Goal: Task Accomplishment & Management: Manage account settings

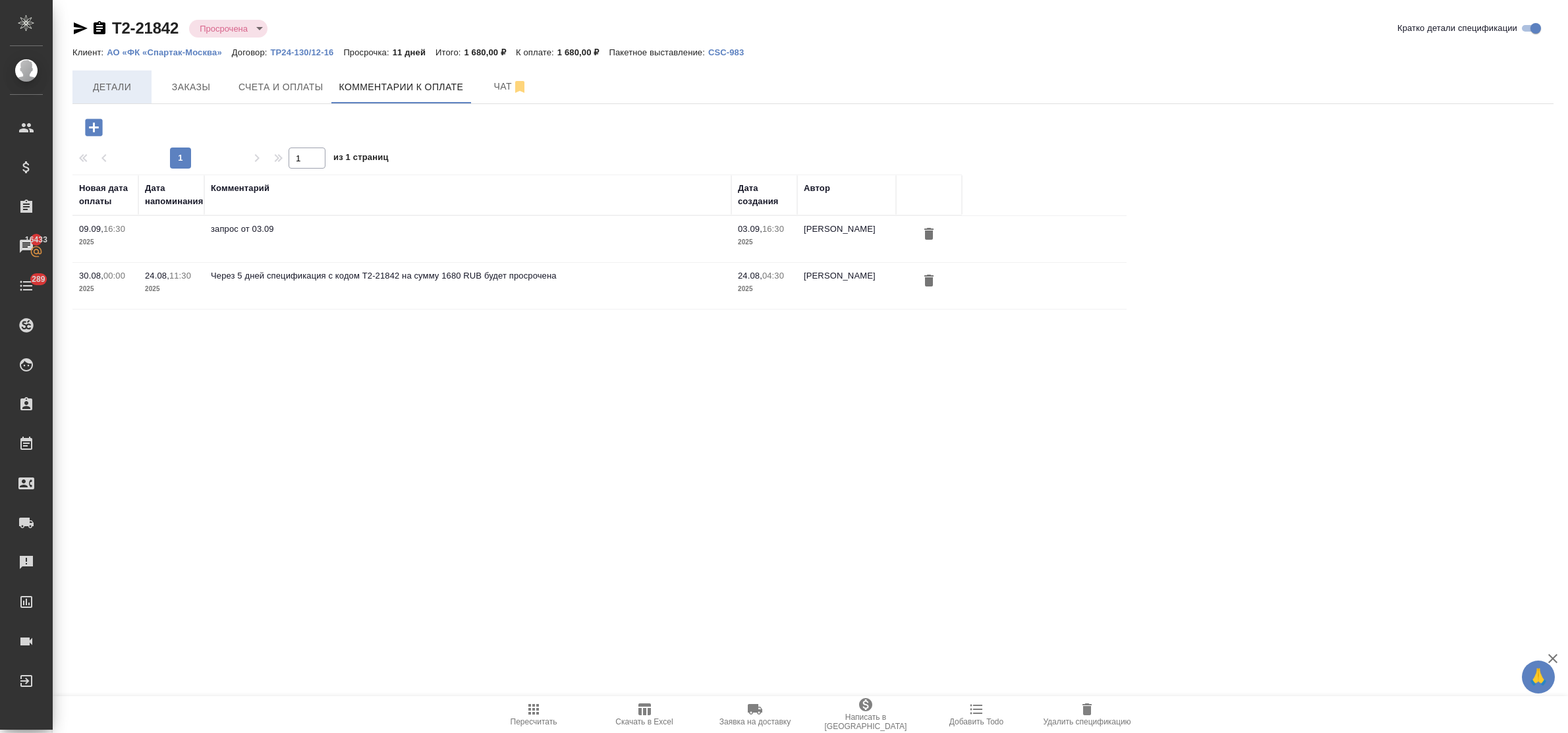
click at [112, 79] on span "Детали" at bounding box center [112, 87] width 63 height 17
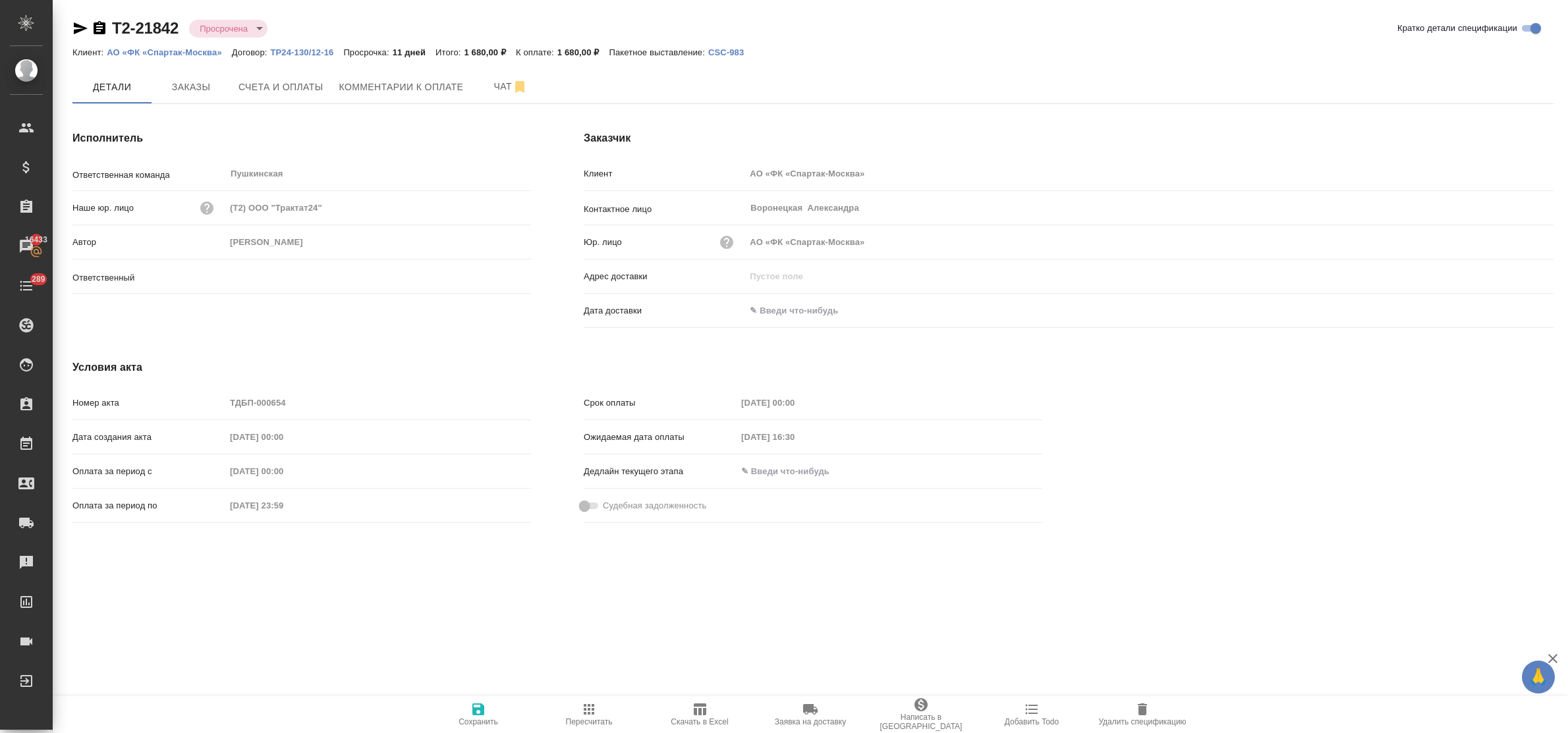
type input "[PERSON_NAME]"
click at [376, 84] on span "Комментарии к оплате" at bounding box center [402, 87] width 124 height 17
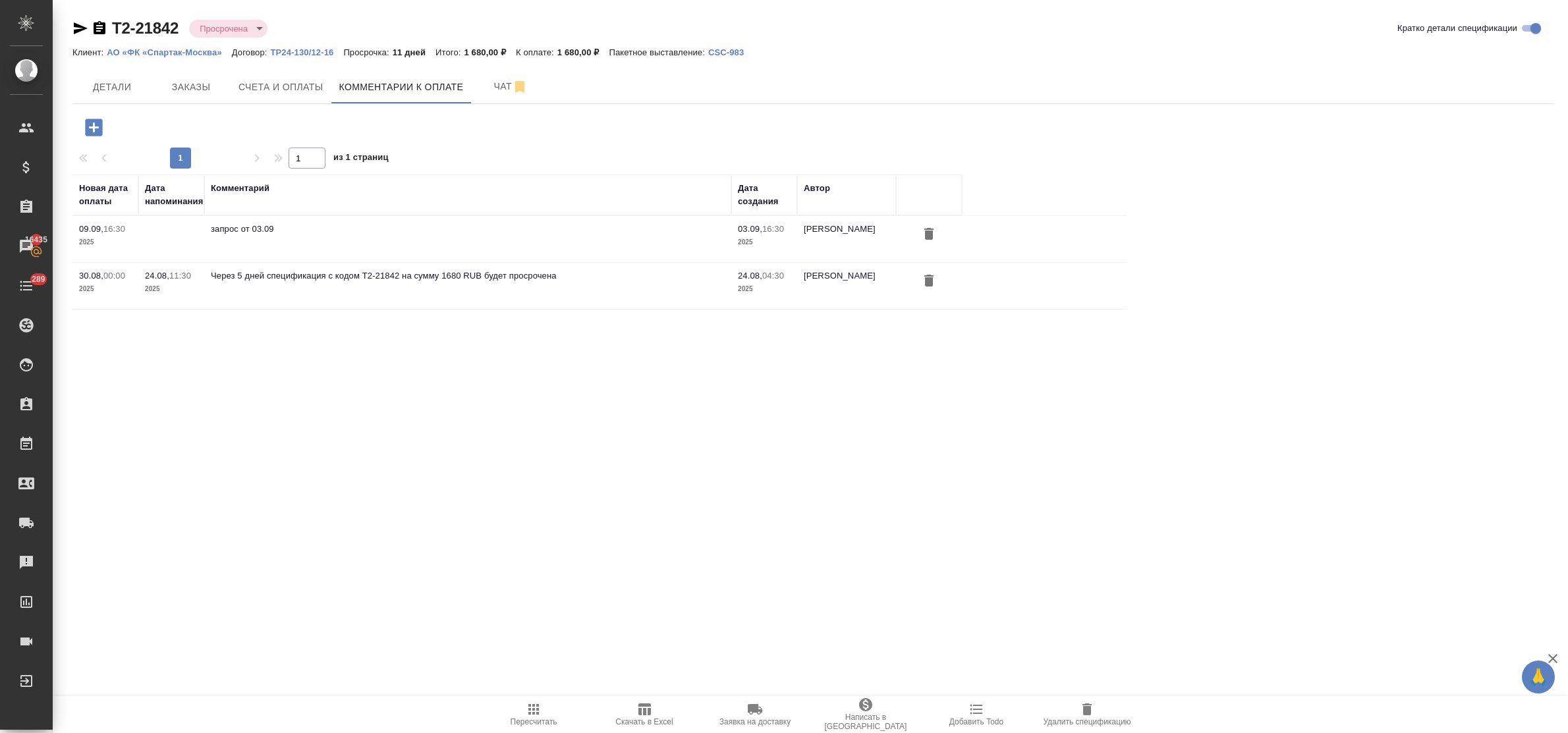
click at [94, 130] on icon "button" at bounding box center [94, 127] width 23 height 23
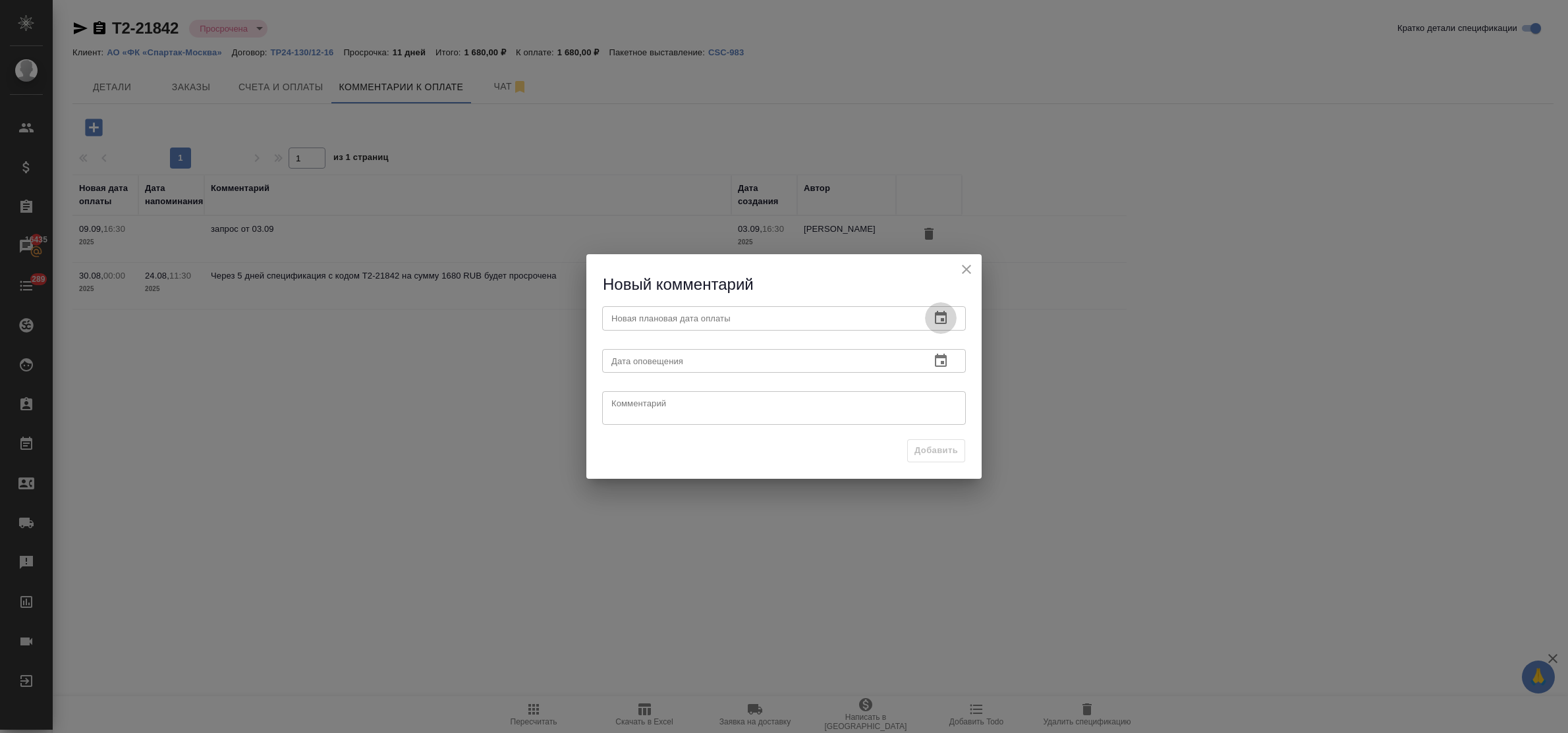
click at [942, 317] on icon "button" at bounding box center [940, 318] width 16 height 16
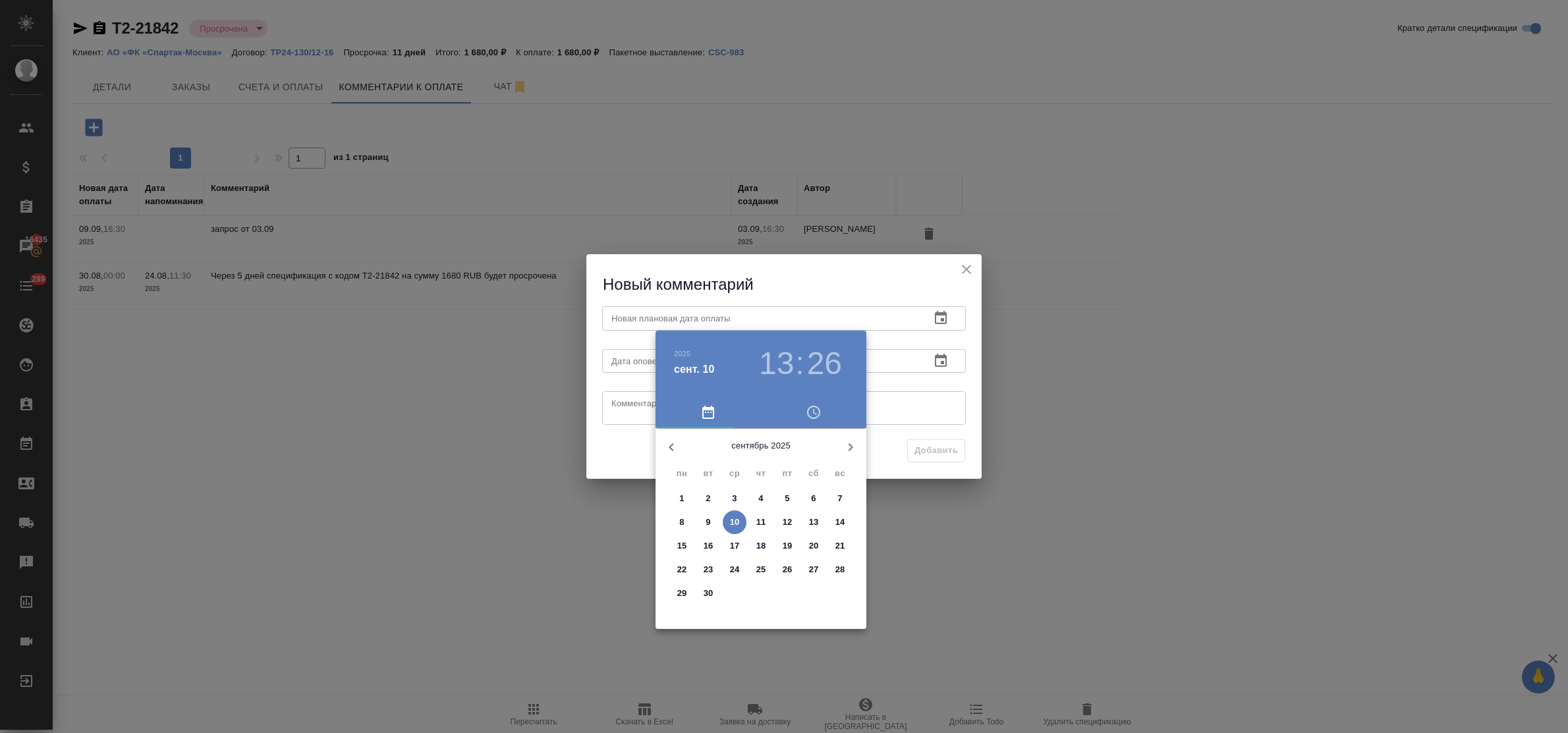
click at [793, 522] on span "12" at bounding box center [787, 522] width 24 height 13
type input "12.09.2025 13:26"
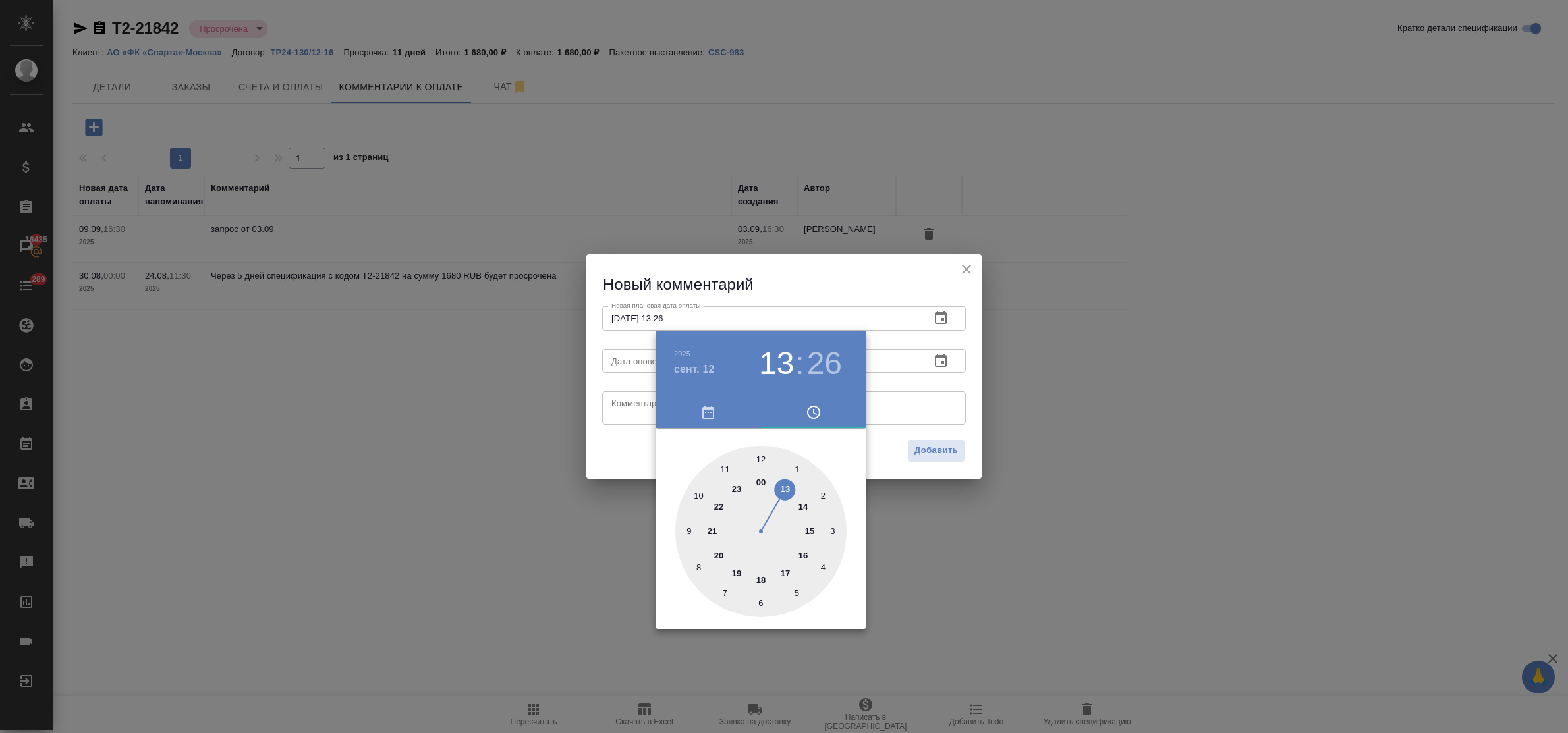
click at [631, 401] on div at bounding box center [784, 366] width 1568 height 733
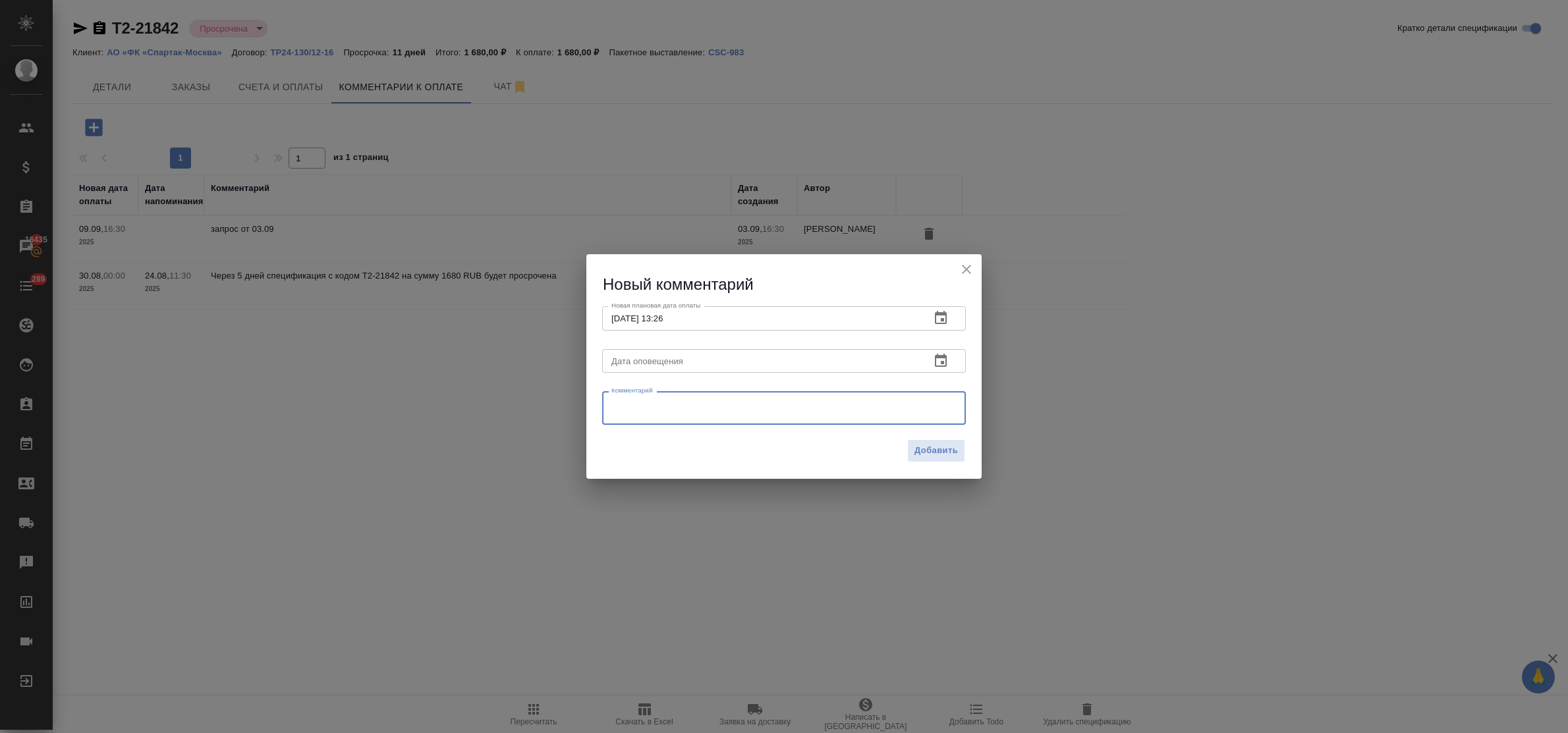
click at [633, 406] on textarea at bounding box center [784, 408] width 345 height 19
paste textarea "запрос от 10.09"
type textarea "запрос от 10.09"
drag, startPoint x: 944, startPoint y: 445, endPoint x: 927, endPoint y: 439, distance: 18.0
click at [943, 445] on span "Добавить" at bounding box center [936, 450] width 44 height 15
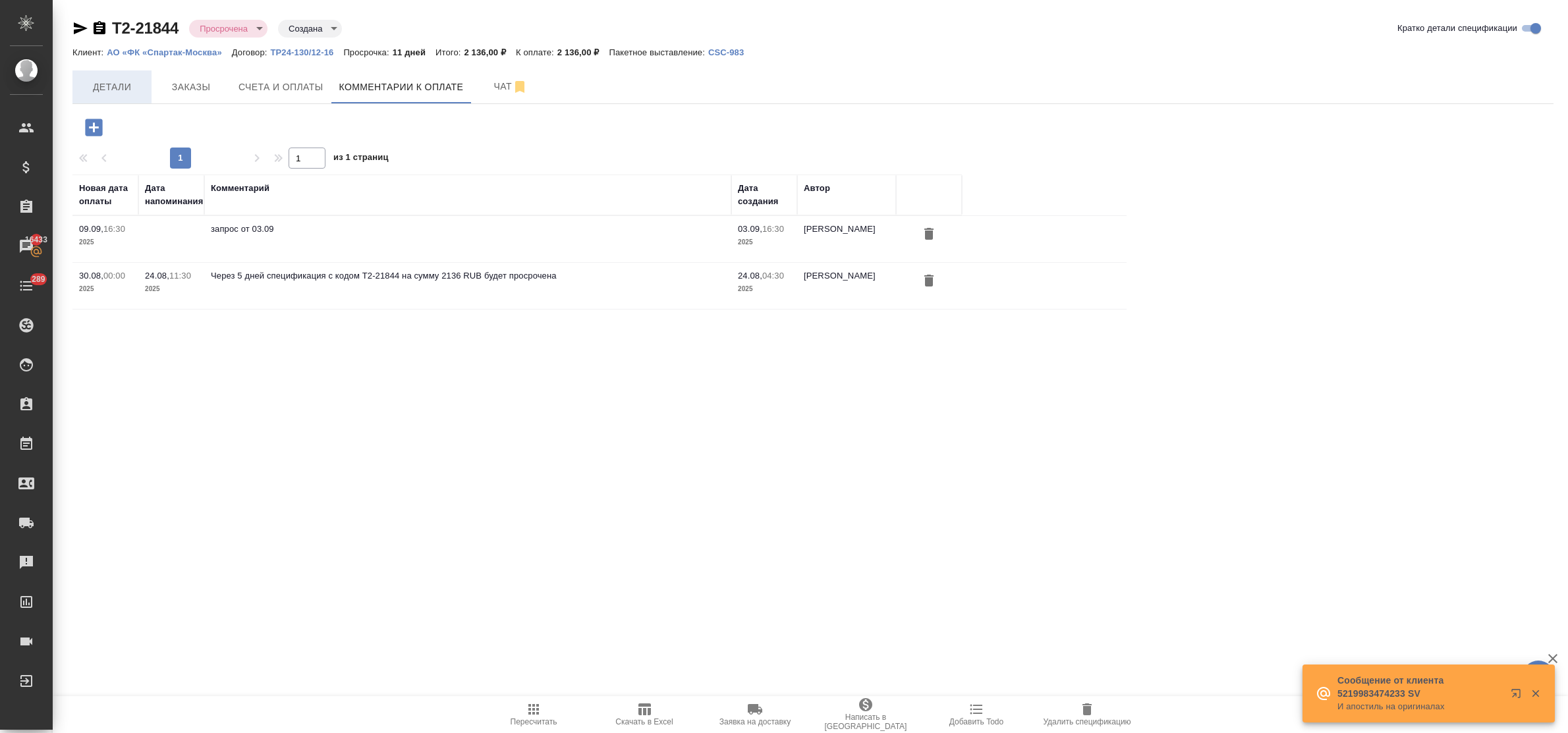
click at [123, 85] on span "Детали" at bounding box center [112, 87] width 63 height 17
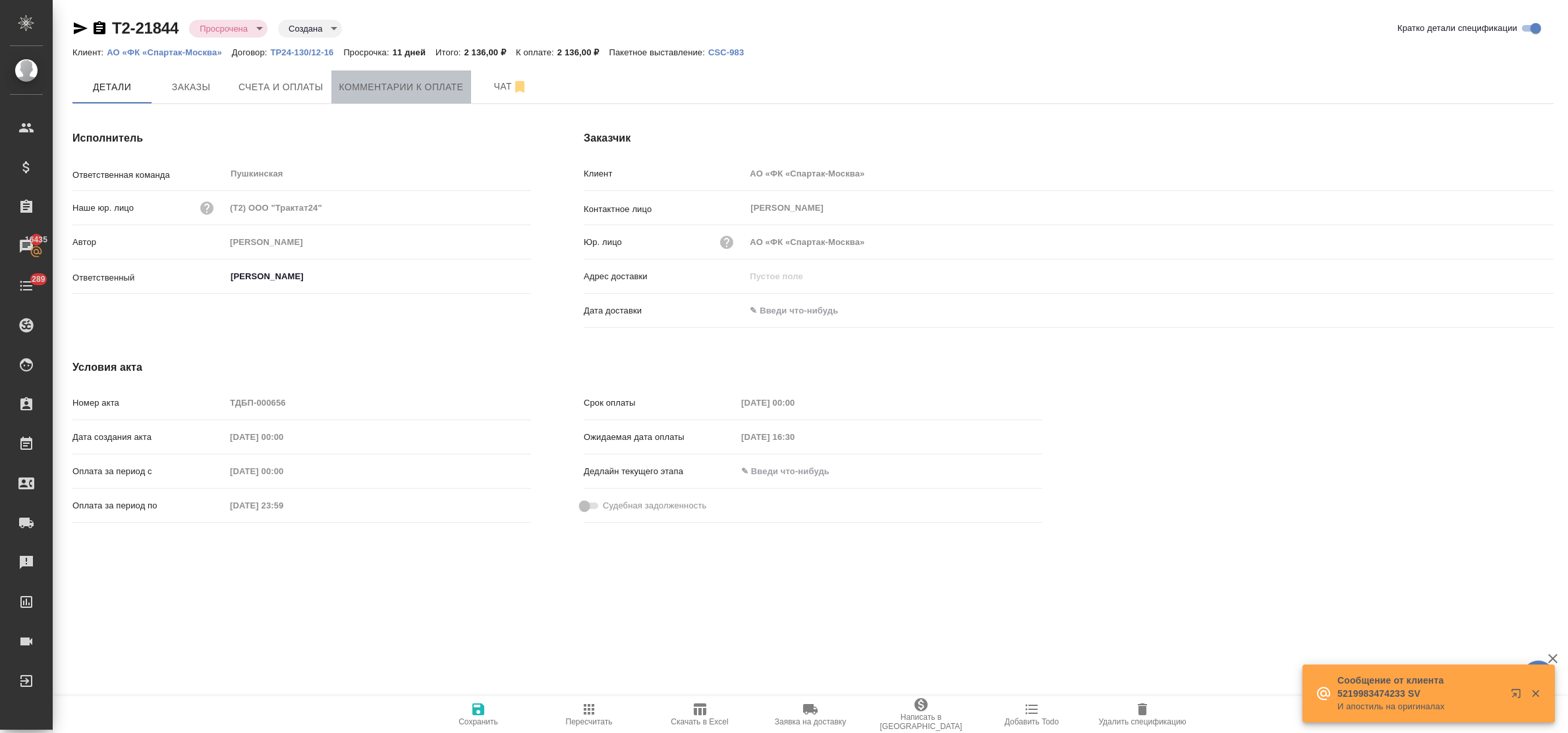
click at [377, 90] on span "Комментарии к оплате" at bounding box center [402, 87] width 124 height 17
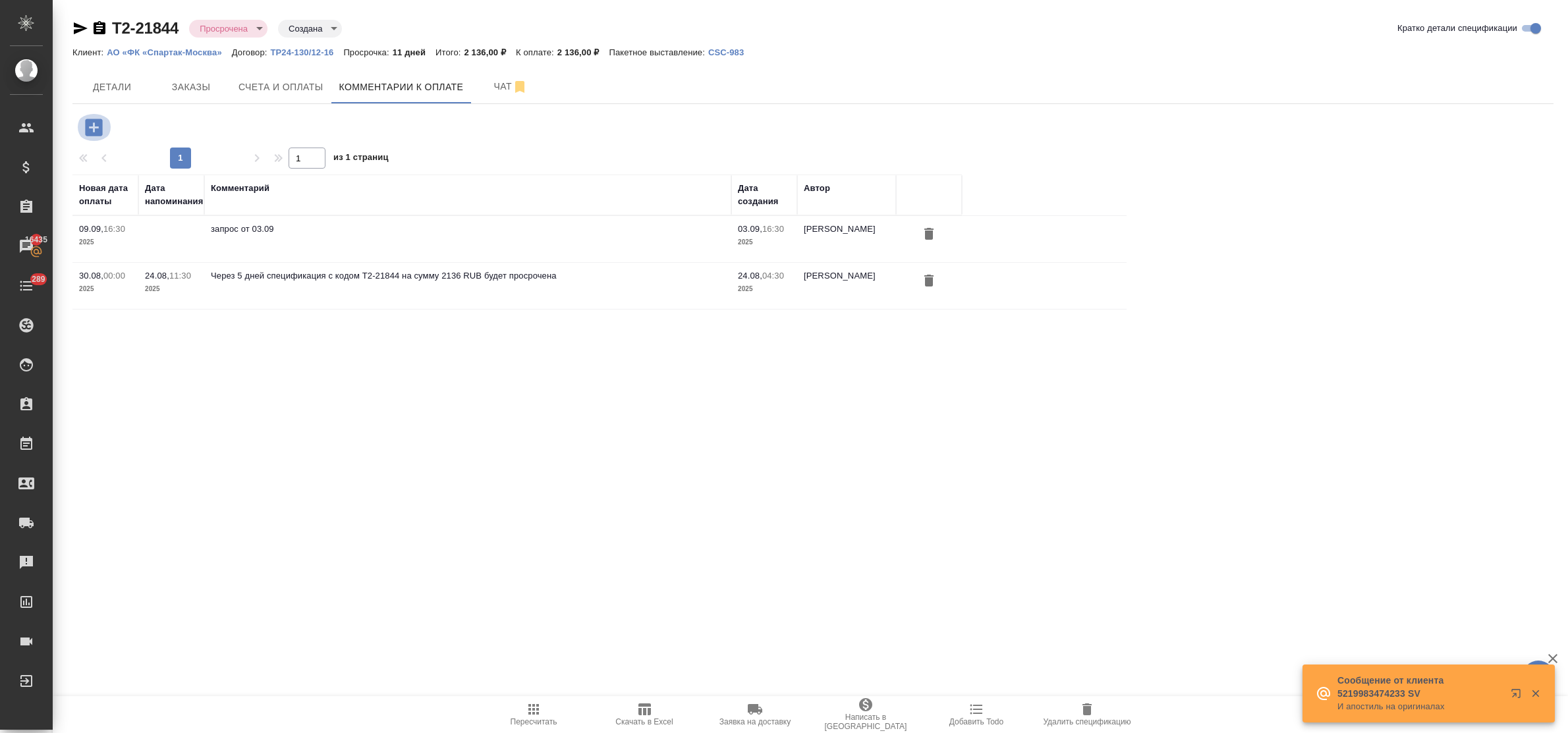
click at [90, 129] on icon "button" at bounding box center [94, 127] width 17 height 17
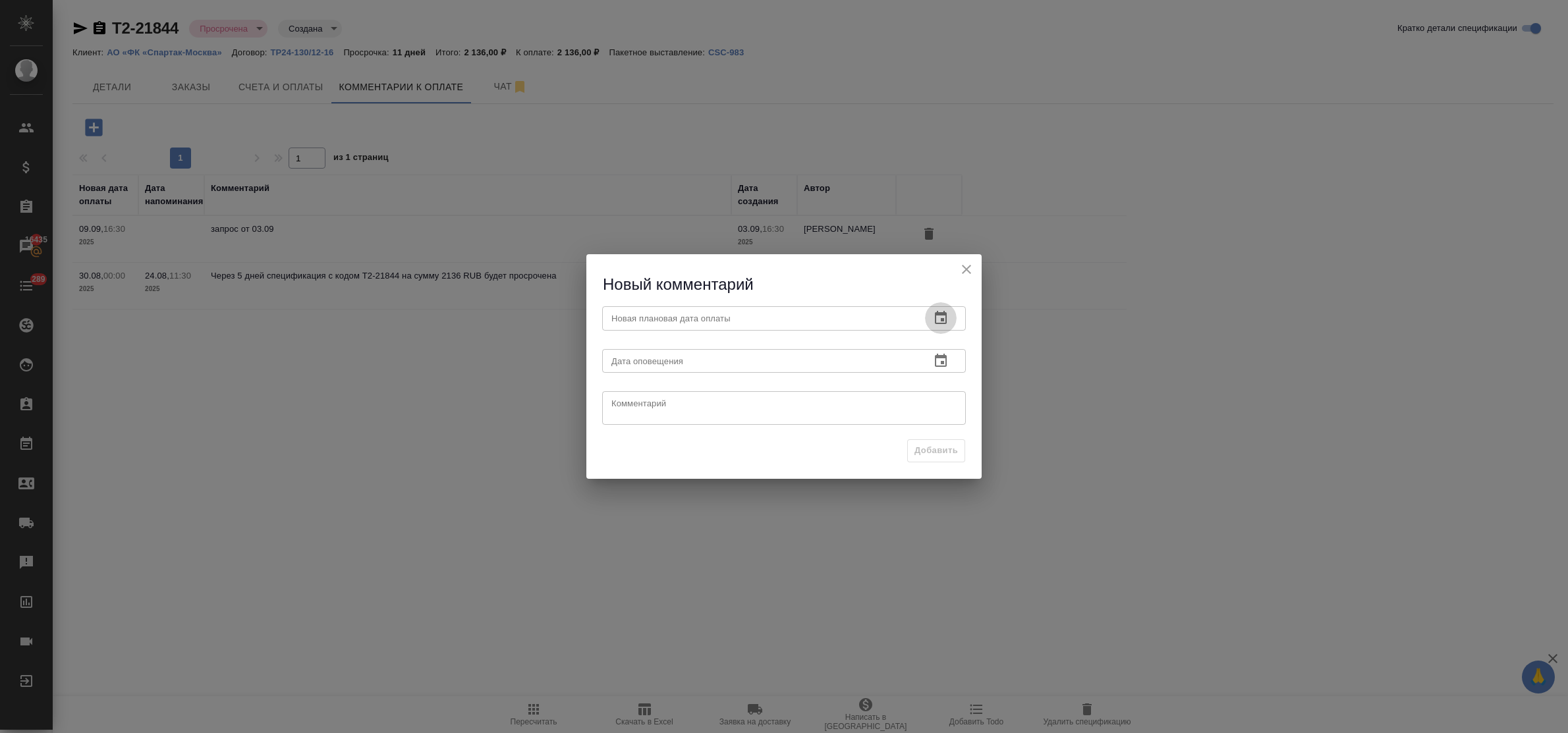
click at [942, 313] on icon "button" at bounding box center [940, 317] width 12 height 13
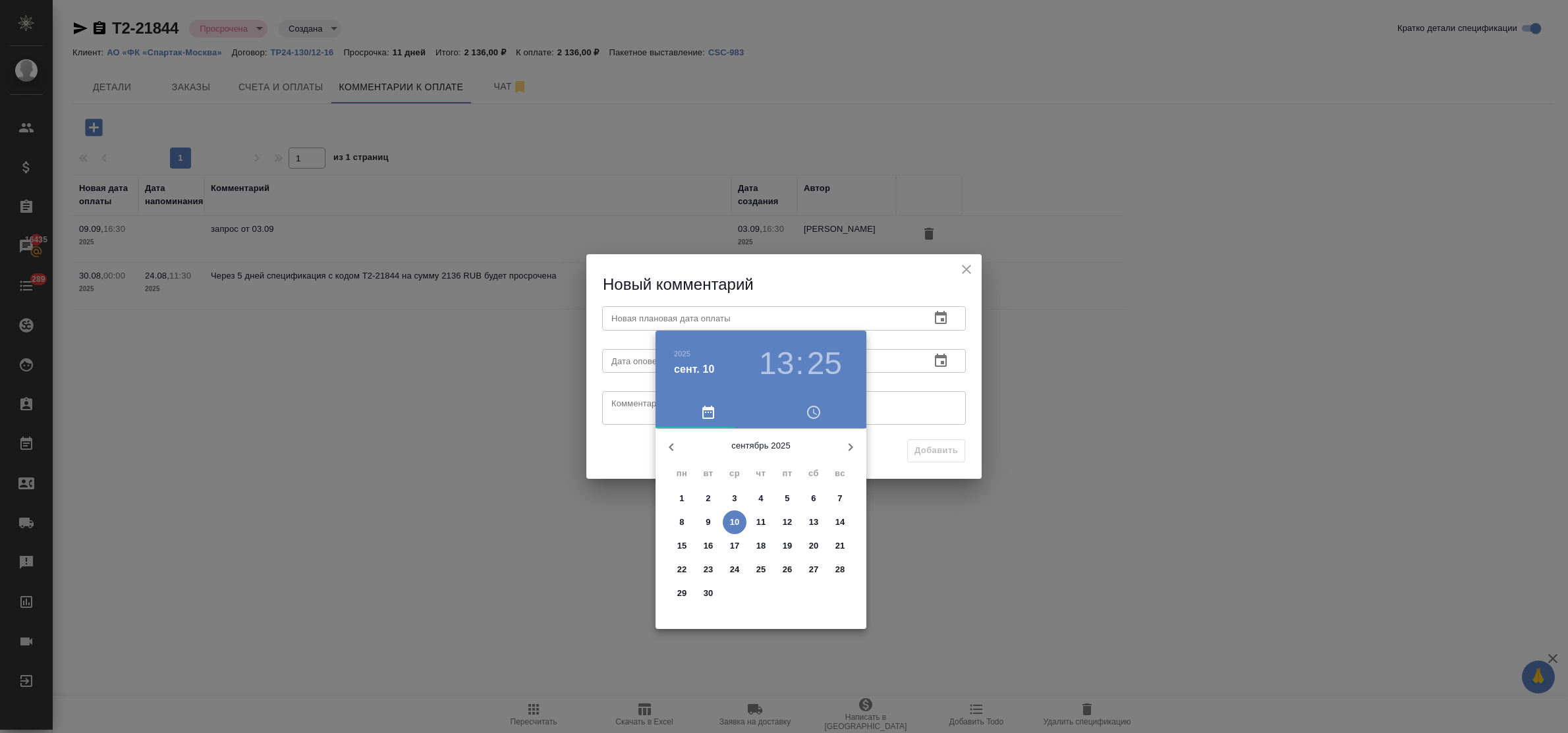
click at [788, 517] on p "12" at bounding box center [787, 522] width 10 height 13
type input "12.09.2025 13:25"
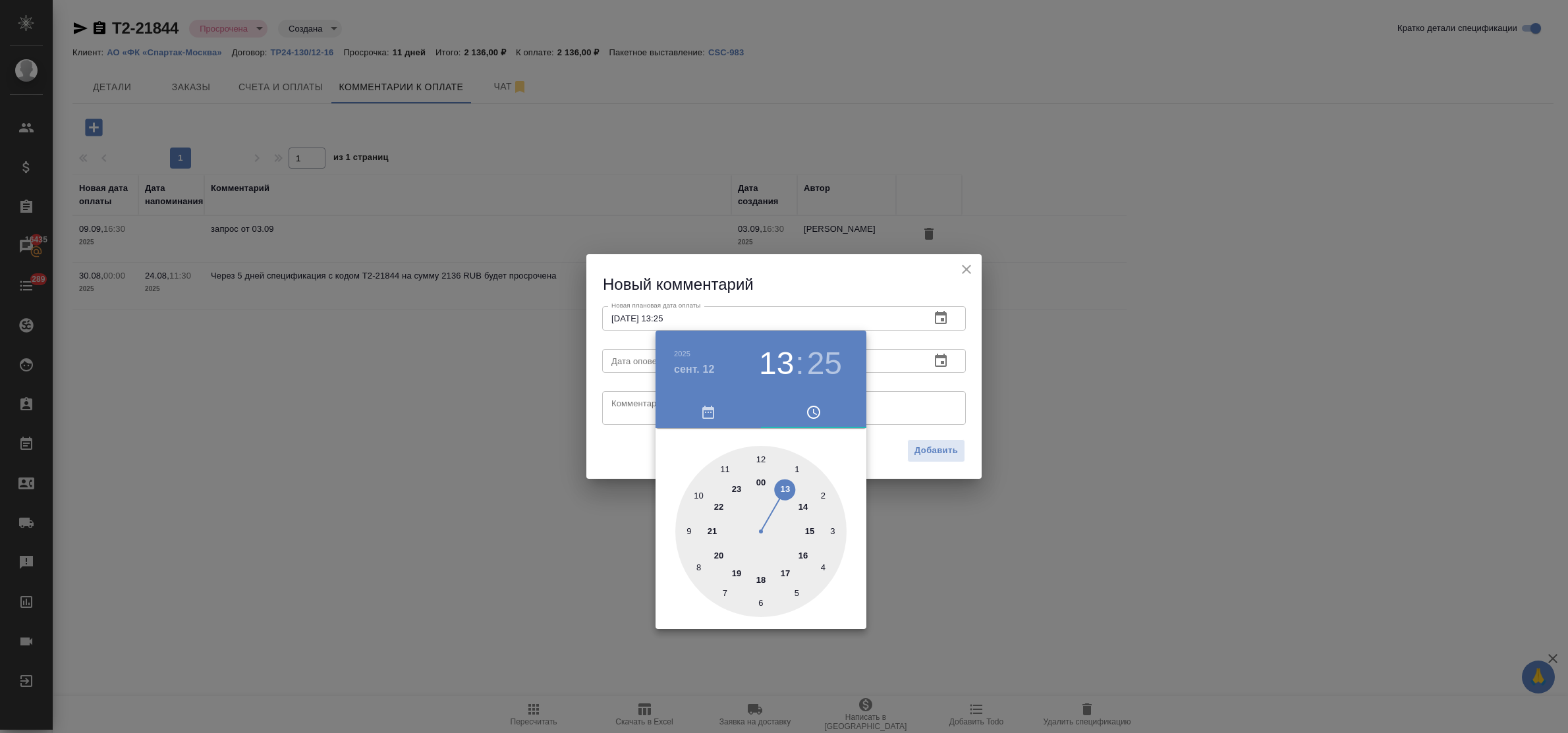
click at [615, 406] on div at bounding box center [784, 366] width 1568 height 733
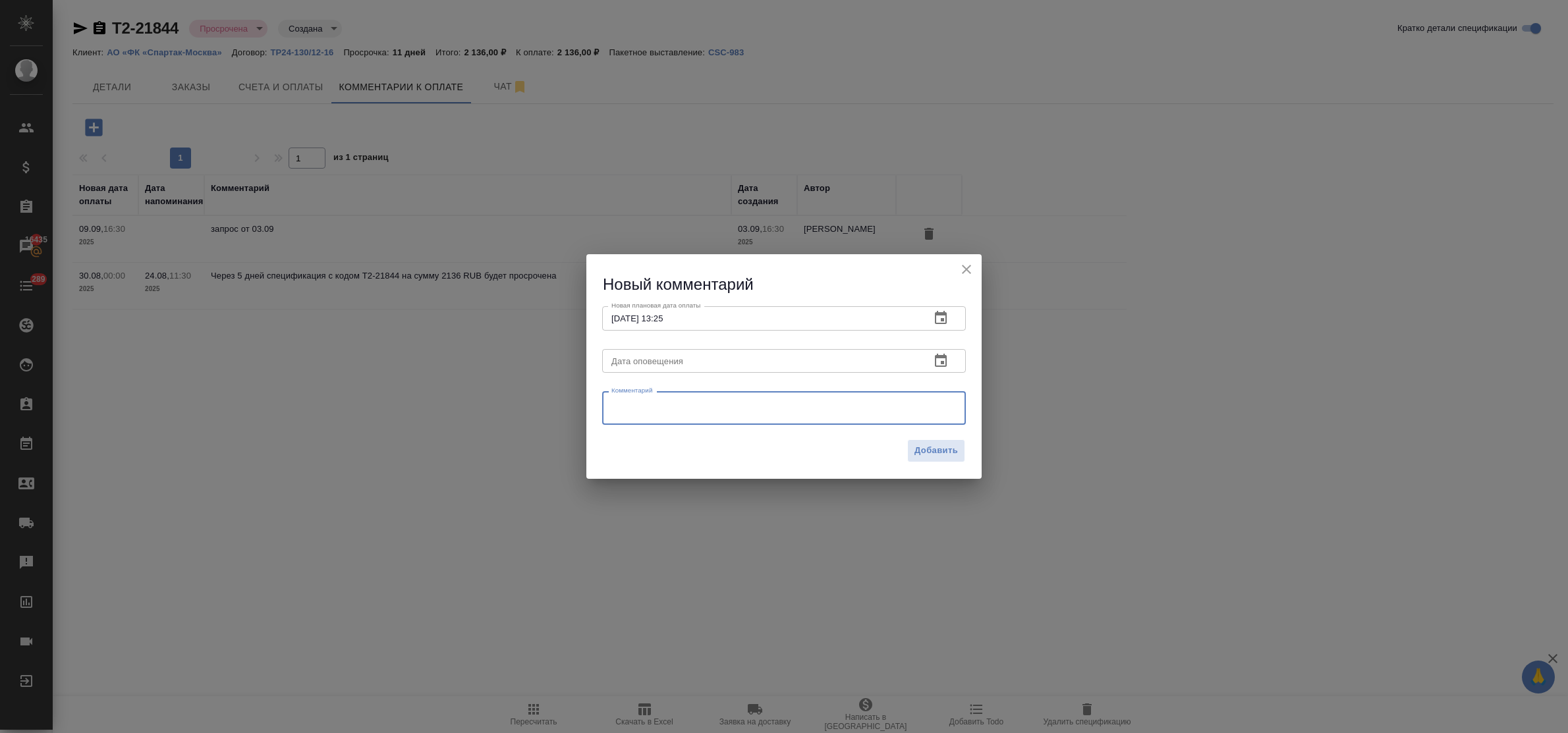
click at [622, 406] on textarea at bounding box center [784, 408] width 345 height 19
click at [622, 406] on textarea "запрос от 10.09" at bounding box center [784, 408] width 345 height 19
type textarea "запрос от 10.09"
click at [933, 449] on span "Добавить" at bounding box center [936, 450] width 44 height 15
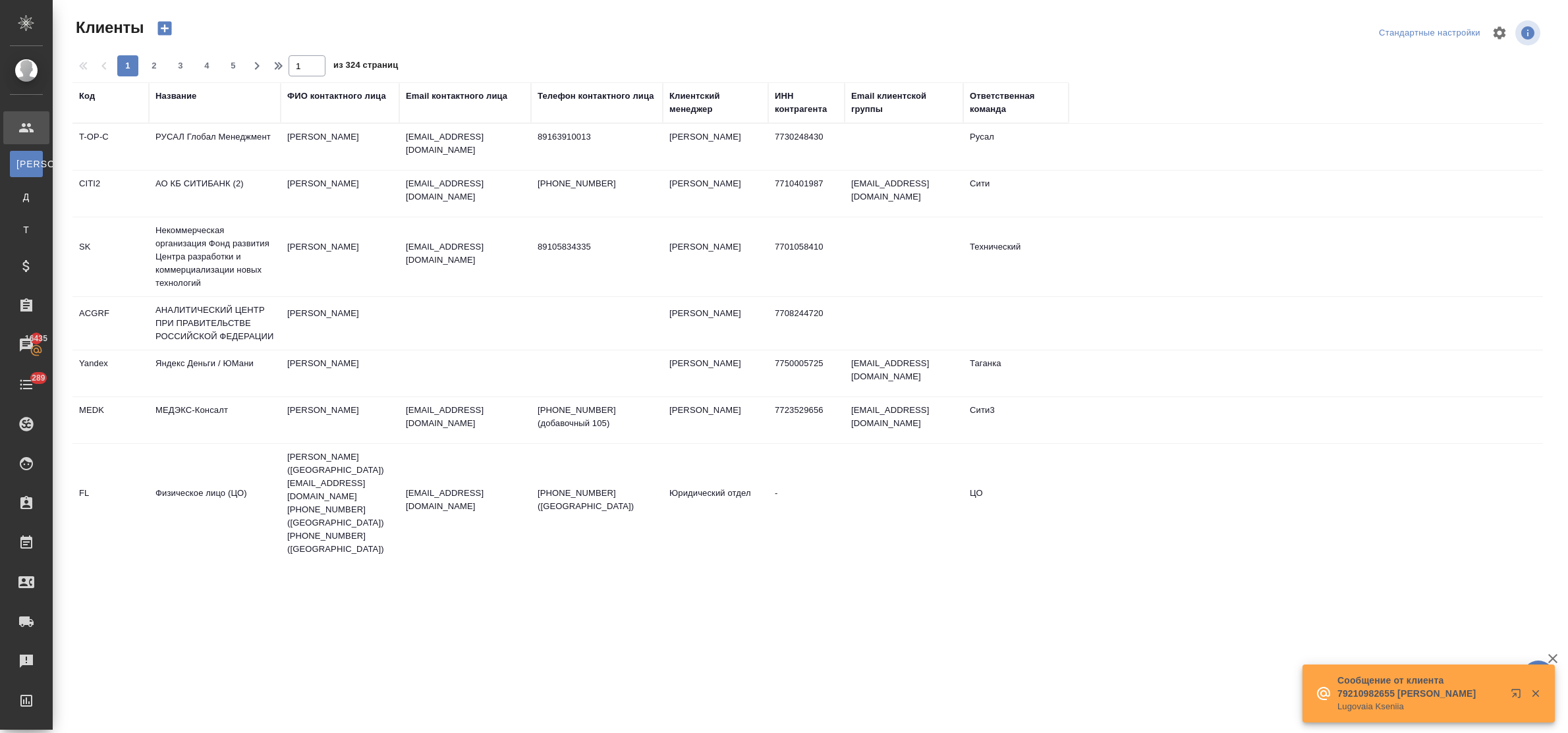
select select "RU"
click at [168, 103] on div "Название" at bounding box center [215, 103] width 119 height 26
click at [168, 96] on div "Название" at bounding box center [176, 96] width 41 height 13
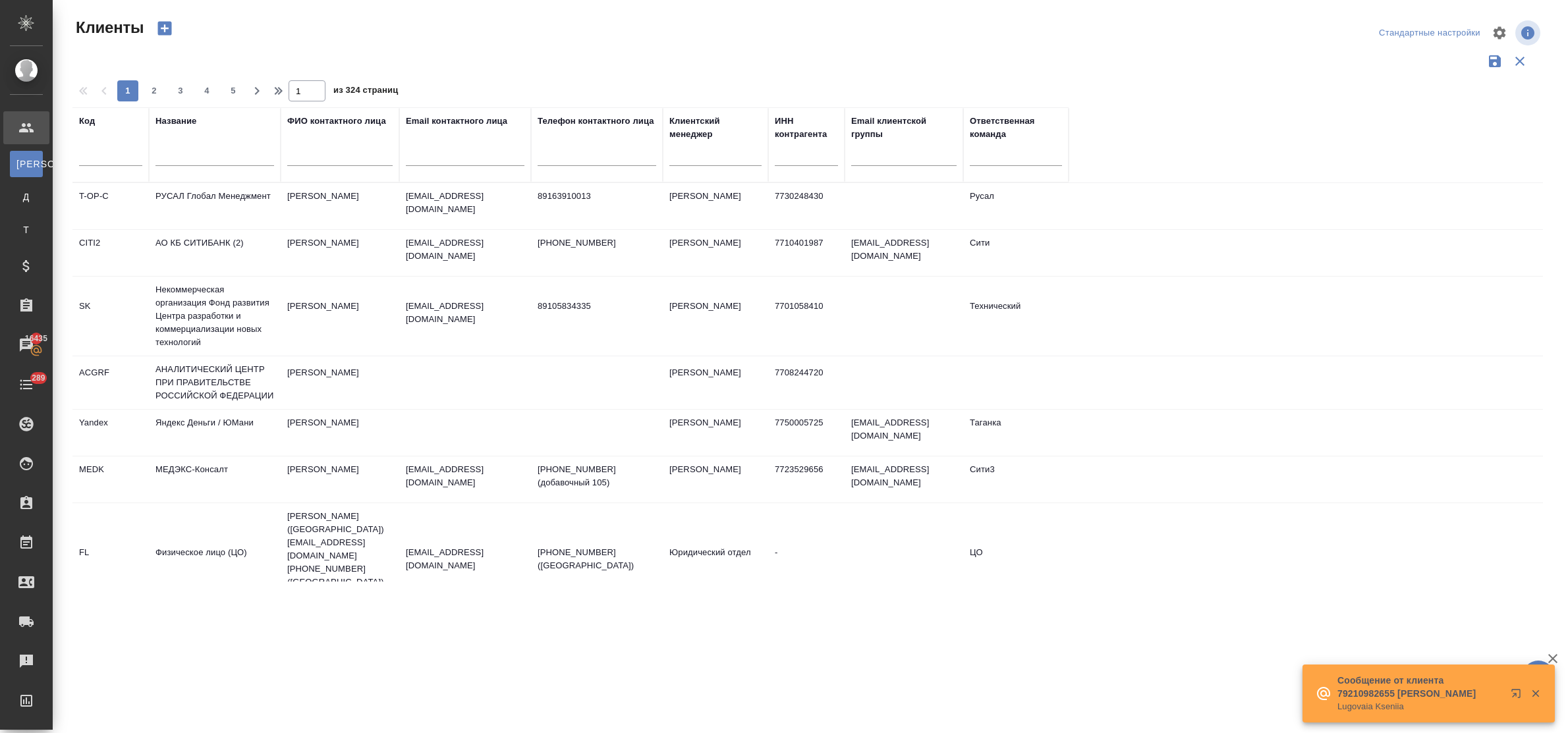
click at [189, 161] on input "text" at bounding box center [215, 158] width 119 height 17
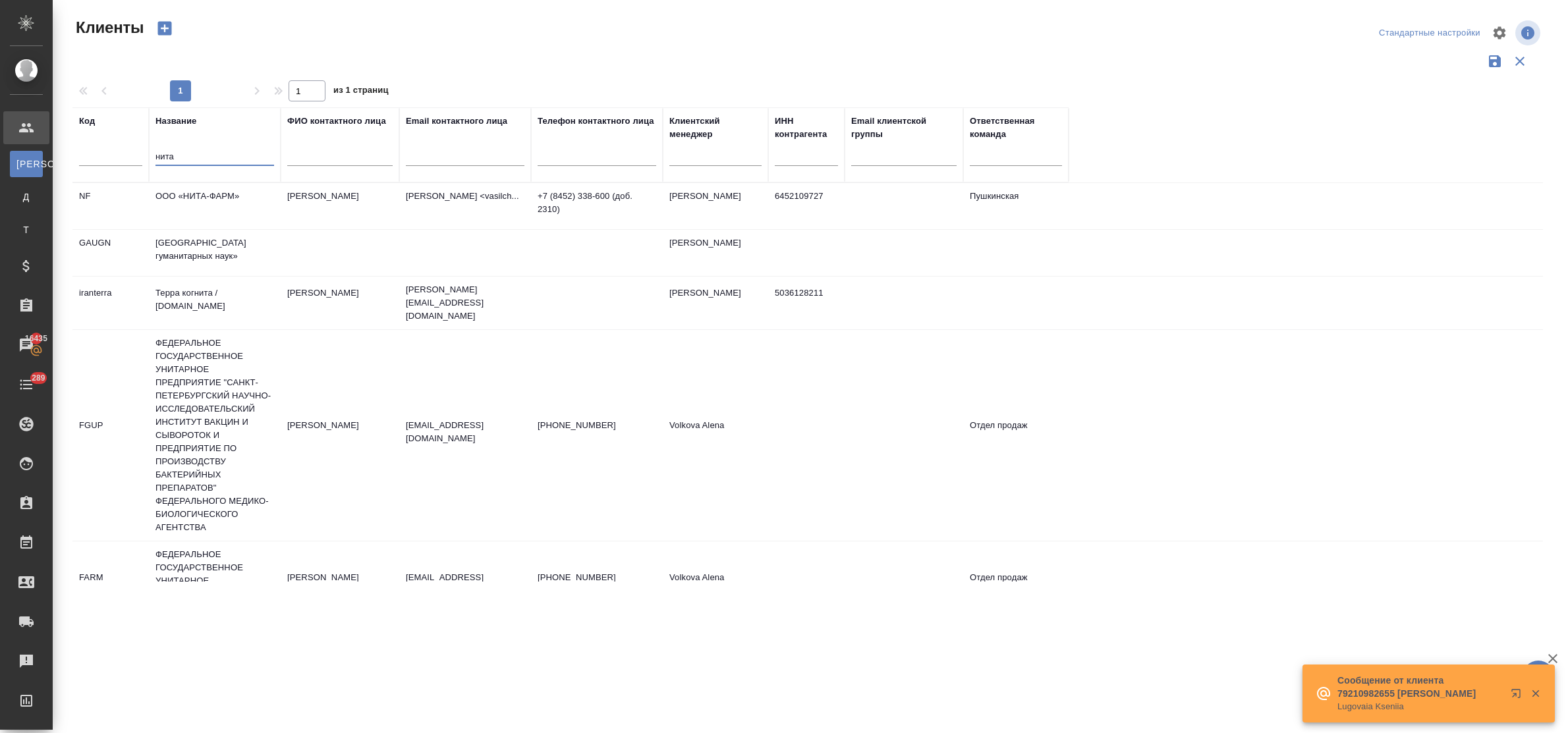
type input "нита"
click at [201, 192] on td "ООО «НИТА-ФАРМ»" at bounding box center [215, 206] width 132 height 46
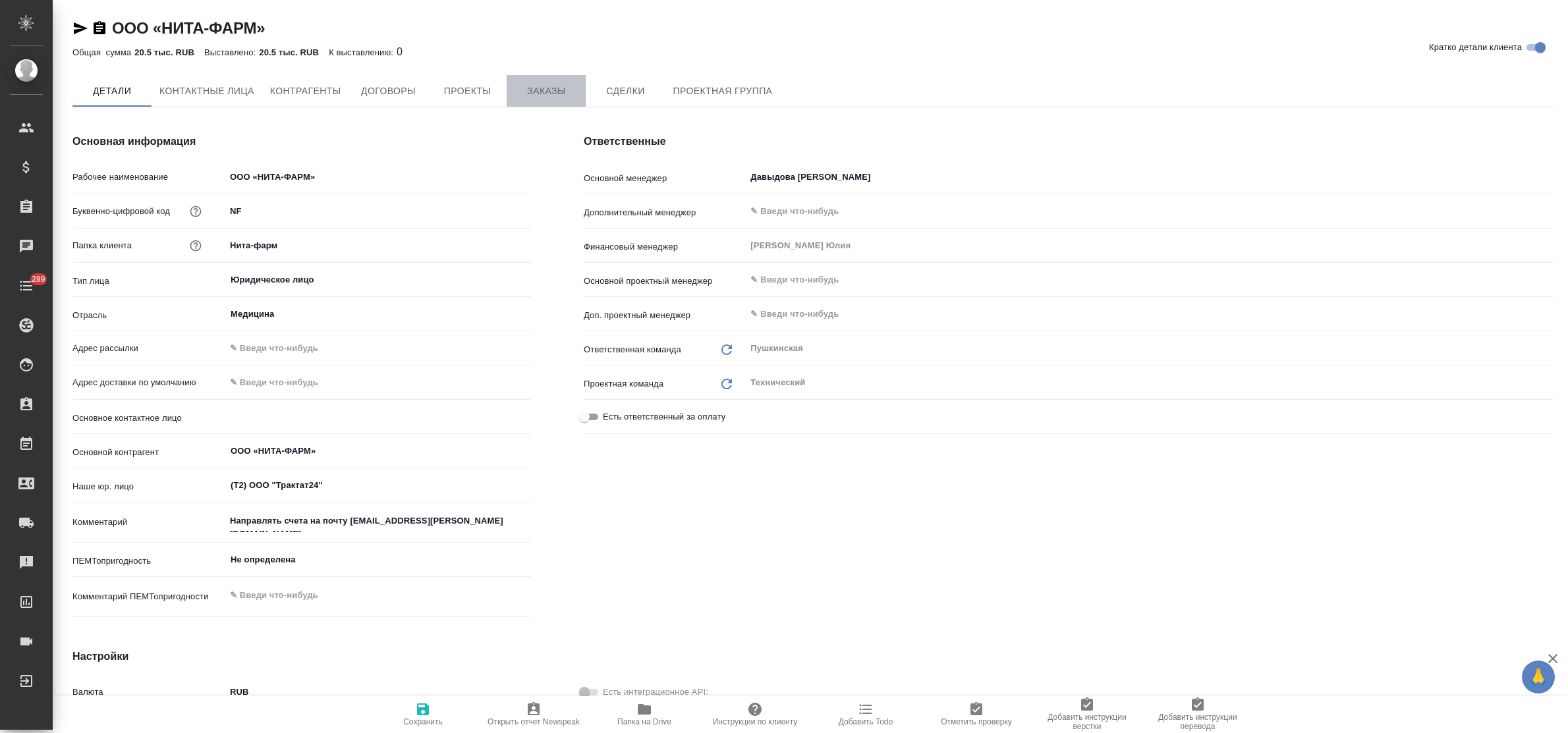
click at [531, 90] on span "Заказы" at bounding box center [546, 92] width 63 height 17
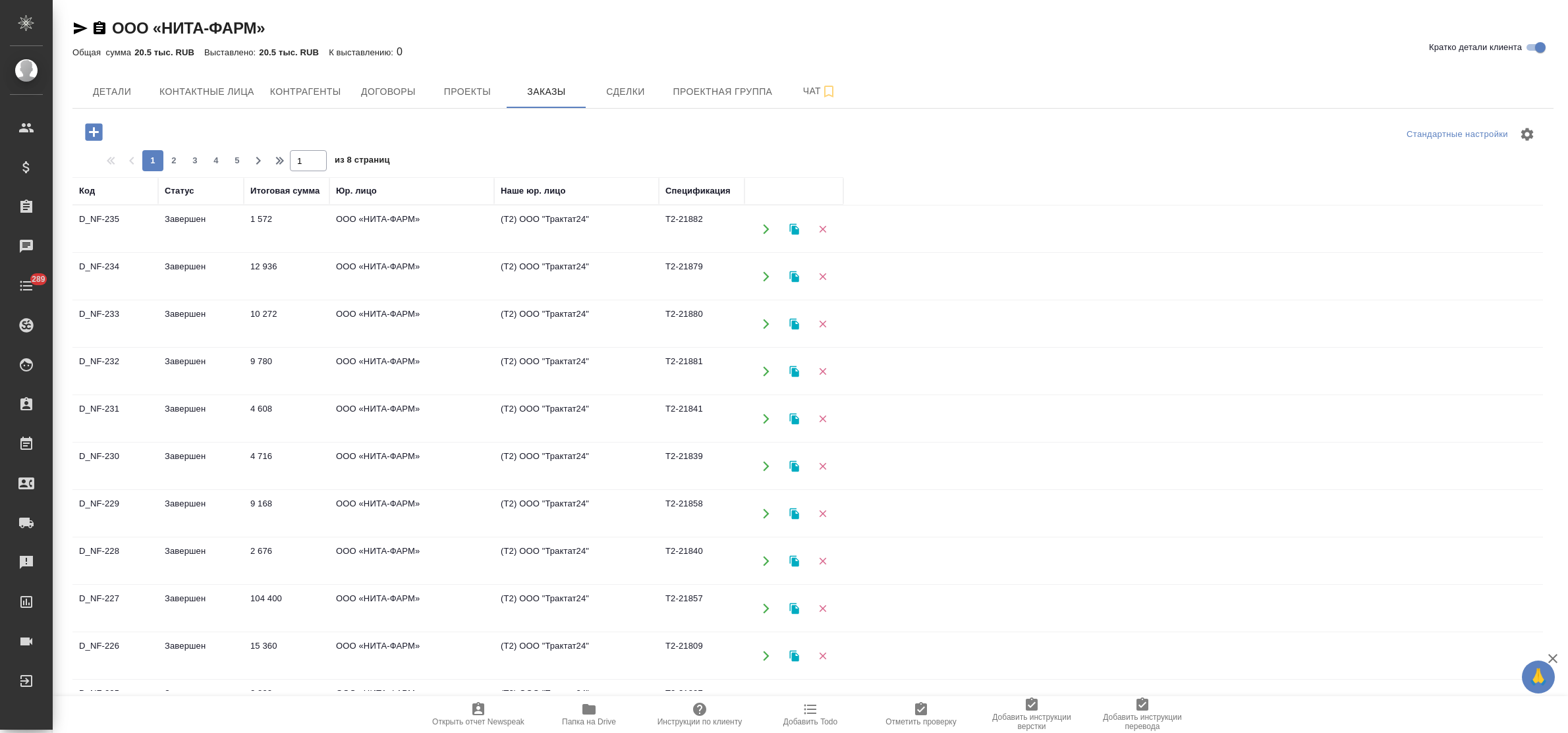
click at [93, 133] on icon "button" at bounding box center [94, 132] width 23 height 23
click at [90, 133] on icon "button" at bounding box center [94, 132] width 17 height 17
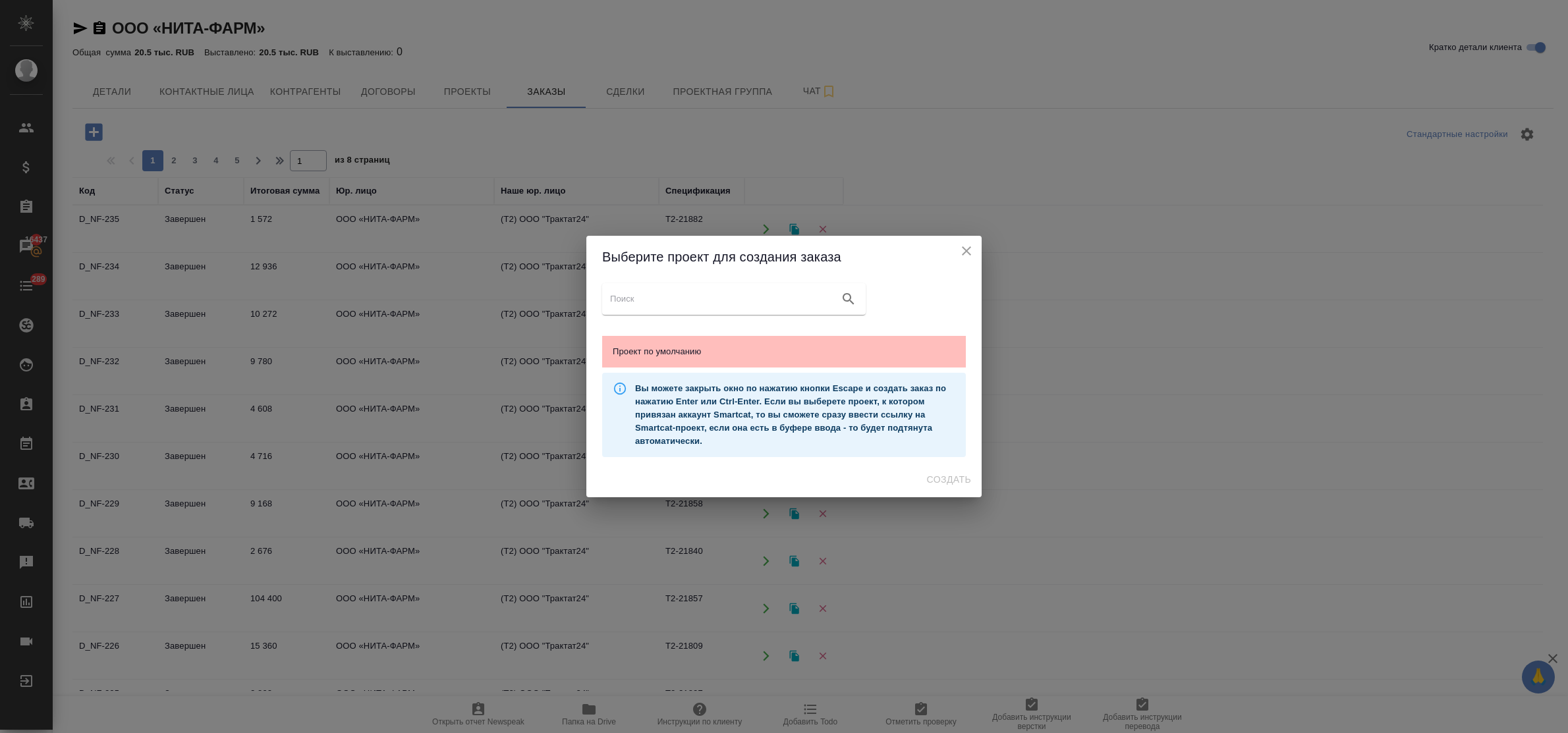
click at [697, 352] on span "Проект по умолчанию" at bounding box center [784, 351] width 342 height 13
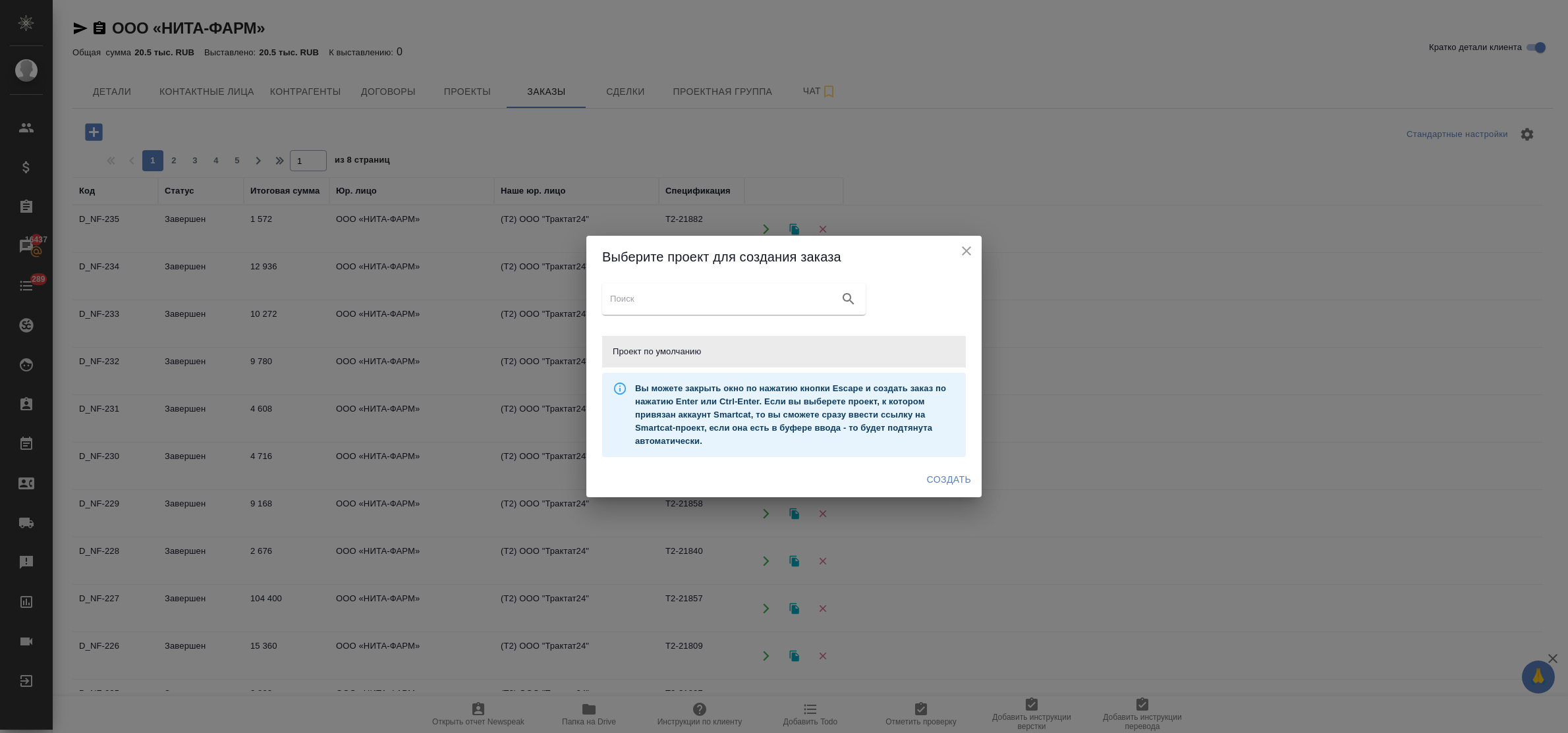
click at [927, 475] on span "Создать" at bounding box center [950, 480] width 45 height 17
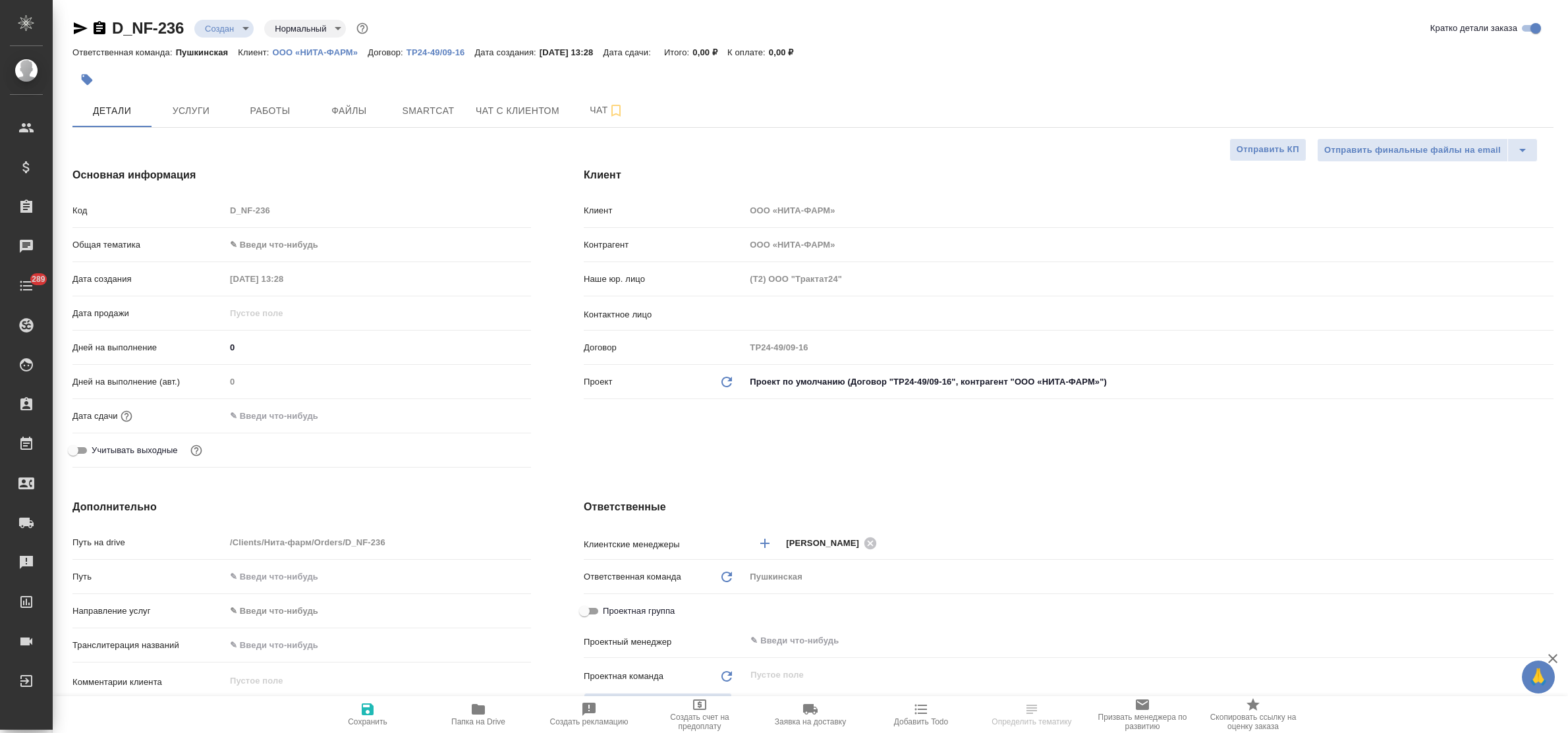
select select "RU"
click at [799, 317] on input "text" at bounding box center [1128, 313] width 757 height 16
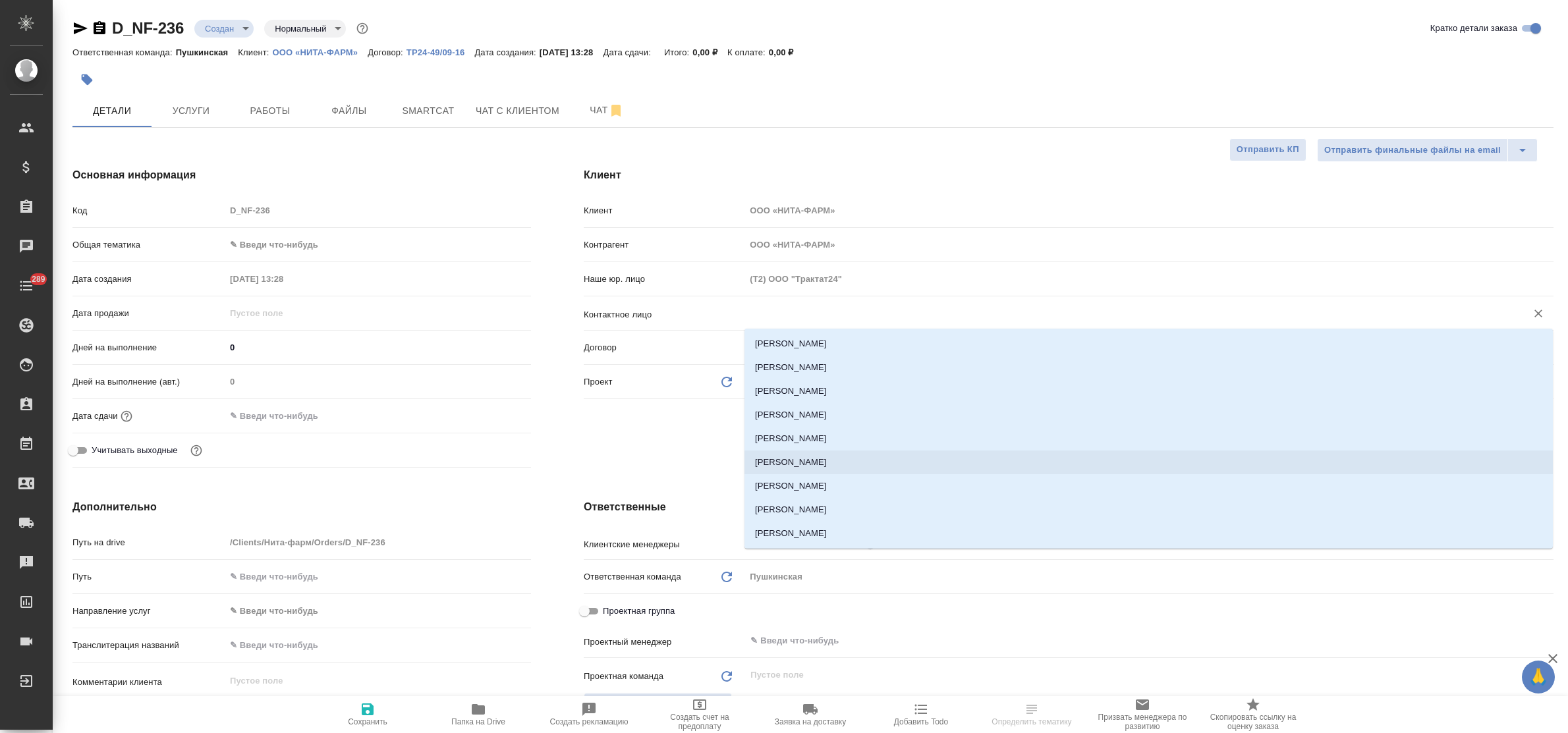
click at [838, 460] on li "Кондратьева Ольга" at bounding box center [1149, 462] width 809 height 24
type input "Кондратьева Ольга"
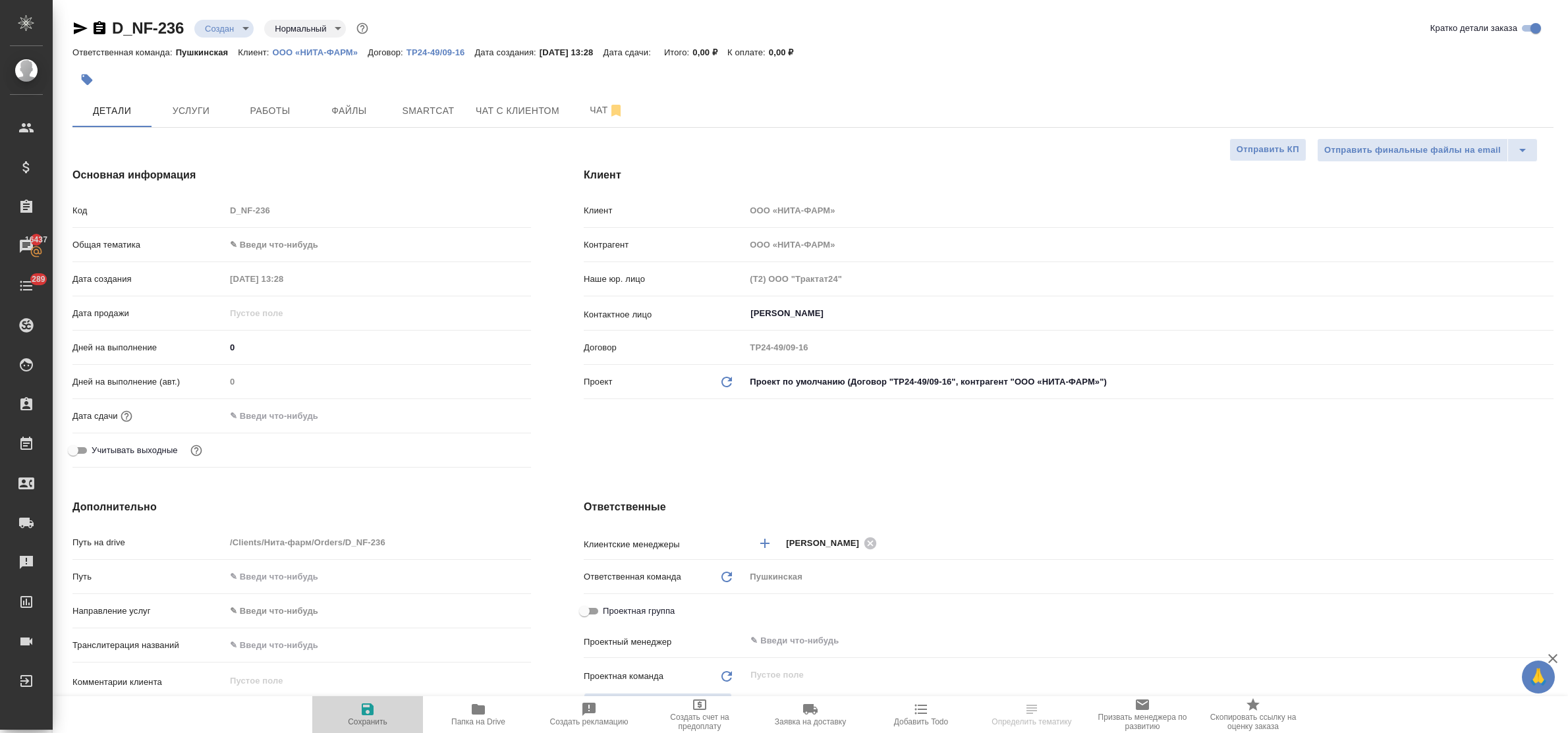
click at [356, 710] on span "Сохранить" at bounding box center [367, 714] width 95 height 25
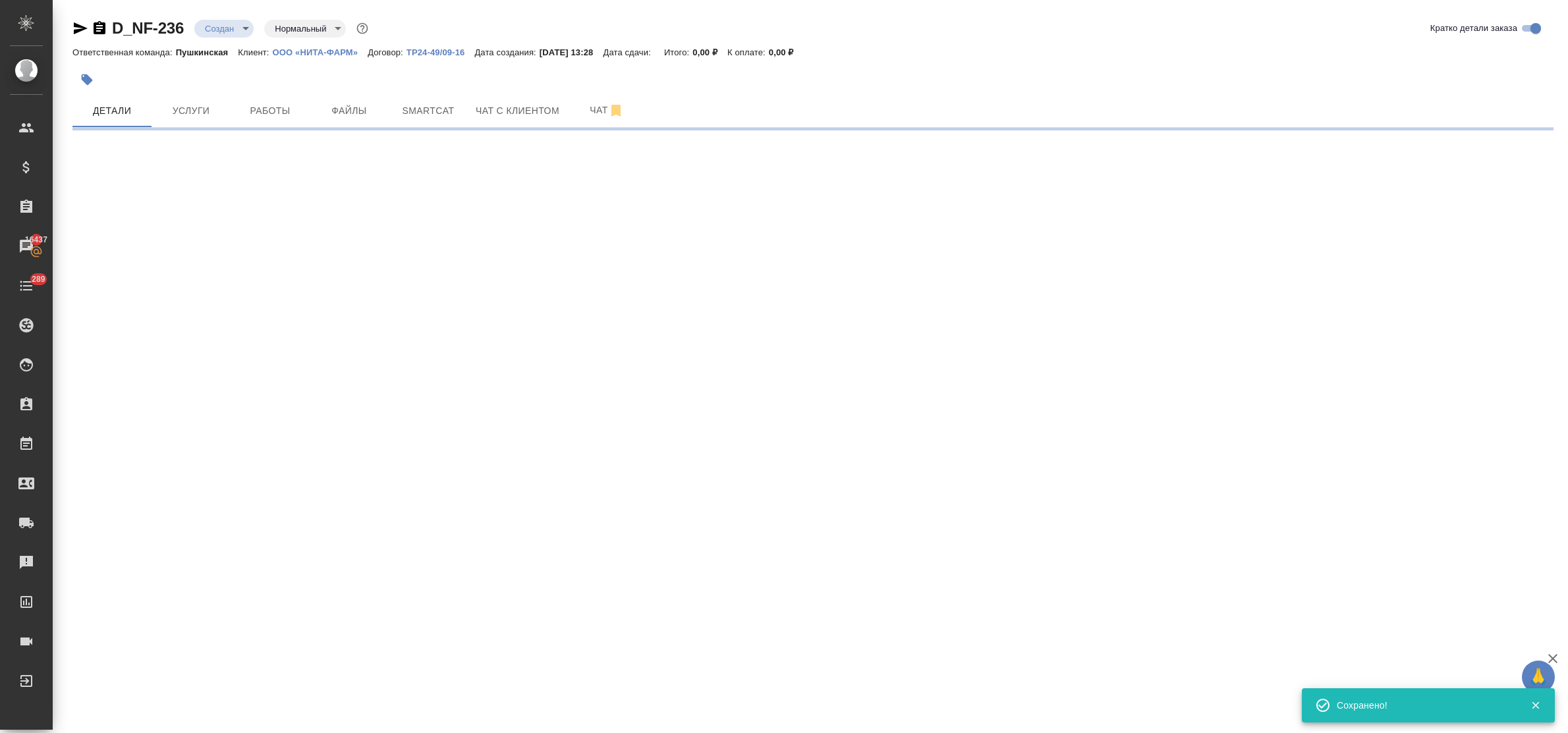
select select "RU"
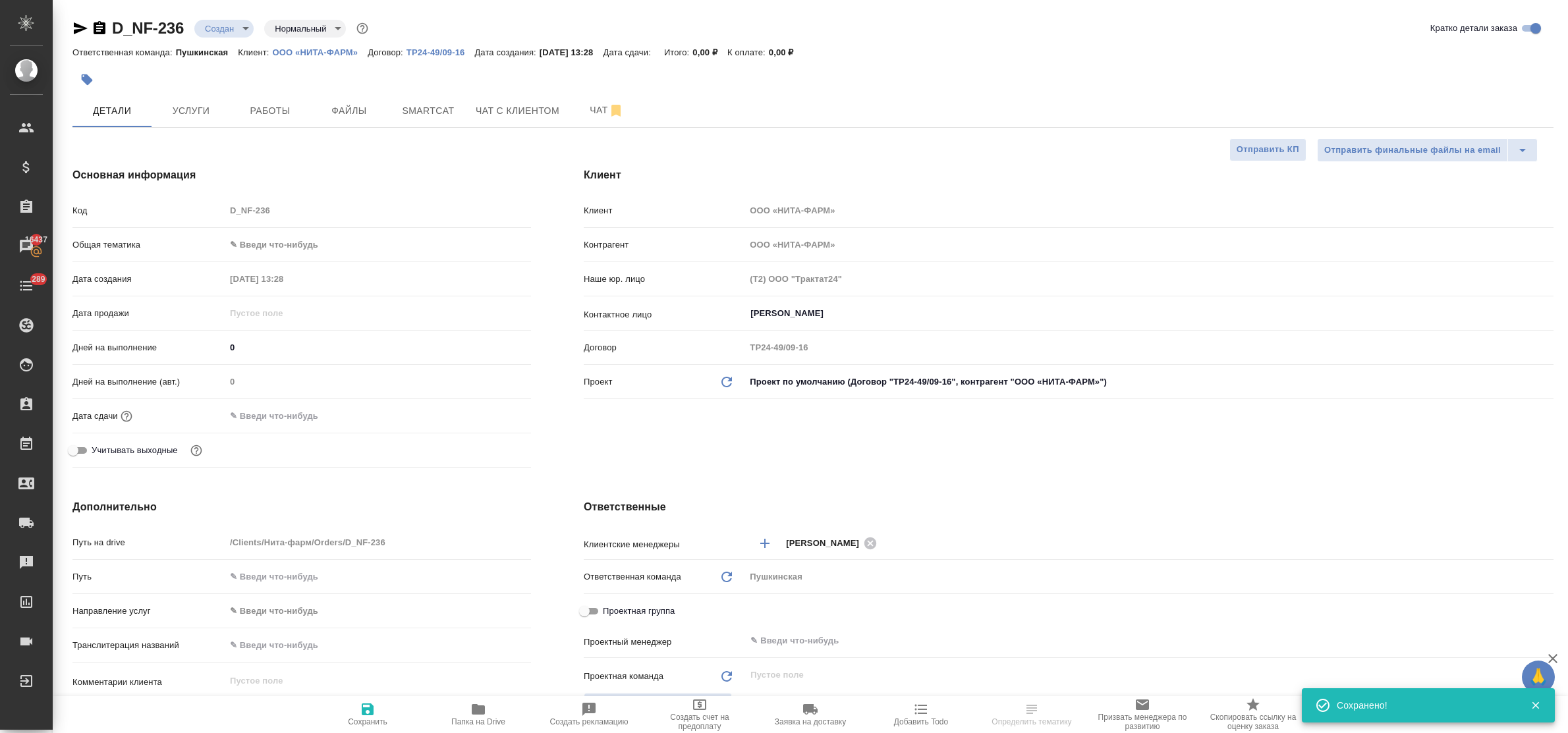
type textarea "x"
click at [258, 245] on body "🙏 .cls-1 fill:#fff; AWATERA Bulakhova Elena Клиенты Спецификации Заказы 16437 Ч…" at bounding box center [784, 366] width 1568 height 733
click at [286, 370] on li "Юридическая/Финансовая" at bounding box center [378, 371] width 306 height 21
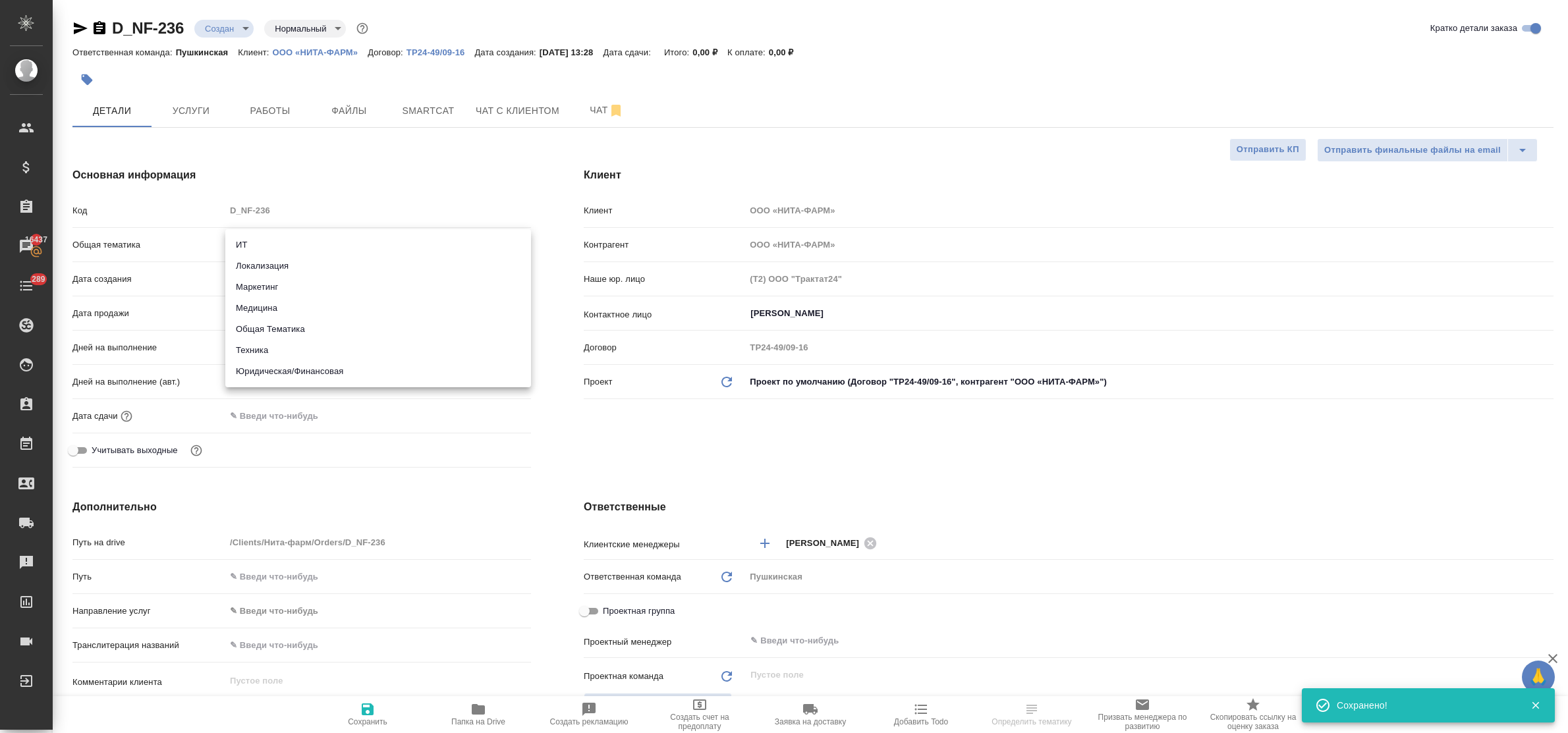
type input "yr-fn"
type textarea "x"
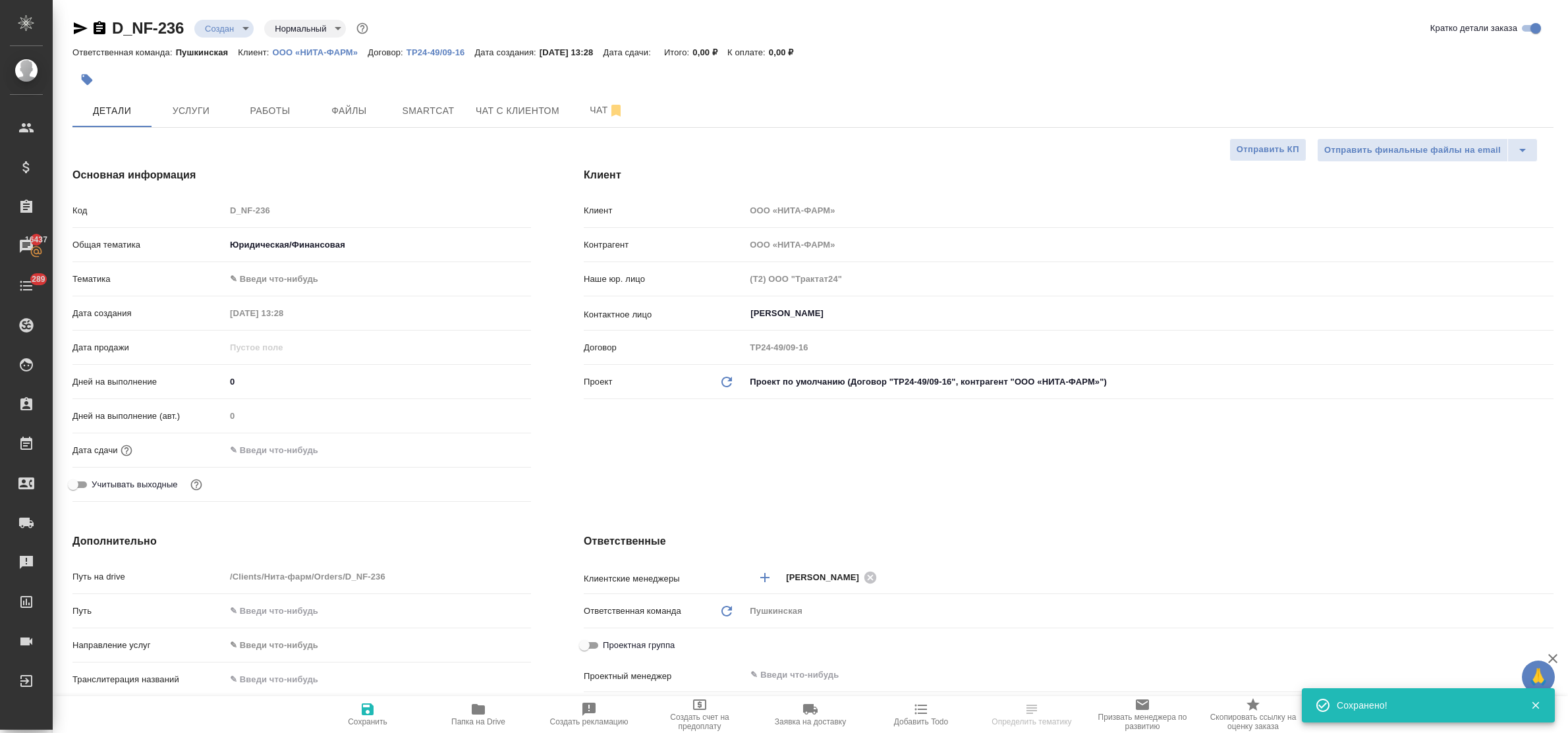
click at [270, 279] on body "🙏 .cls-1 fill:#fff; AWATERA Bulakhova Elena Клиенты Спецификации Заказы 16437 Ч…" at bounding box center [784, 366] width 1568 height 733
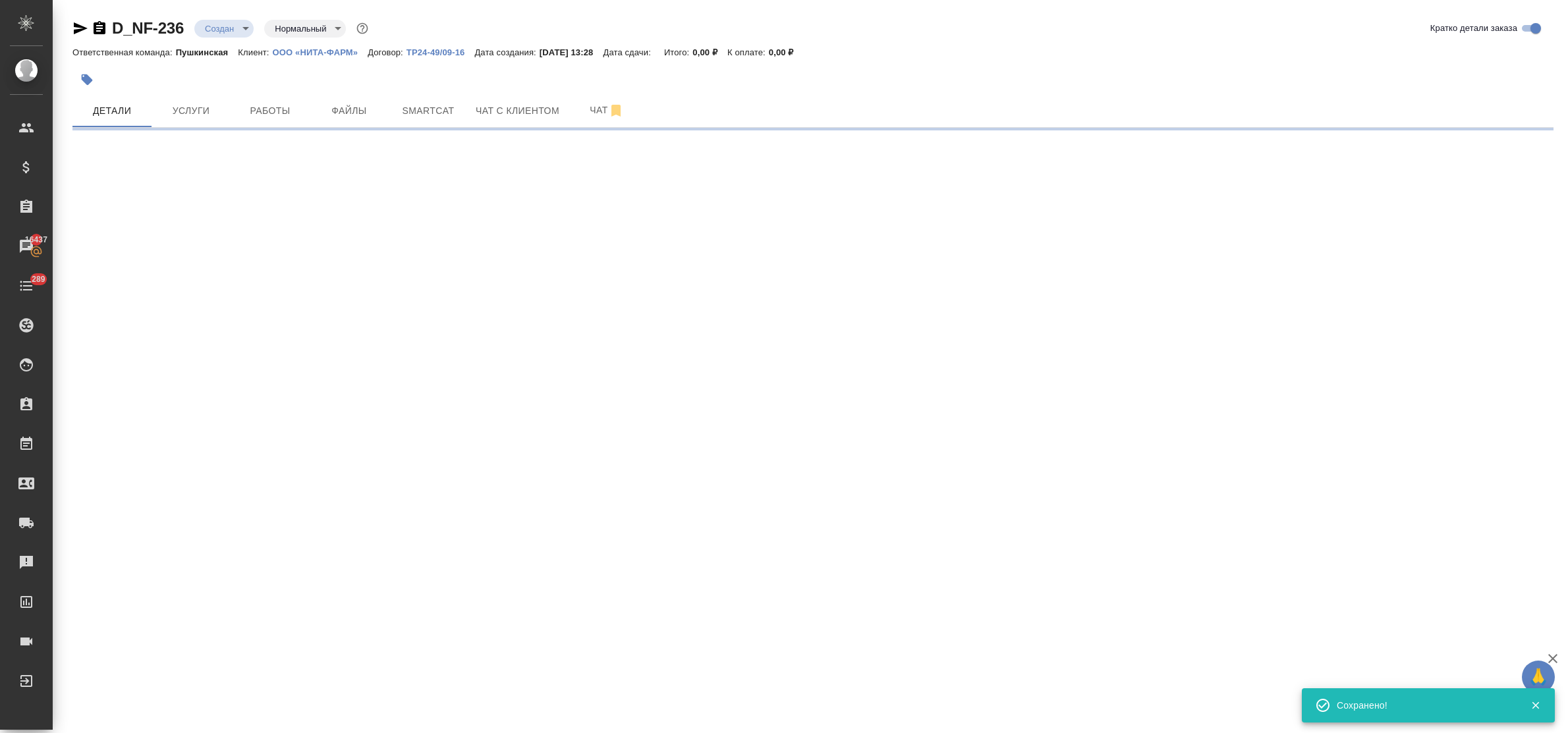
select select "RU"
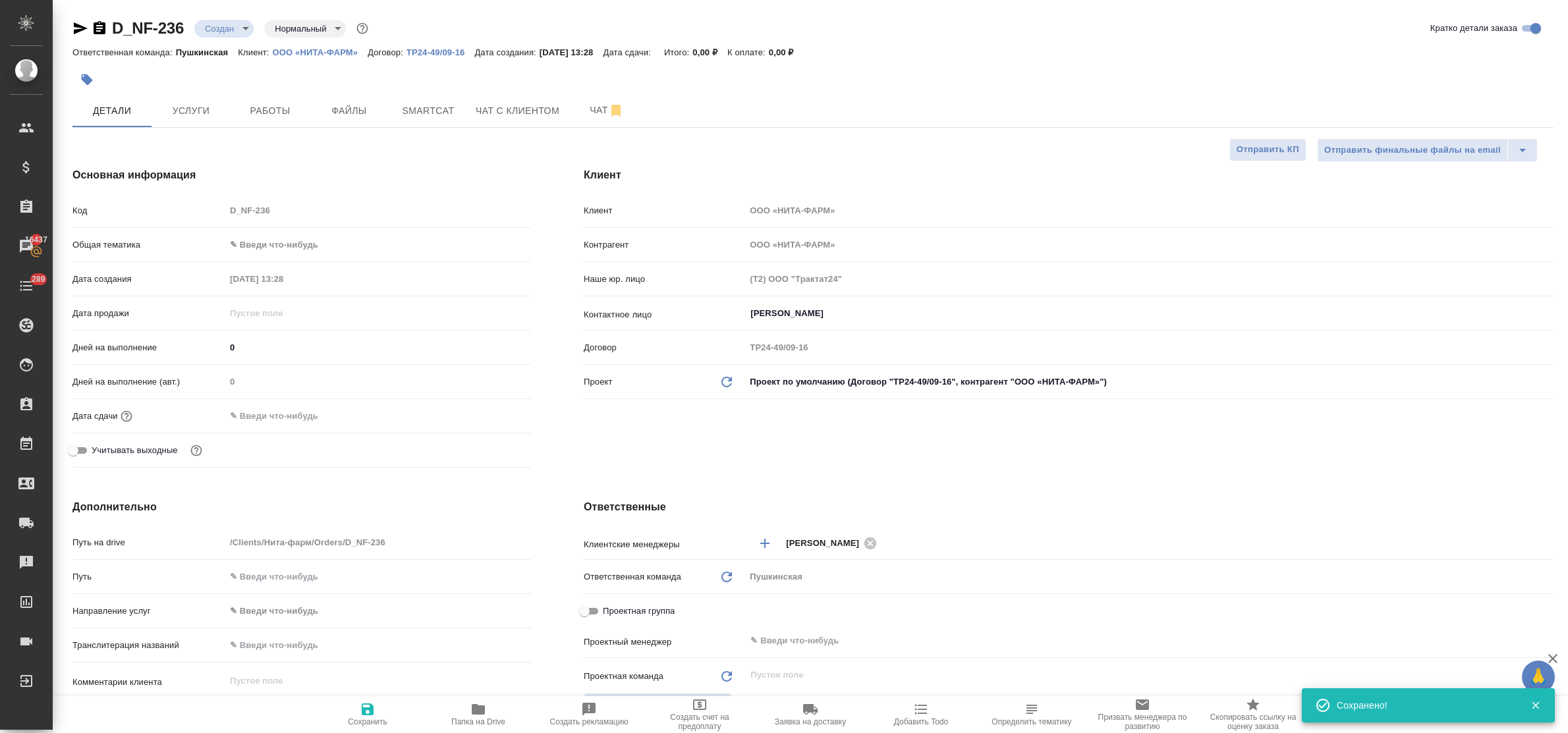
type textarea "x"
click at [303, 245] on body "🙏 .cls-1 fill:#fff; AWATERA Bulakhova Elena Клиенты Спецификации Заказы 16437 Ч…" at bounding box center [784, 366] width 1568 height 733
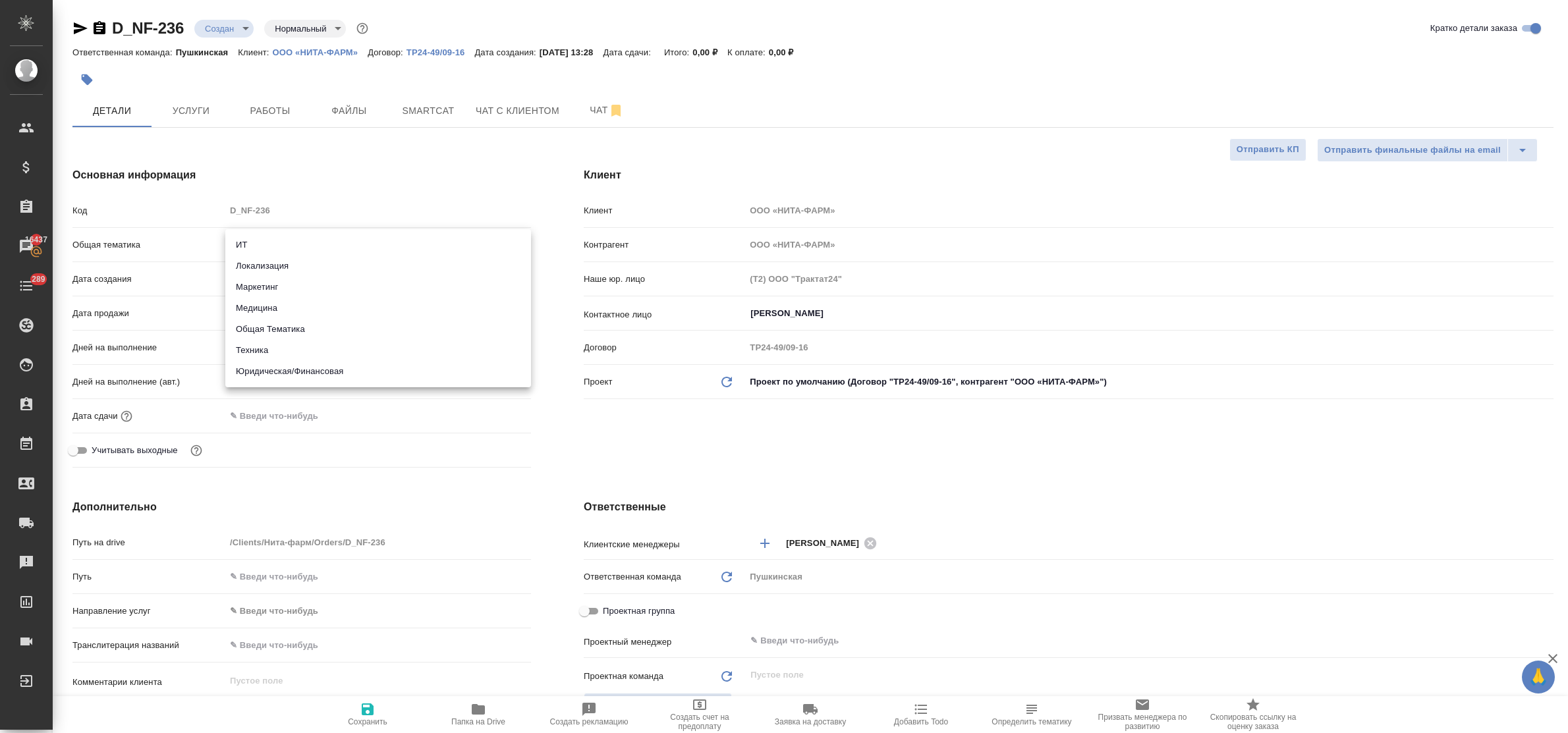
click at [286, 308] on li "Медицина" at bounding box center [378, 308] width 306 height 21
type input "med"
type textarea "x"
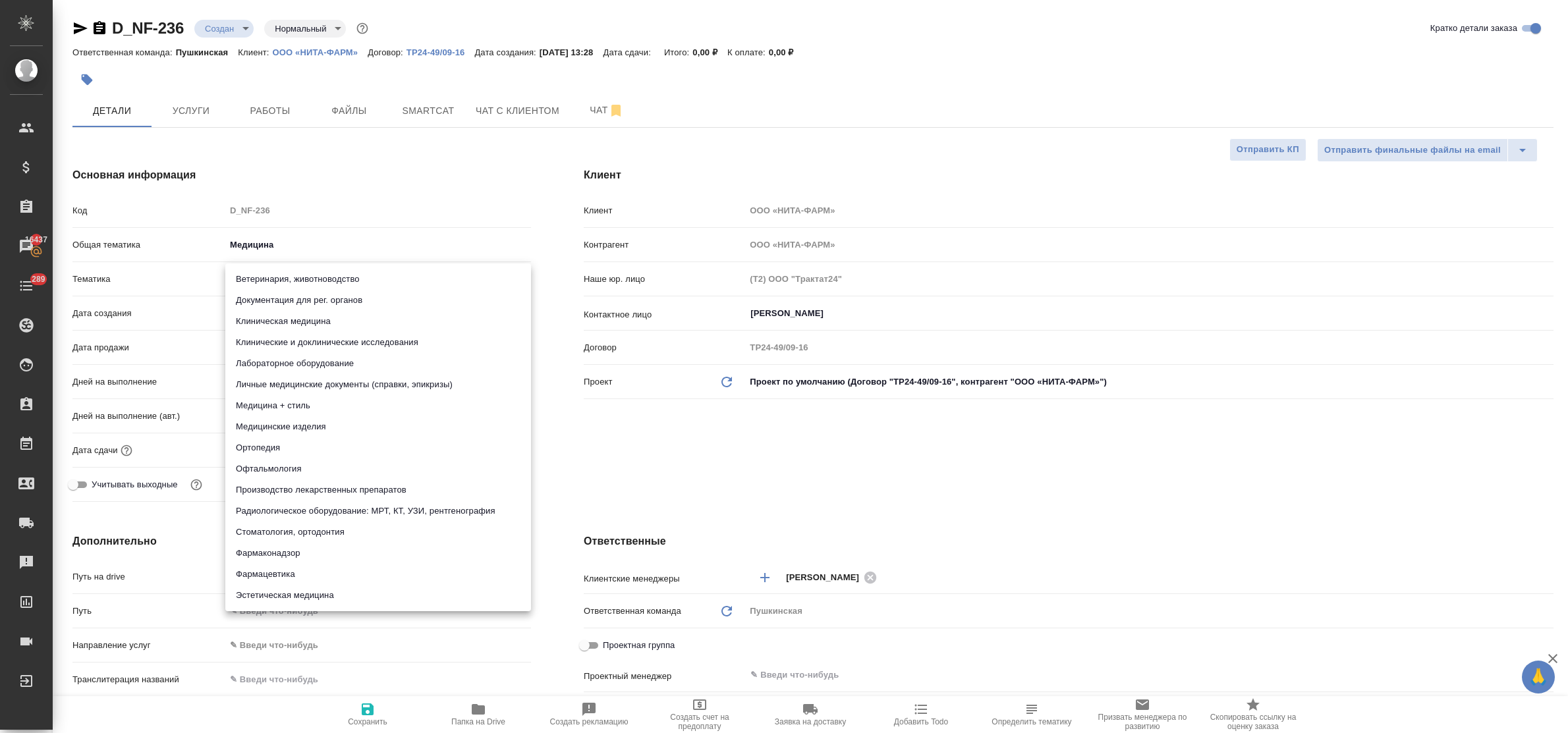
click at [288, 284] on body "🙏 .cls-1 fill:#fff; AWATERA Bulakhova Elena Клиенты Спецификации Заказы 16437 Ч…" at bounding box center [784, 366] width 1568 height 733
click at [288, 284] on li "Ветеринария, животноводство" at bounding box center [378, 279] width 306 height 21
type textarea "x"
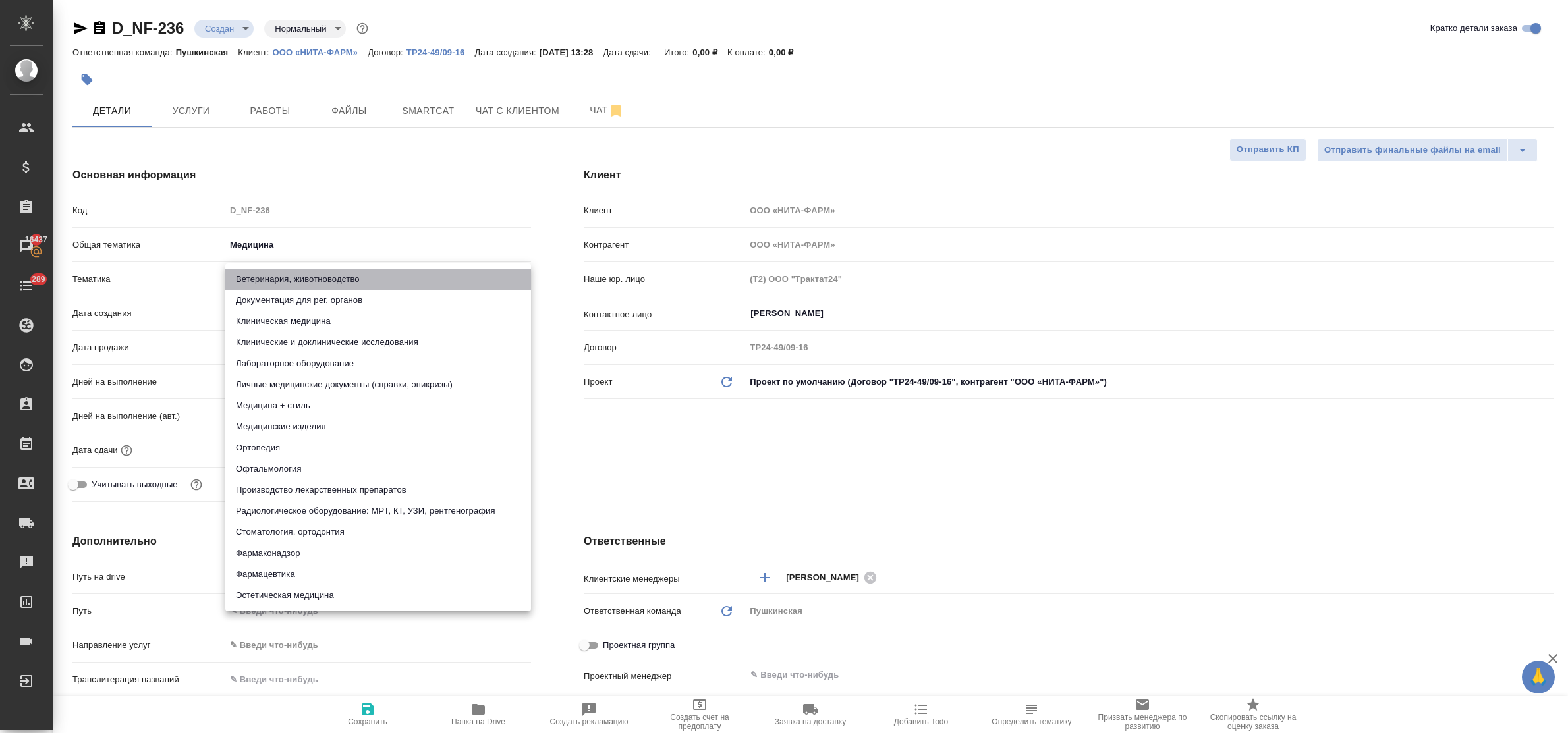
type input "5f647204b73bc97568ca66a8"
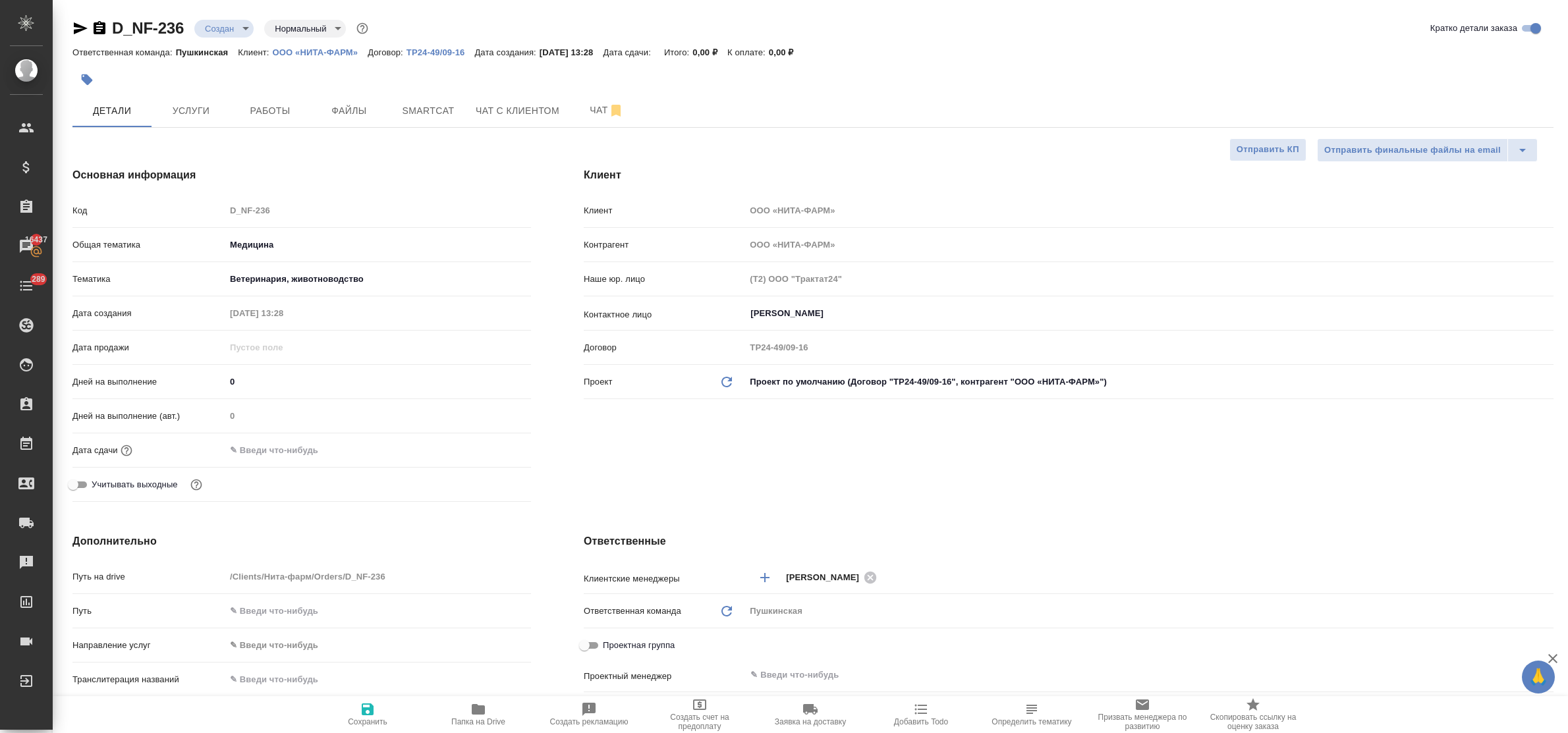
click at [284, 445] on input "text" at bounding box center [283, 449] width 115 height 19
click at [488, 449] on icon "button" at bounding box center [492, 449] width 16 height 16
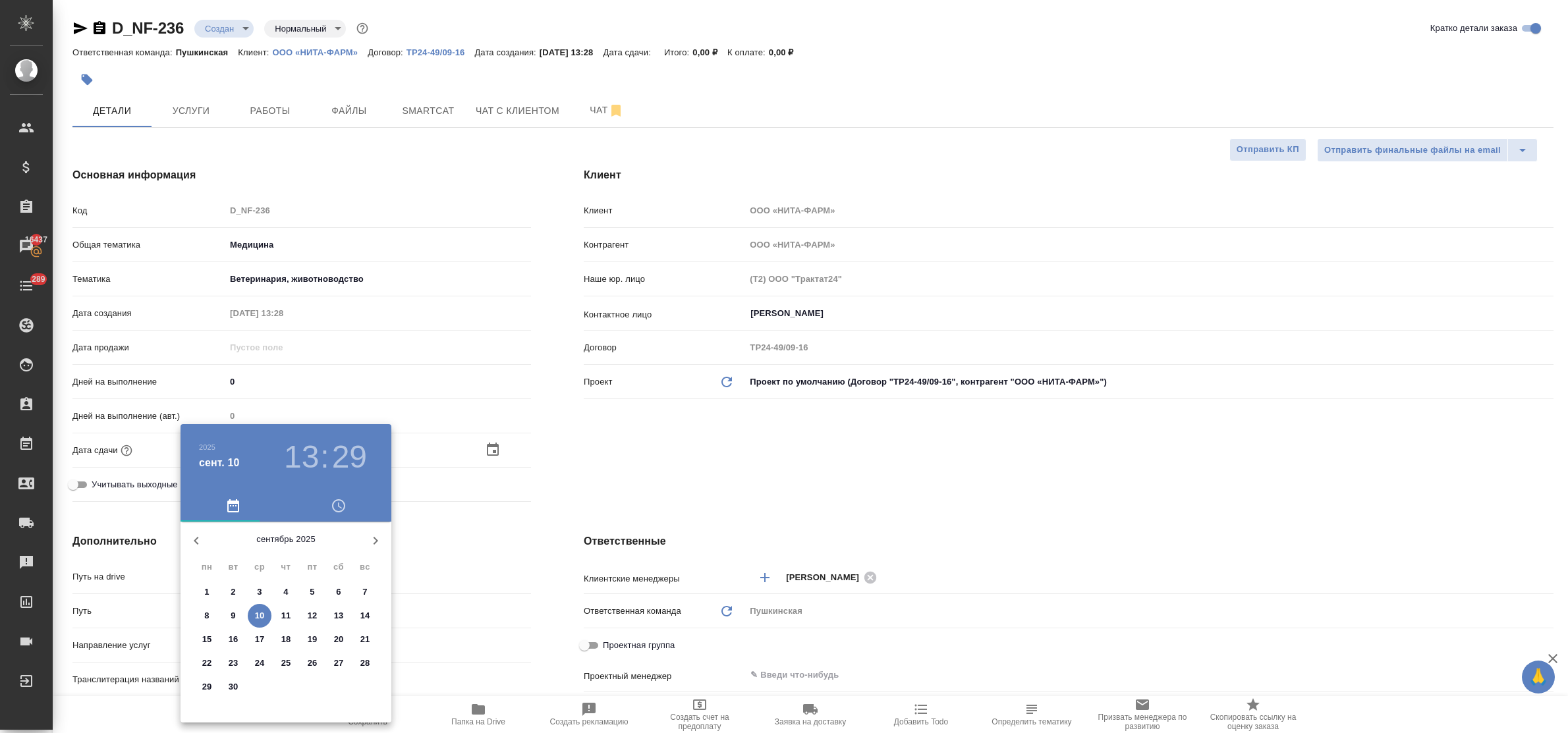
click at [259, 639] on p "17" at bounding box center [260, 639] width 10 height 13
type input "17.09.2025 13:29"
type textarea "x"
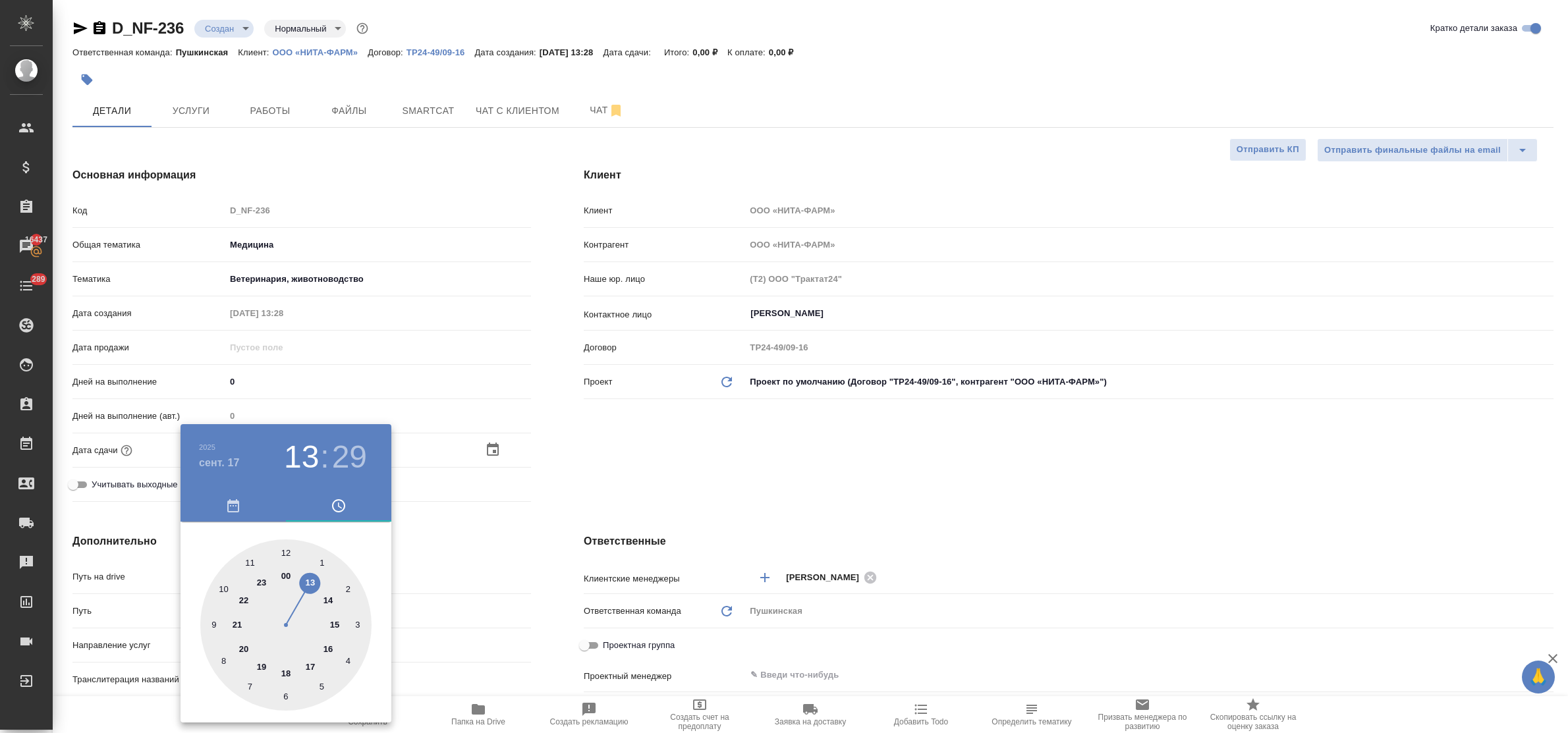
click at [334, 622] on div at bounding box center [286, 625] width 172 height 171
type input "17.09.2025 15:29"
type textarea "x"
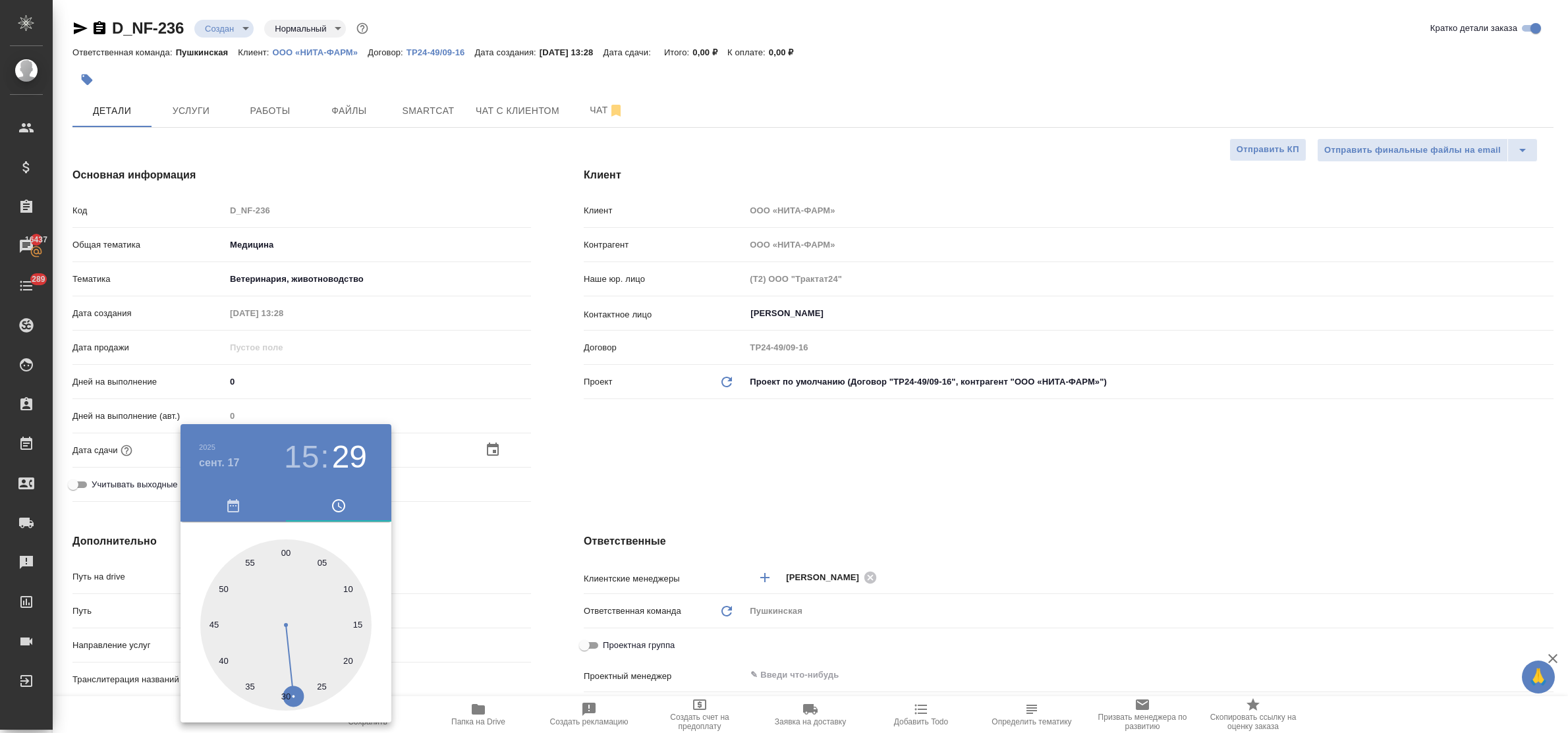
click at [286, 551] on div at bounding box center [286, 625] width 172 height 171
type input "17.09.2025 15:00"
type textarea "x"
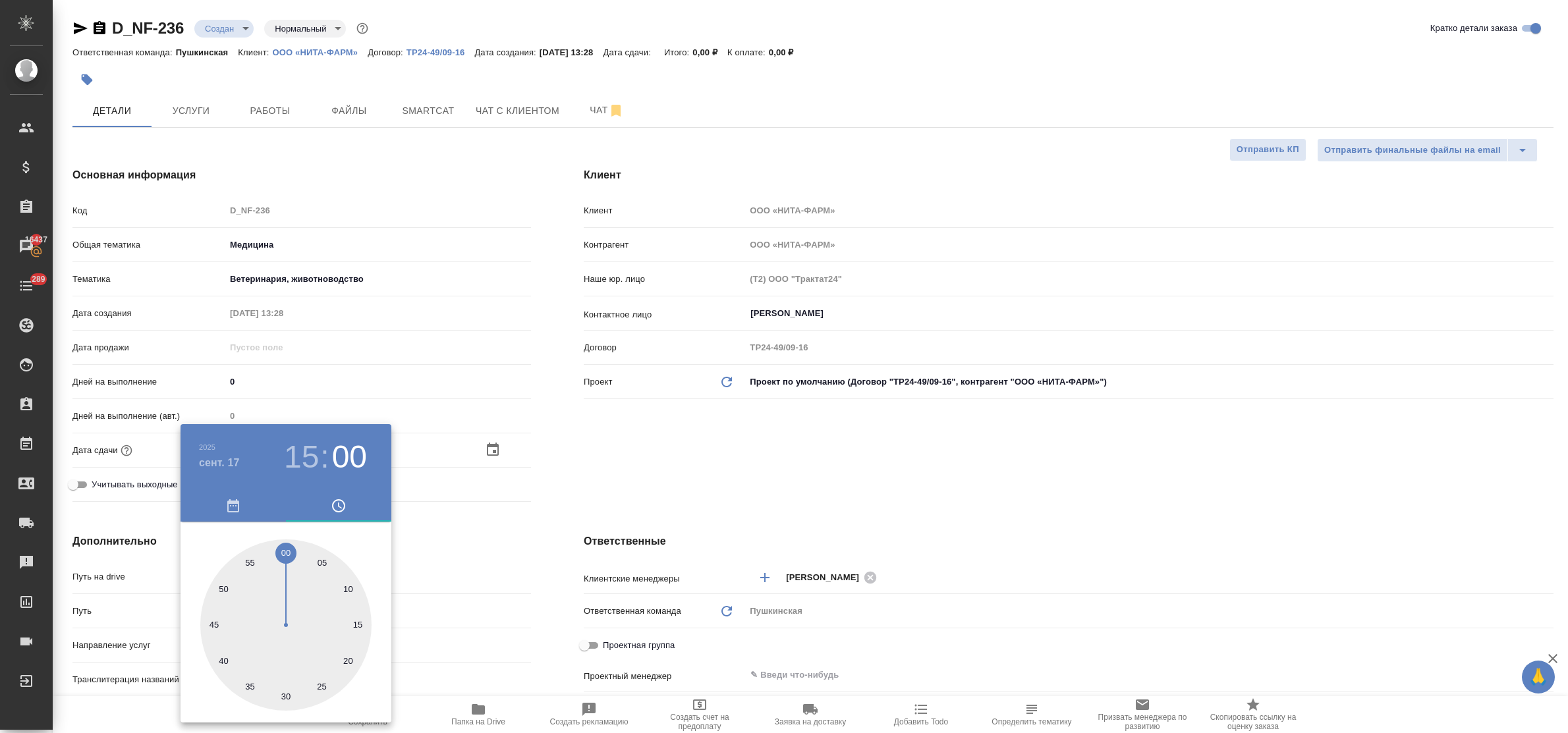
click at [492, 557] on div at bounding box center [784, 366] width 1568 height 733
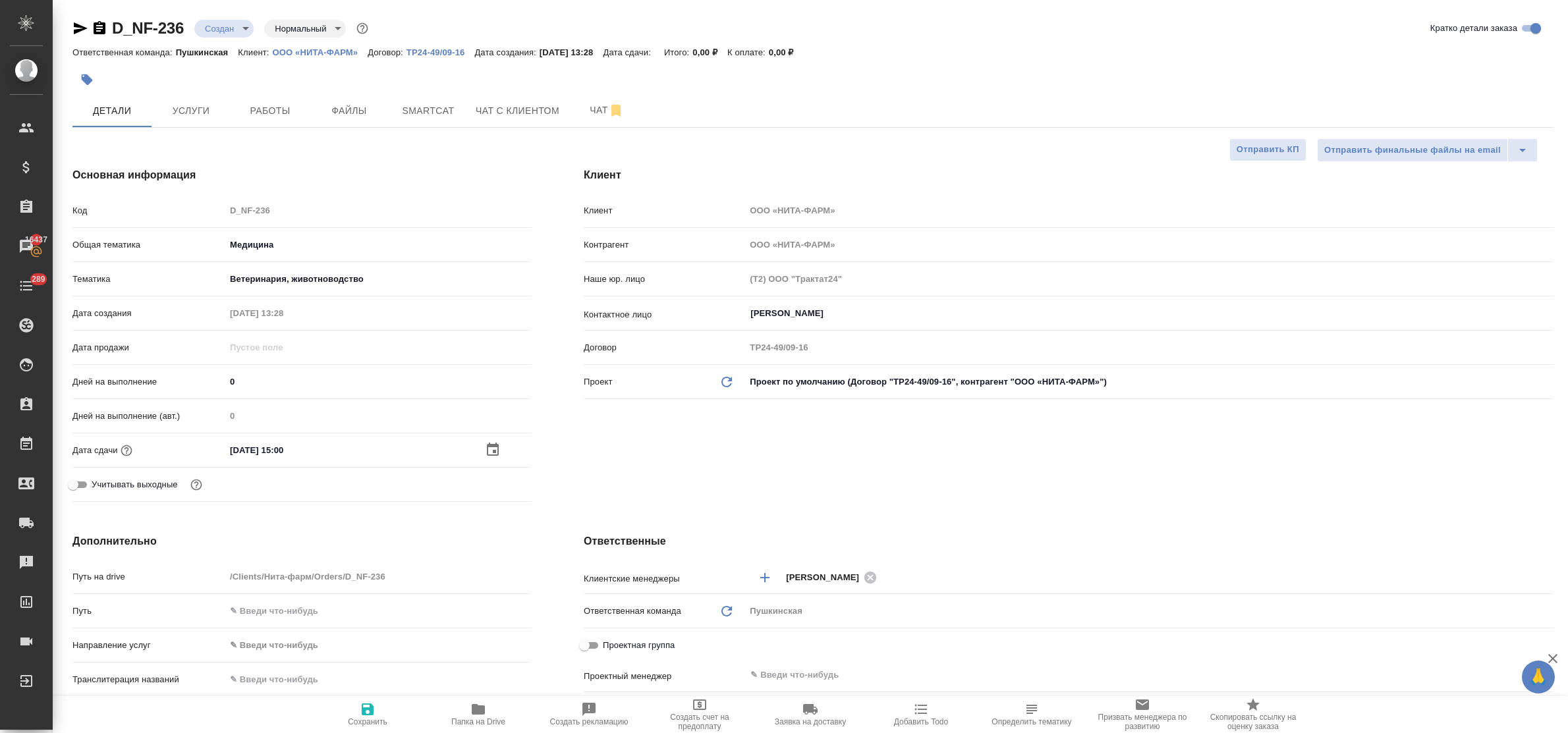
click at [372, 709] on icon "button" at bounding box center [367, 709] width 12 height 12
type textarea "x"
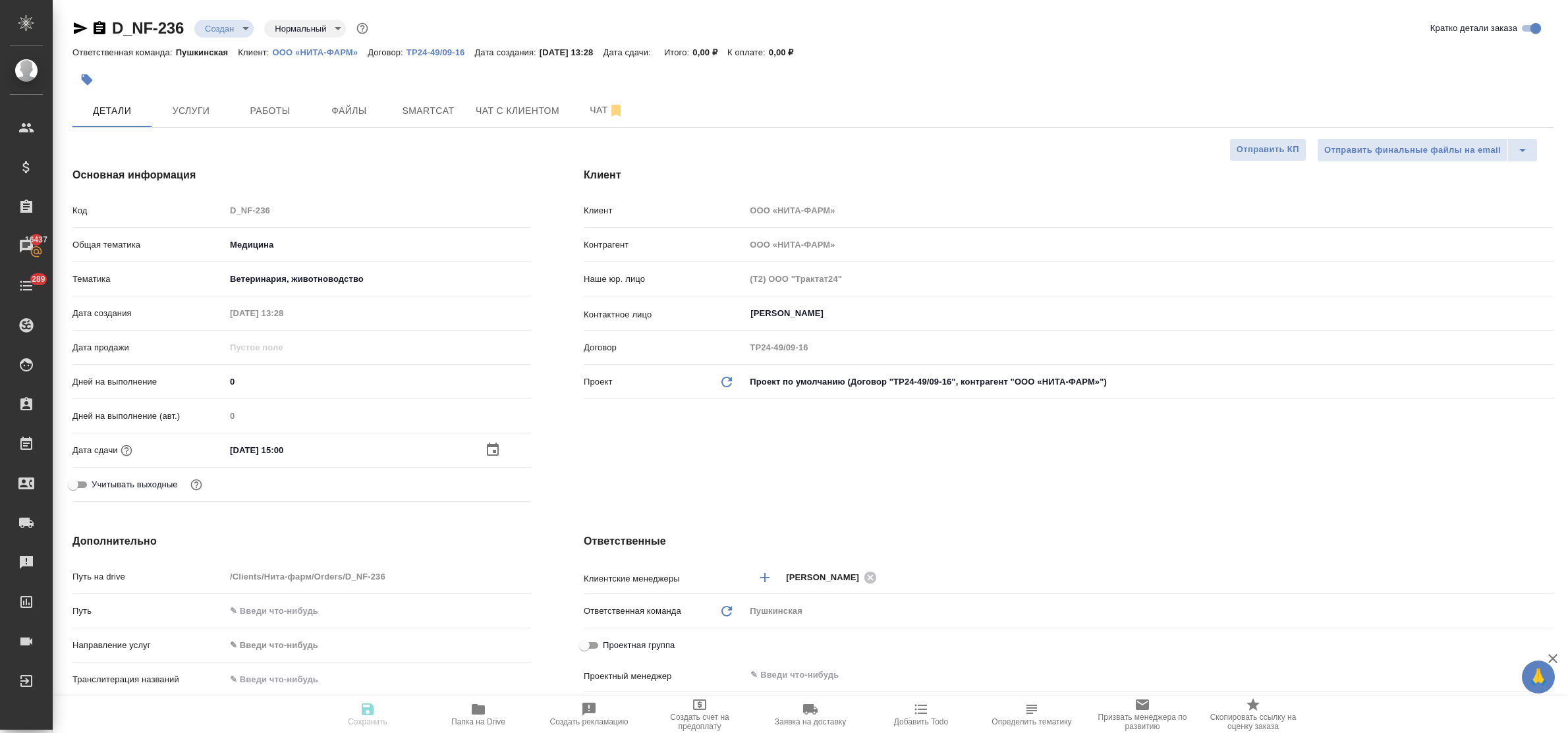
type textarea "x"
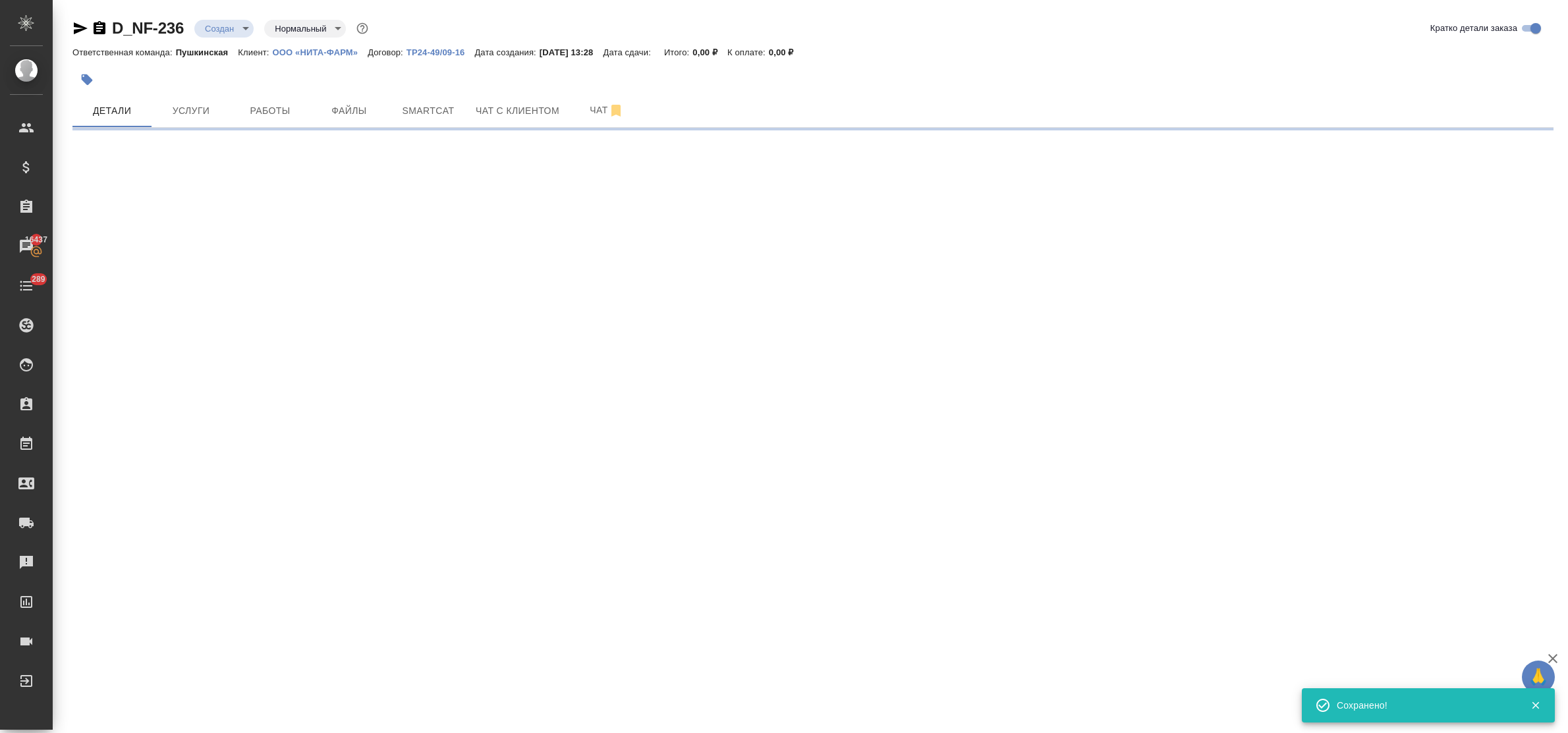
select select "RU"
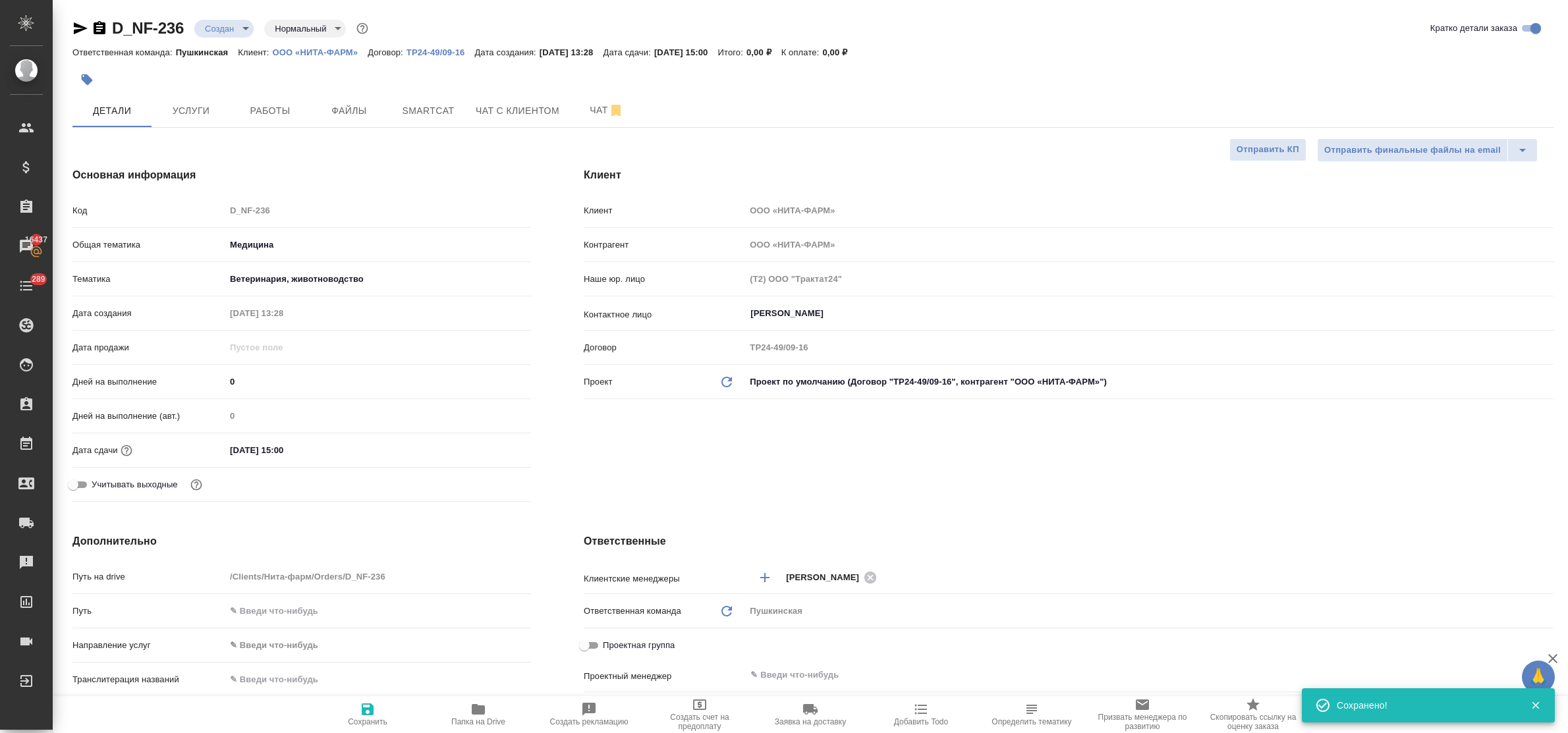
type textarea "x"
click at [196, 120] on button "Услуги" at bounding box center [190, 111] width 79 height 33
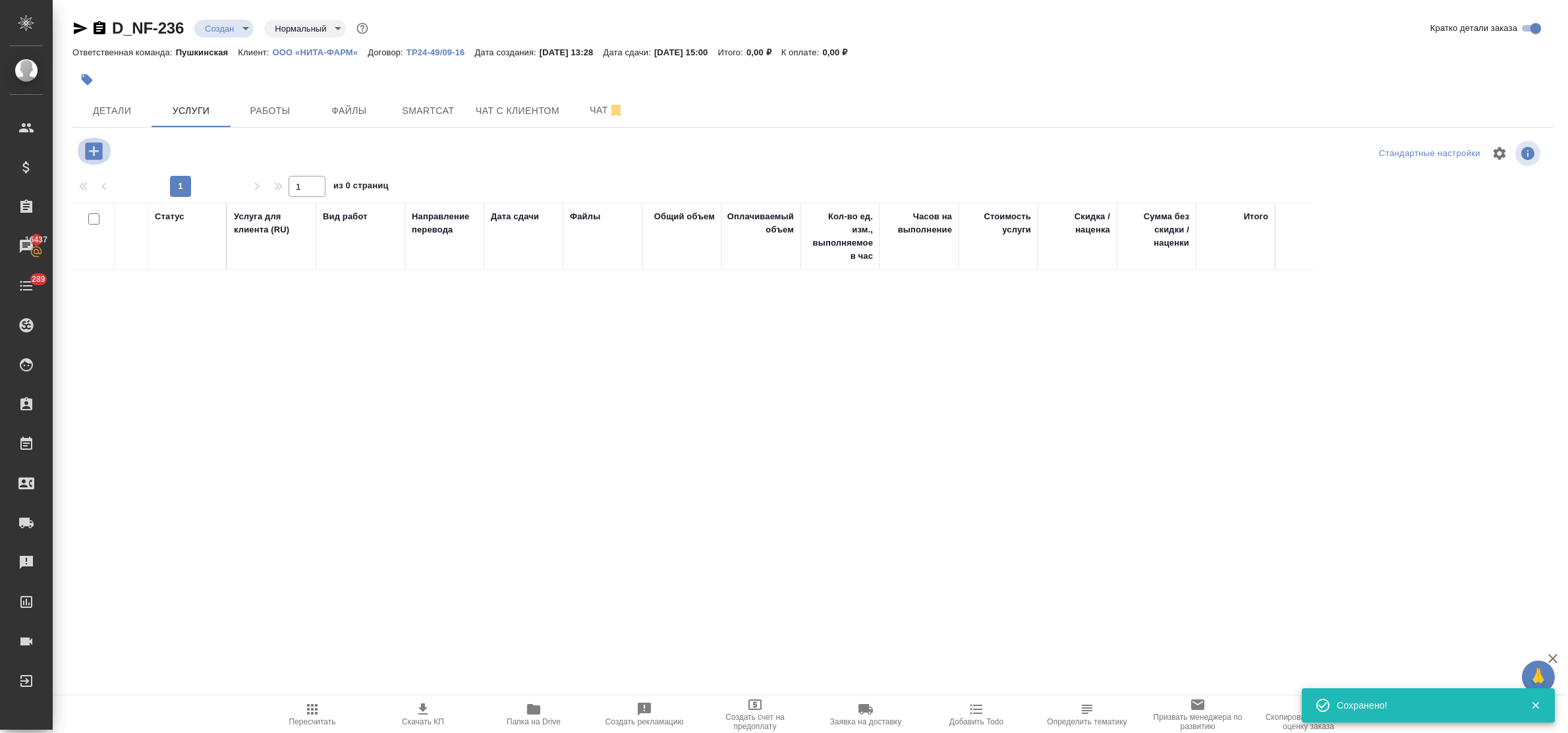
drag, startPoint x: 93, startPoint y: 151, endPoint x: 100, endPoint y: 157, distance: 9.2
click at [100, 157] on icon "button" at bounding box center [94, 151] width 23 height 23
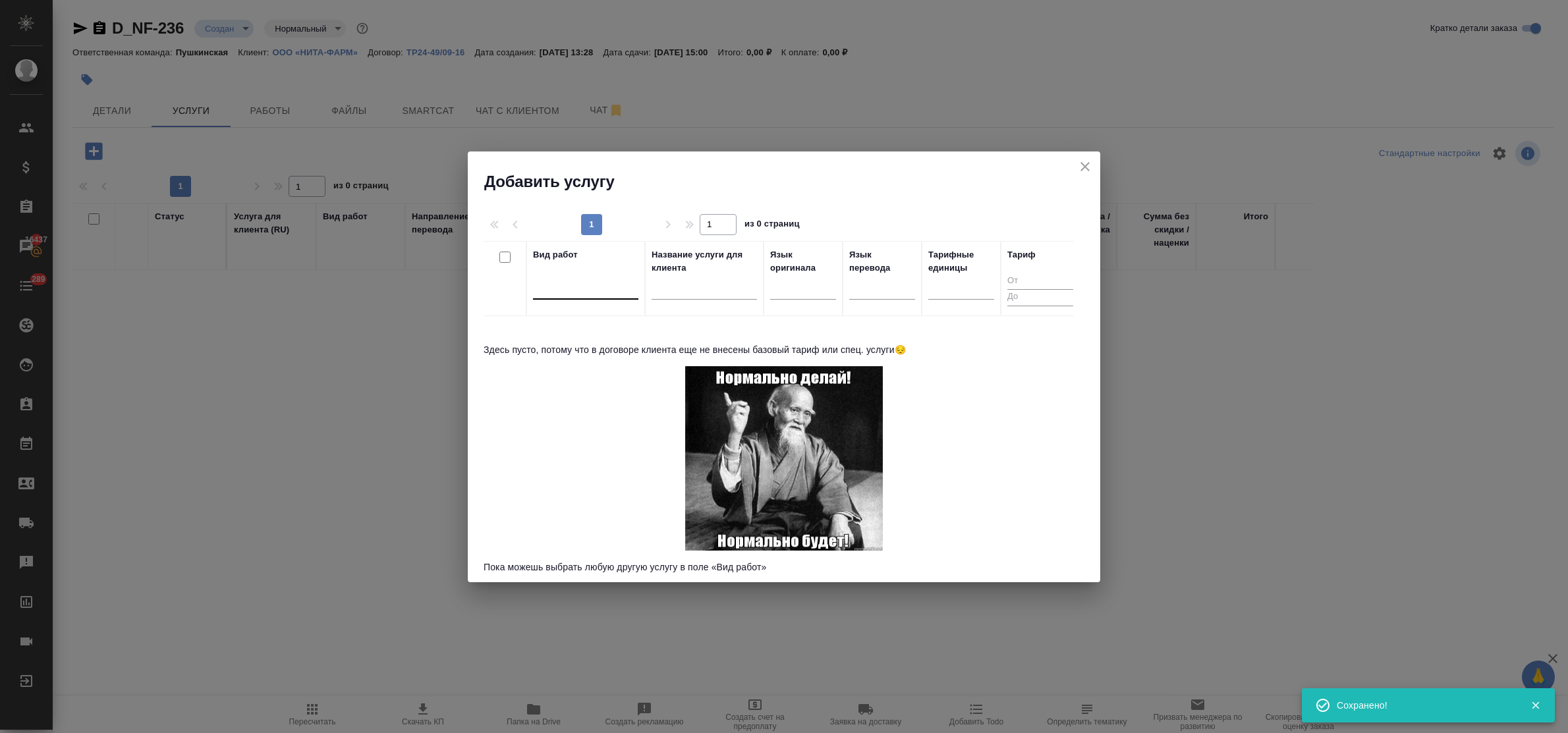
click at [577, 287] on div at bounding box center [586, 285] width 106 height 19
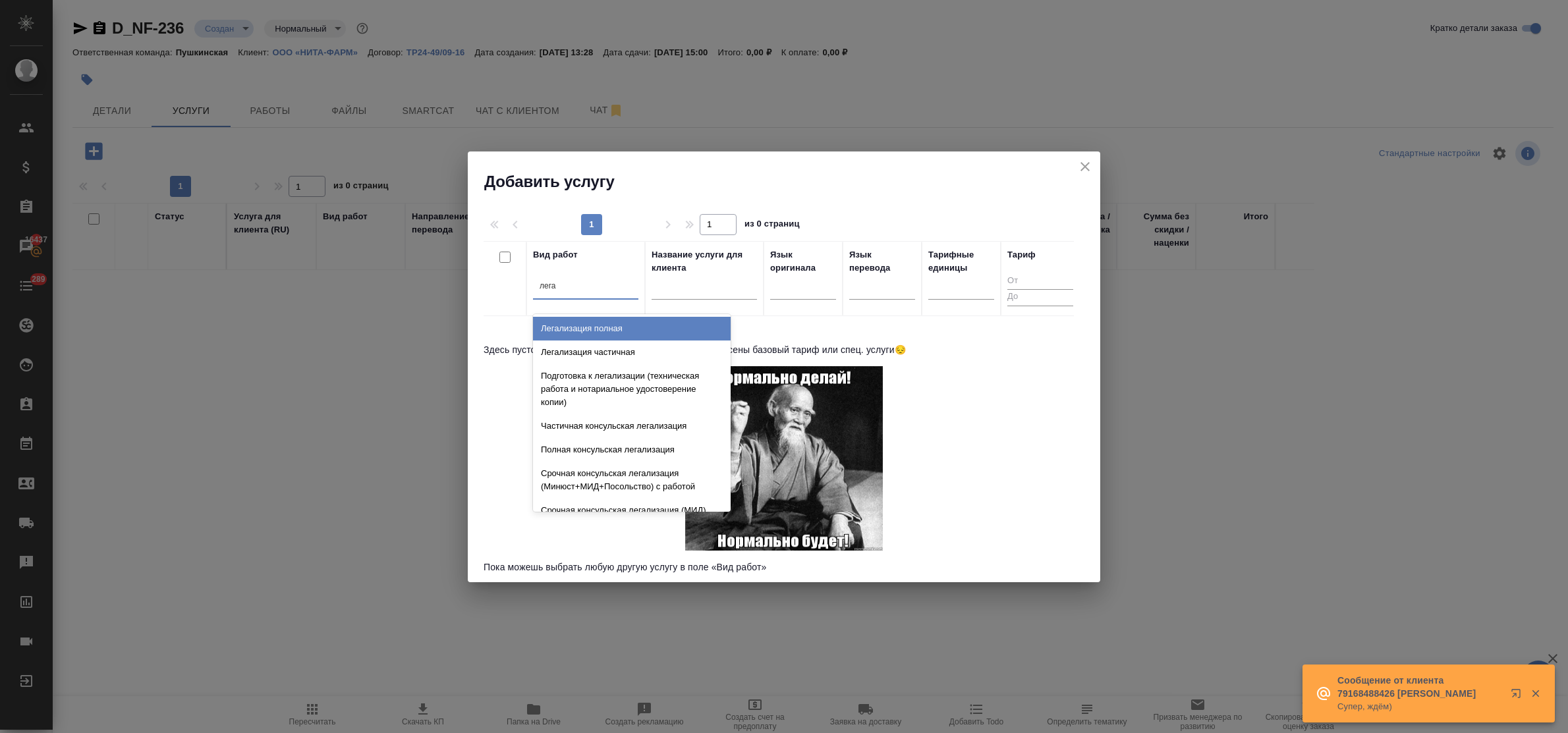
type input "легал"
click at [593, 331] on div "Легализация полная" at bounding box center [631, 329] width 198 height 24
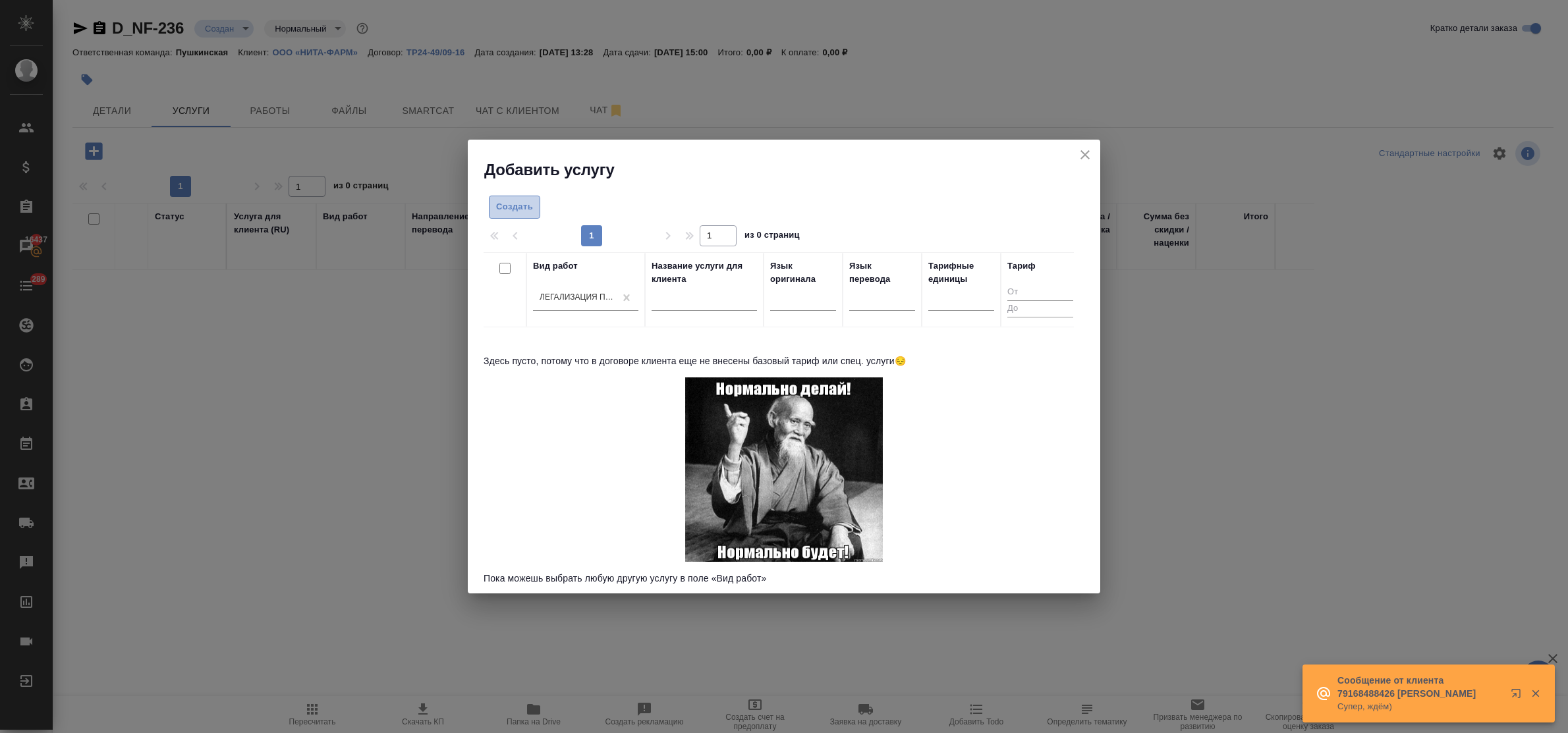
click at [498, 209] on span "Создать" at bounding box center [515, 207] width 37 height 15
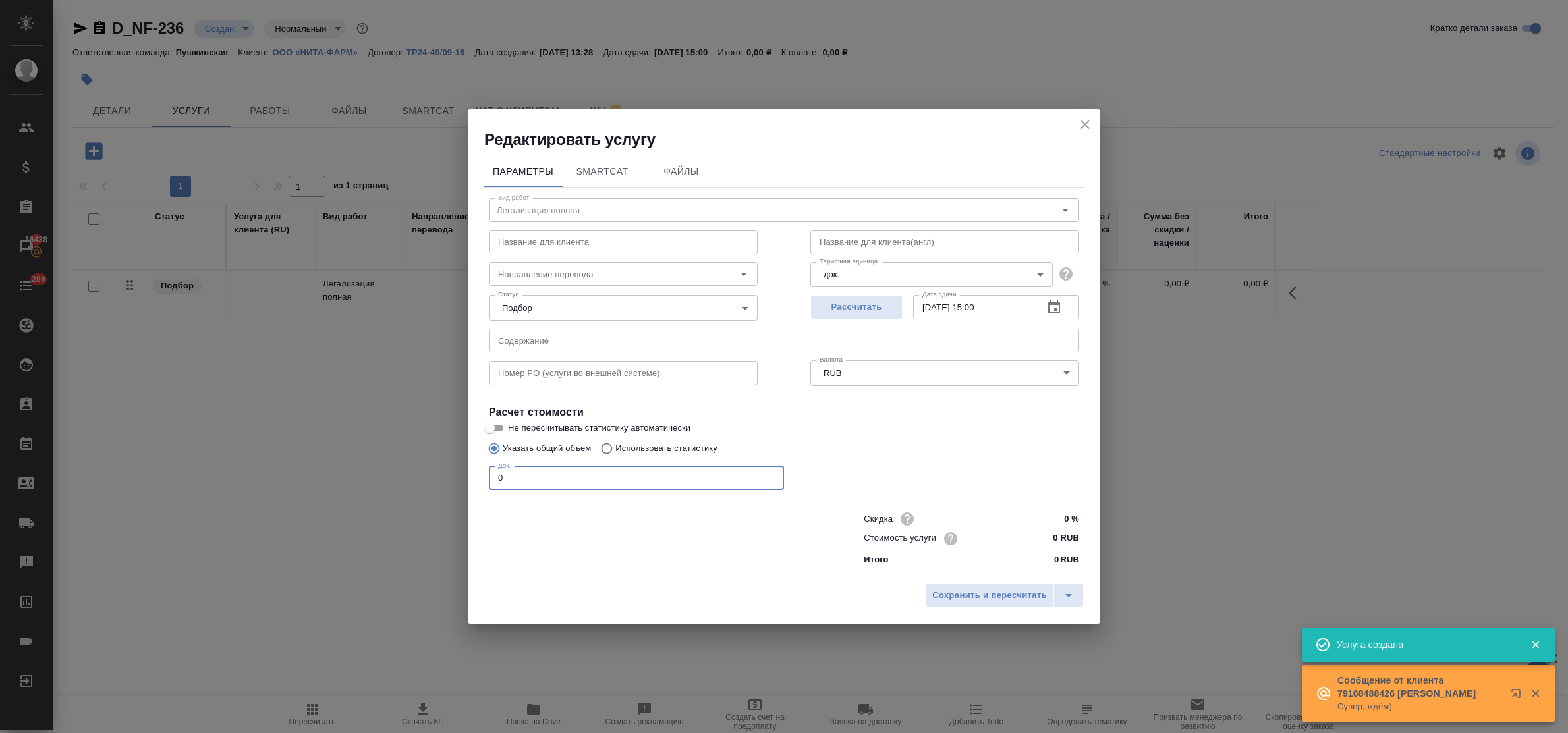
drag, startPoint x: 511, startPoint y: 476, endPoint x: 449, endPoint y: 470, distance: 62.3
click at [453, 471] on div "Редактировать услугу Параметры SmartCat Файлы Вид работ Легализация полная Вид …" at bounding box center [784, 366] width 1568 height 733
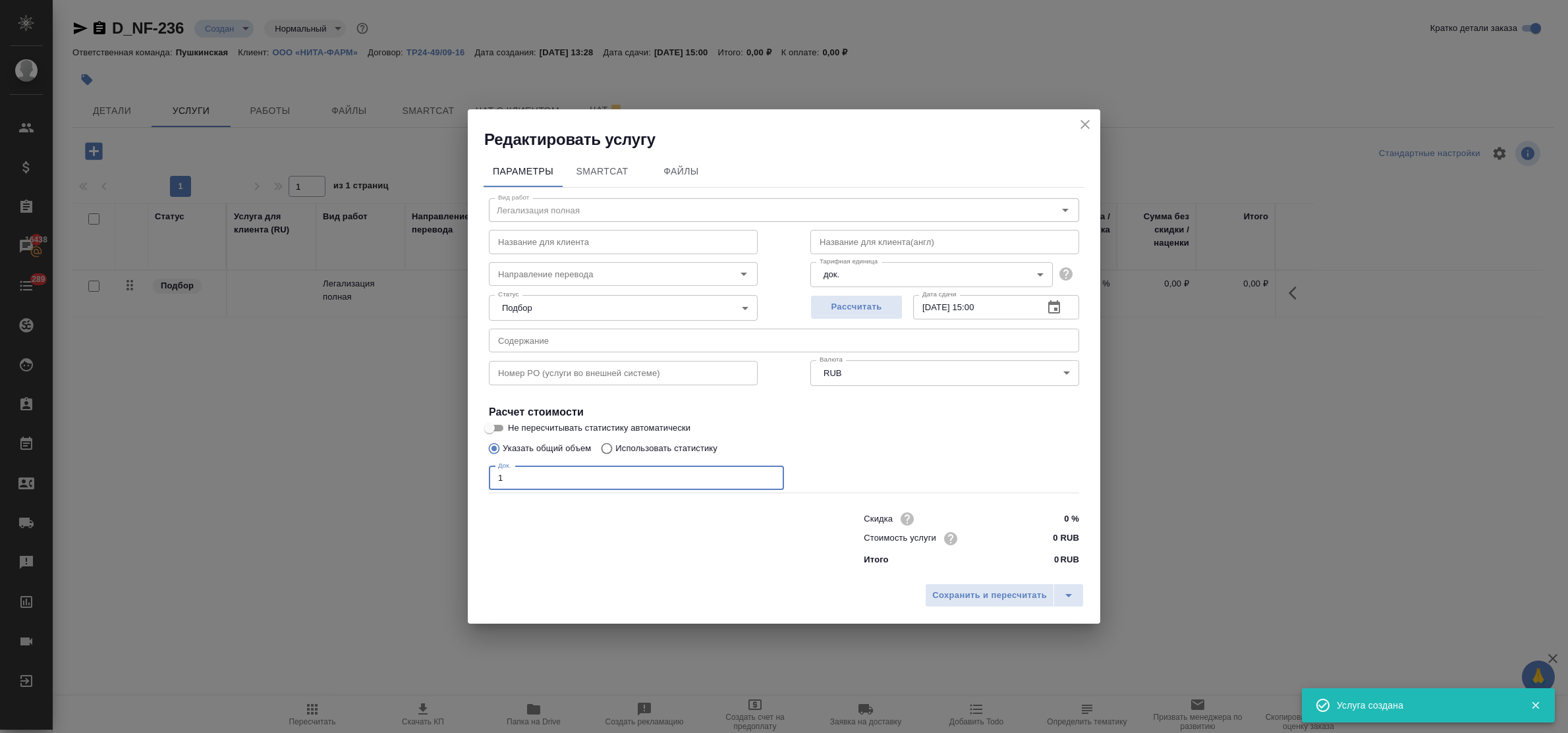
type input "1"
click at [1026, 533] on div "Стоимость услуги 0 RUB" at bounding box center [971, 537] width 215 height 19
click at [1031, 533] on input "0 RUB" at bounding box center [1054, 537] width 48 height 19
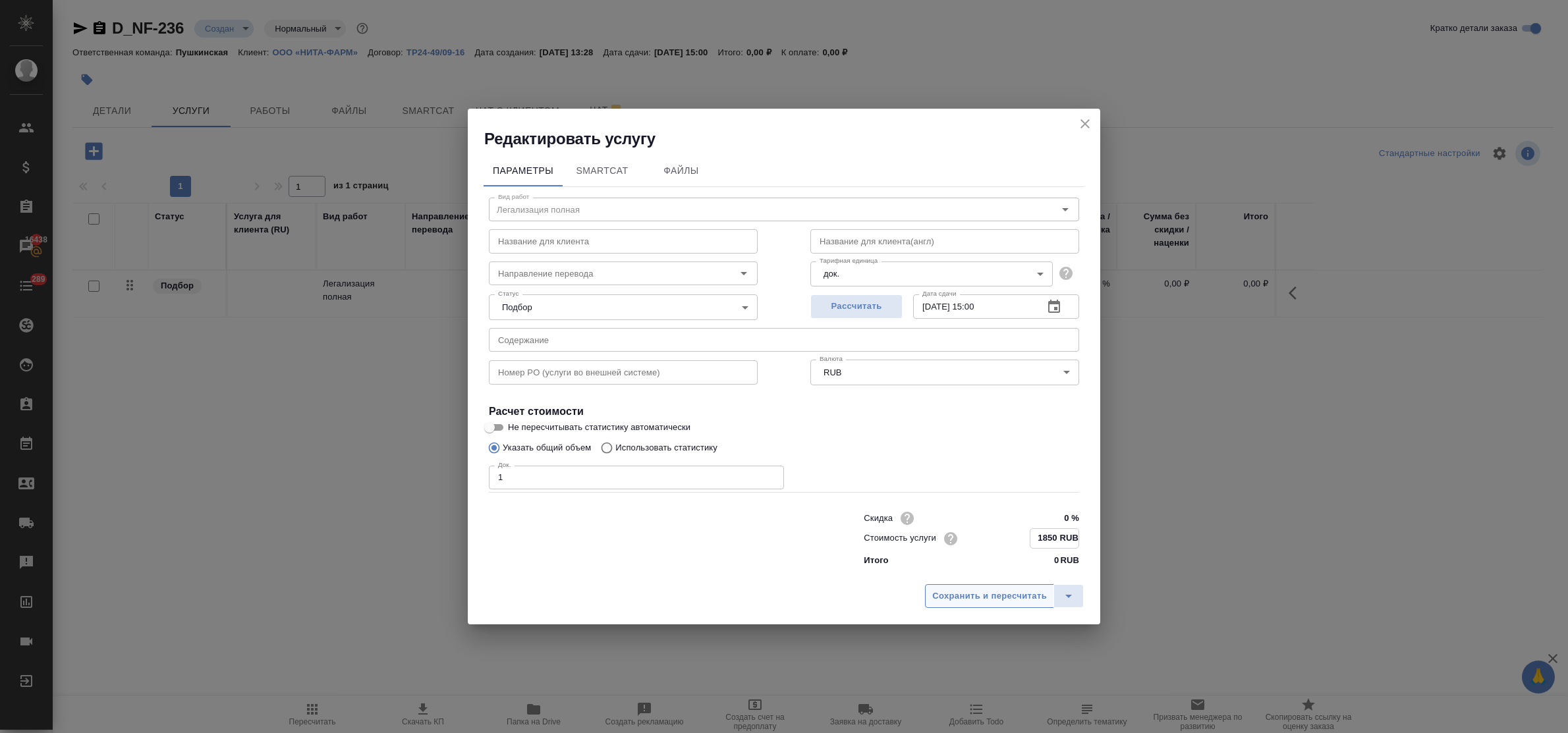
type input "1850 RUB"
click at [988, 598] on span "Сохранить и пересчитать" at bounding box center [989, 595] width 115 height 15
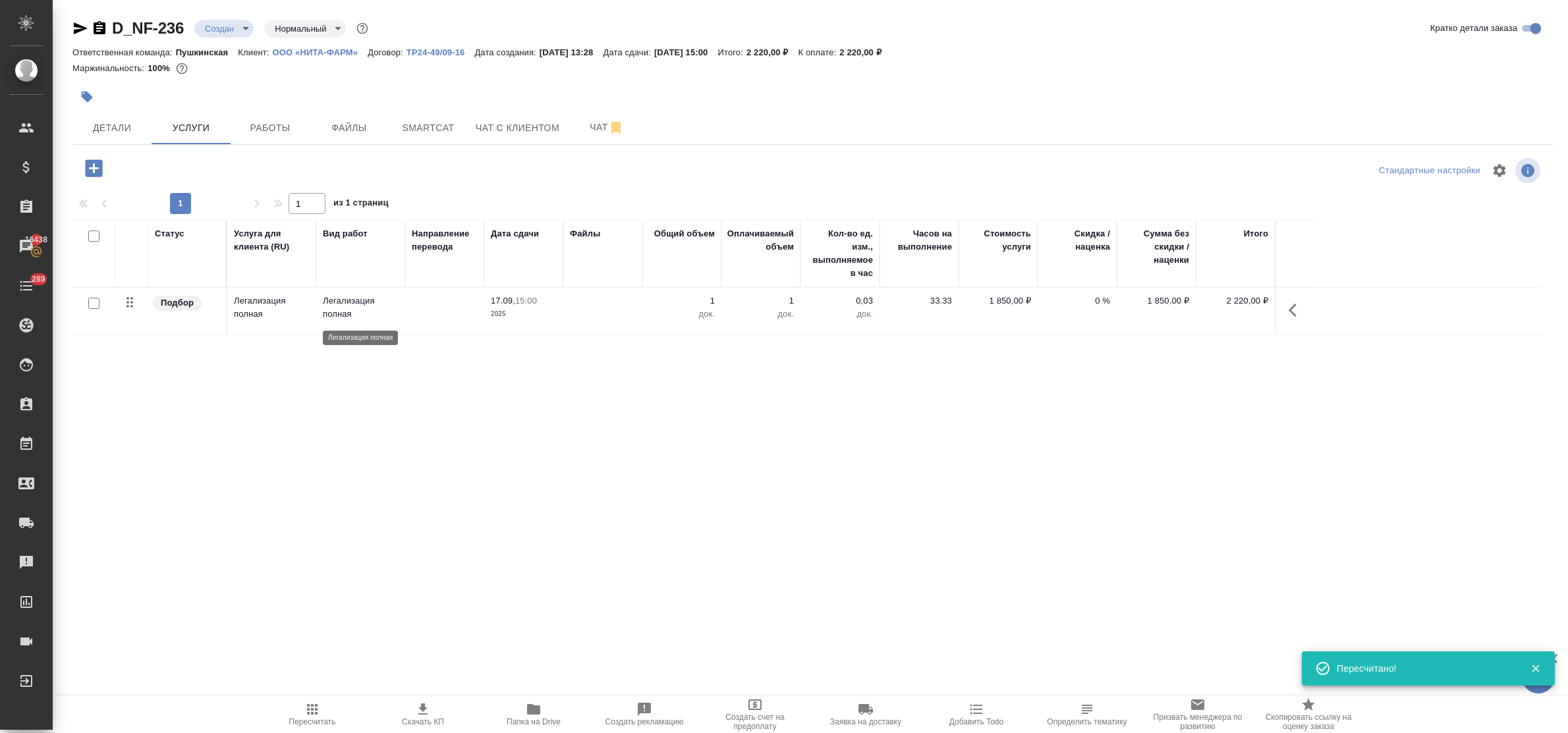
click at [351, 299] on p "Легализация полная" at bounding box center [361, 308] width 76 height 26
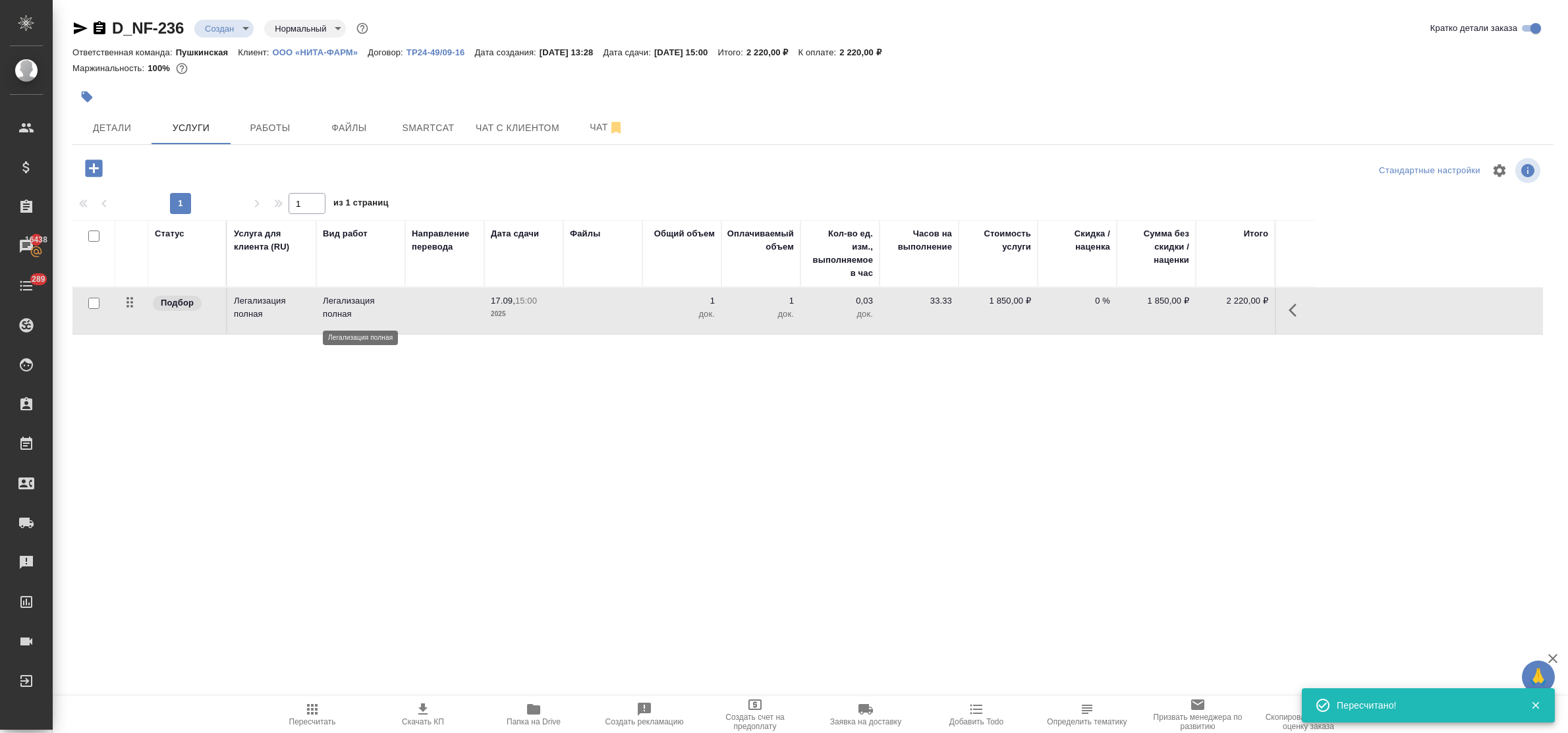
click at [351, 299] on p "Легализация полная" at bounding box center [361, 308] width 76 height 26
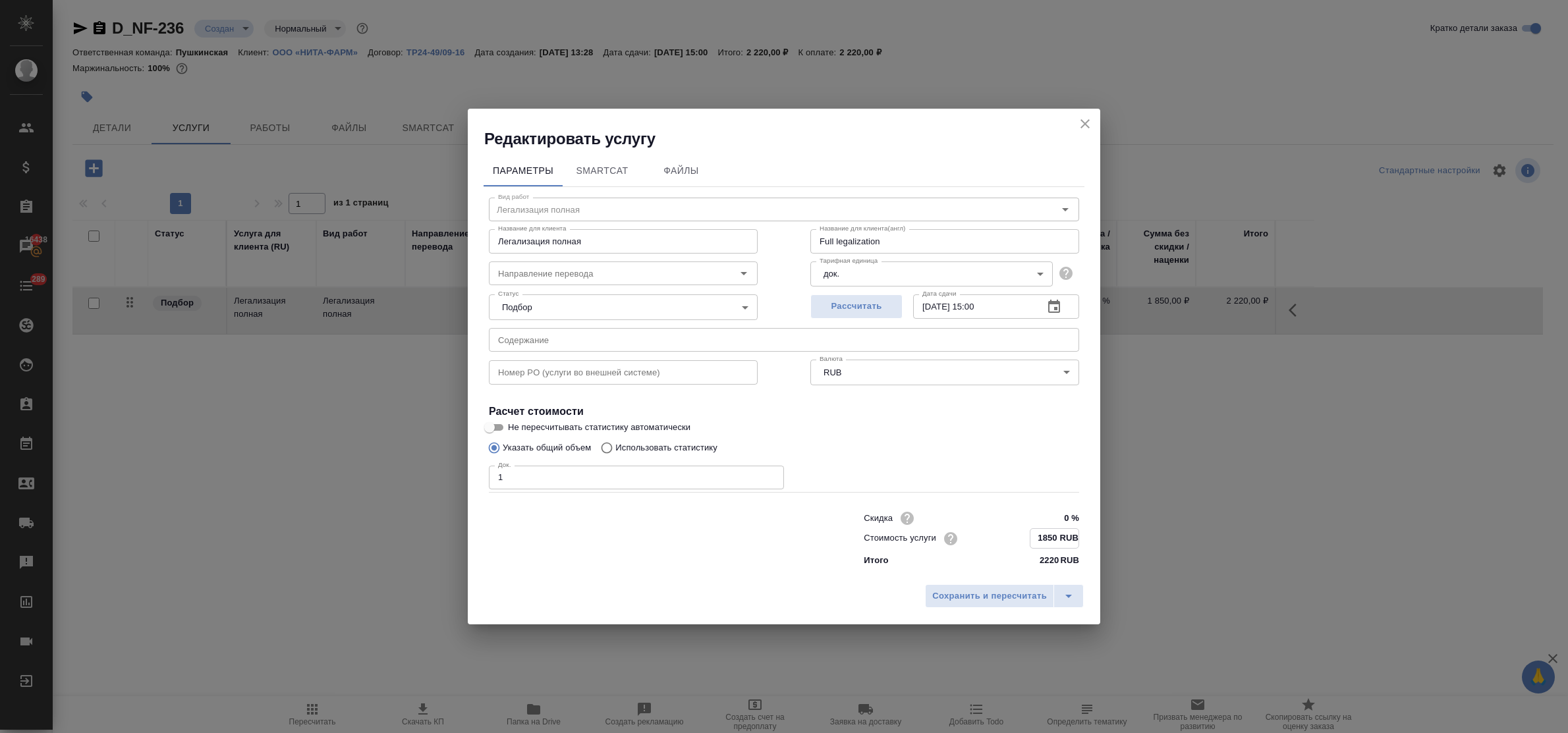
drag, startPoint x: 1048, startPoint y: 534, endPoint x: 1061, endPoint y: 560, distance: 29.1
click at [1048, 534] on input "1850 RUB" at bounding box center [1054, 537] width 48 height 19
type input "1950 RUB"
click at [1032, 595] on span "Сохранить и пересчитать" at bounding box center [989, 595] width 115 height 15
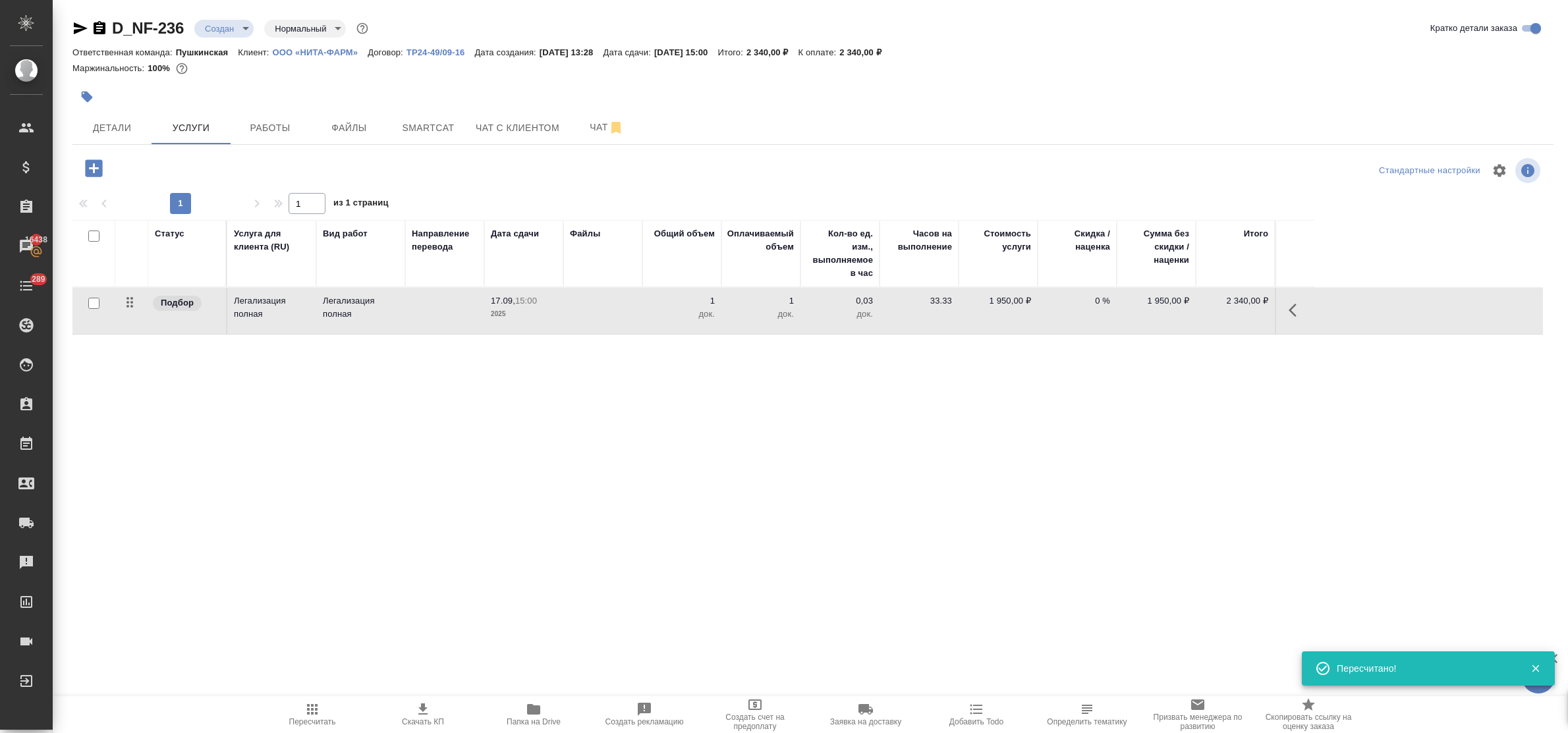
click at [322, 311] on td "Легализация полная" at bounding box center [361, 310] width 89 height 46
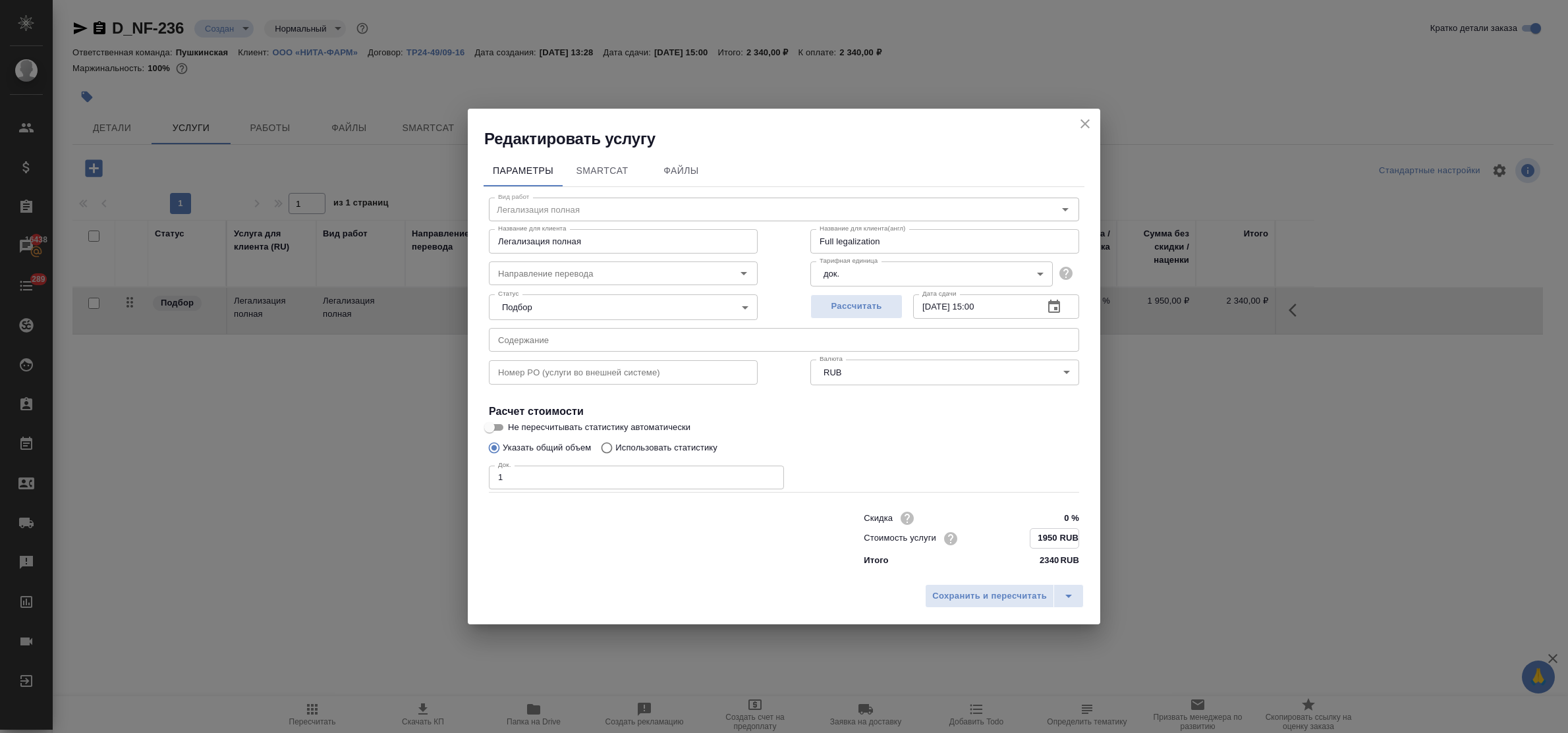
drag, startPoint x: 1033, startPoint y: 537, endPoint x: 1059, endPoint y: 537, distance: 26.0
click at [1059, 537] on input "1950 RUB" at bounding box center [1054, 537] width 48 height 19
type input "26388 RUB"
click at [998, 593] on span "Сохранить и пересчитать" at bounding box center [989, 595] width 115 height 15
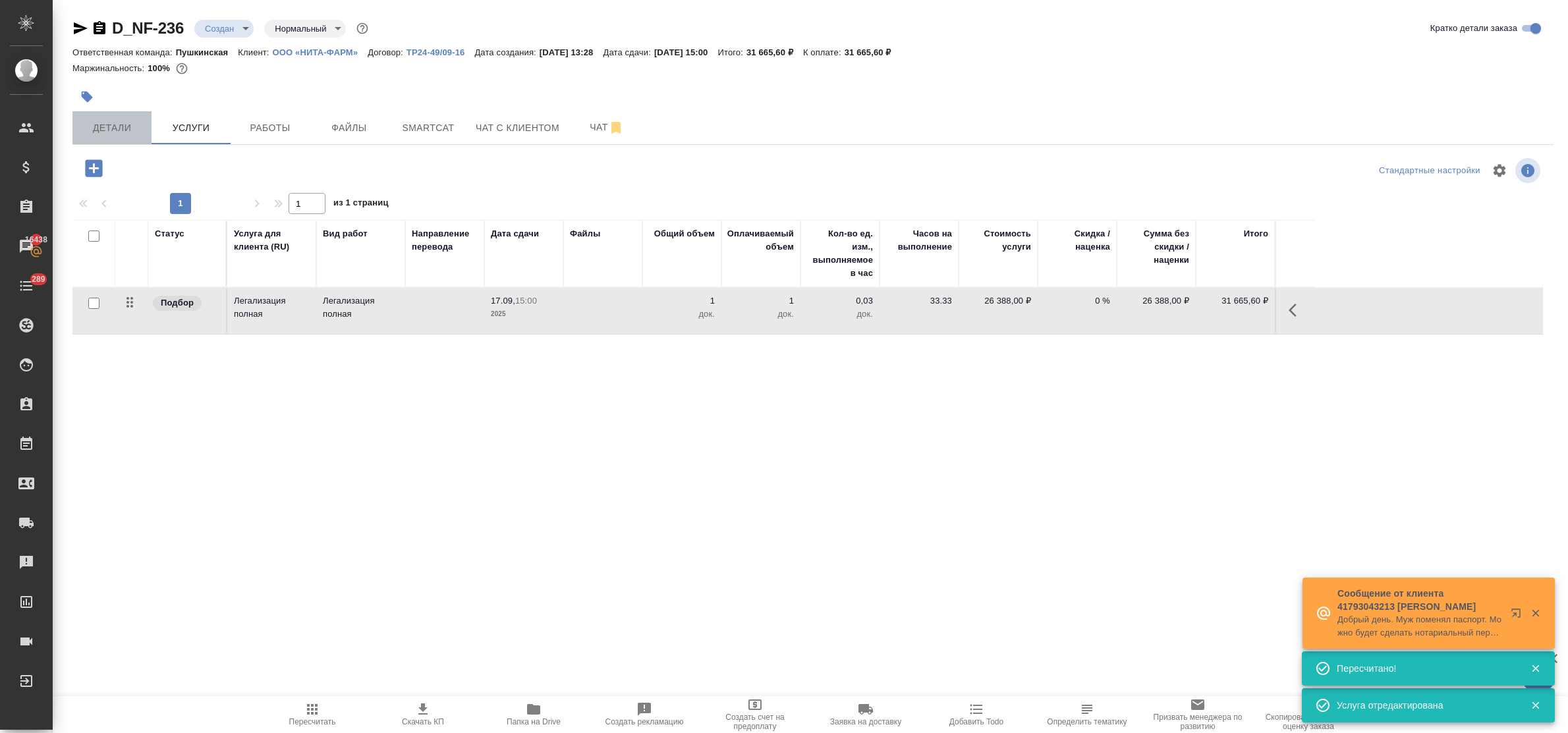
click at [104, 126] on span "Детали" at bounding box center [112, 128] width 63 height 17
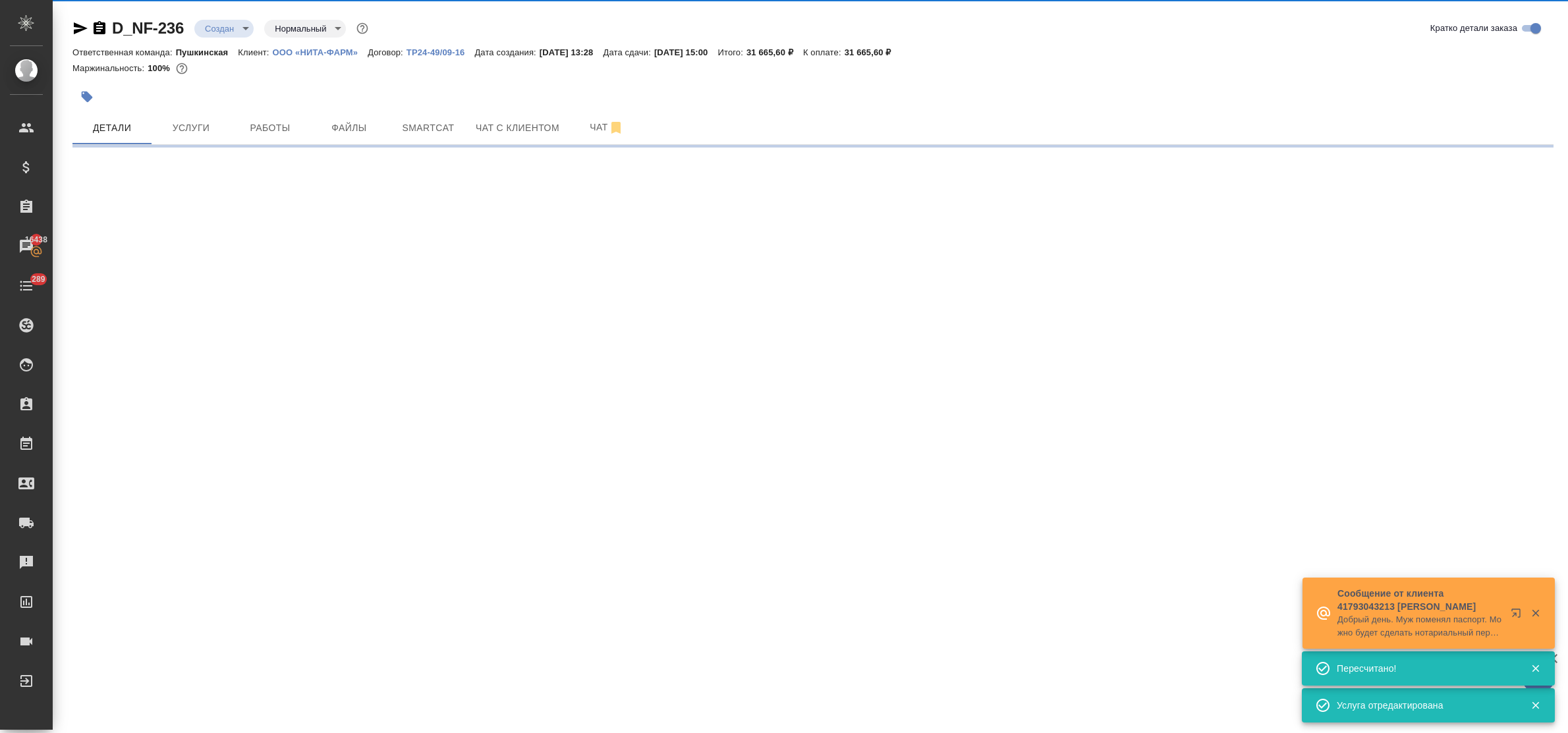
select select "RU"
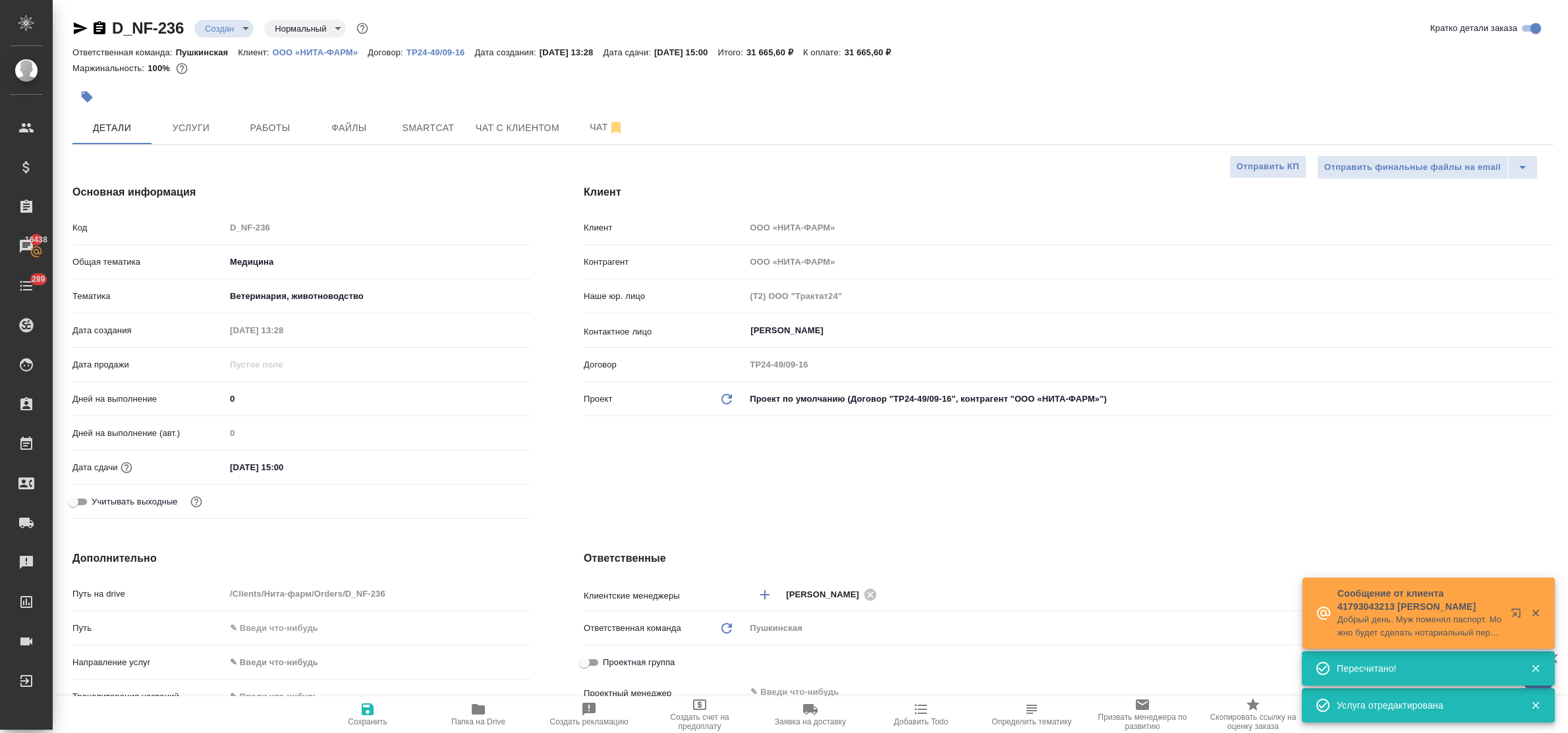
type textarea "x"
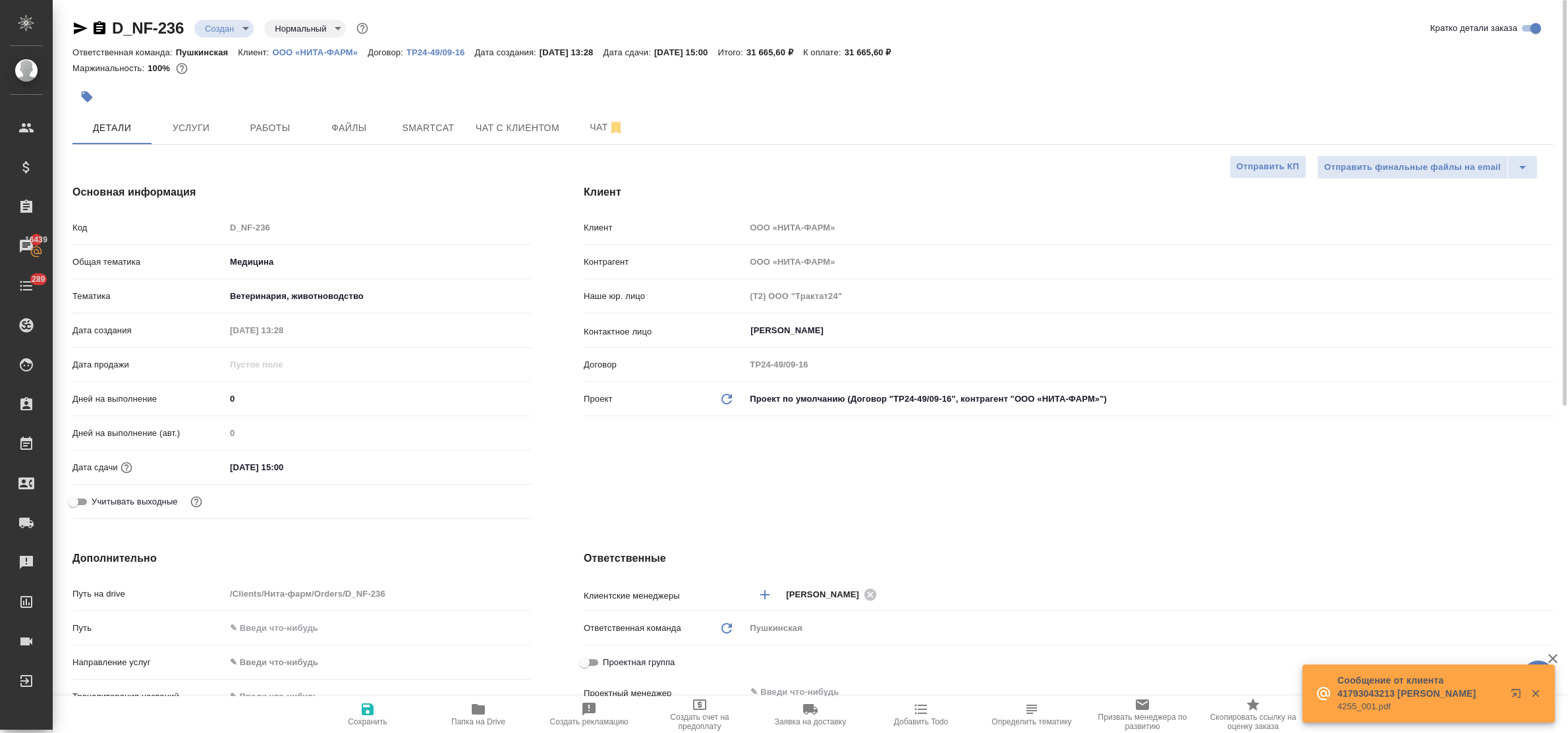
type textarea "x"
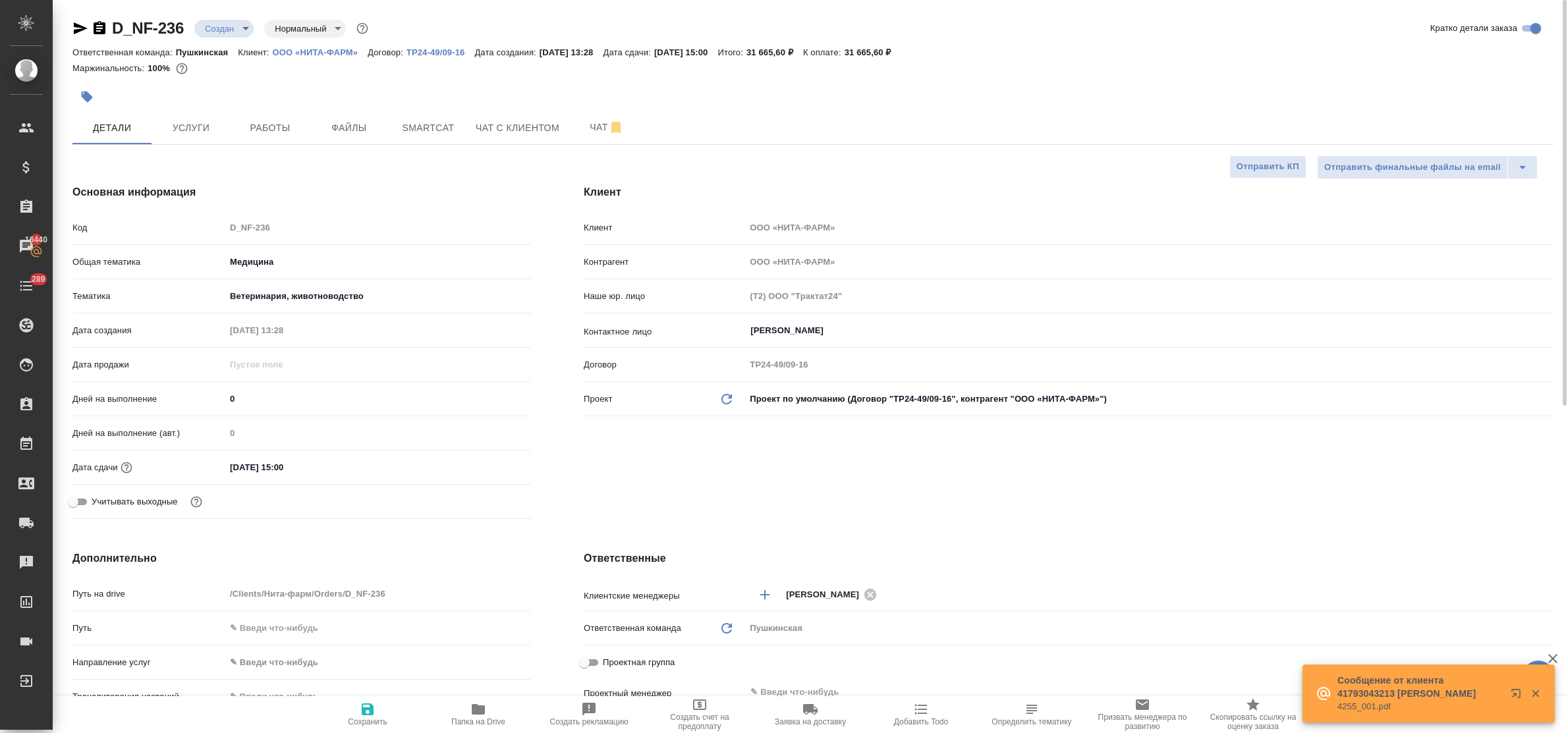
type textarea "x"
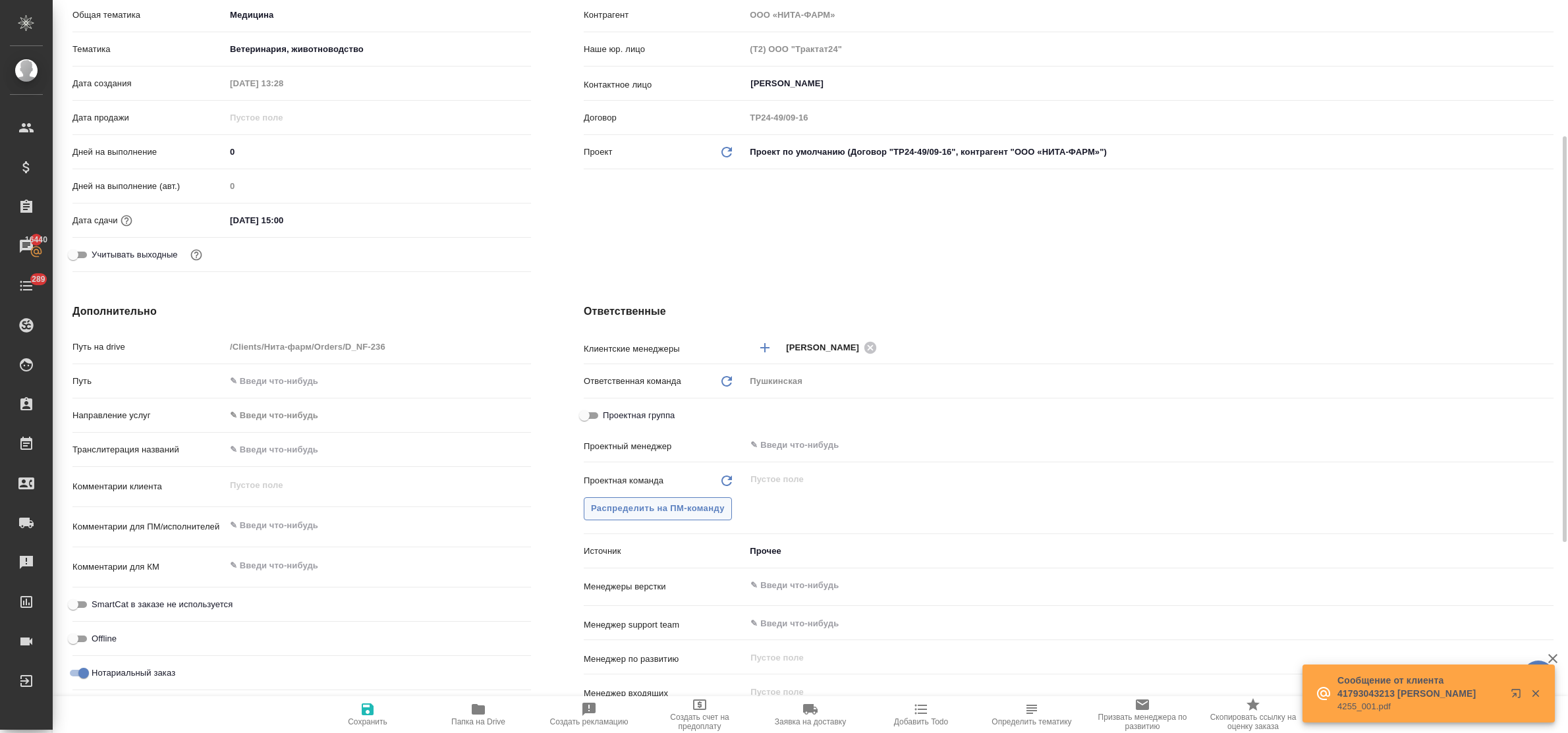
click at [615, 504] on span "Распределить на ПМ-команду" at bounding box center [657, 509] width 134 height 15
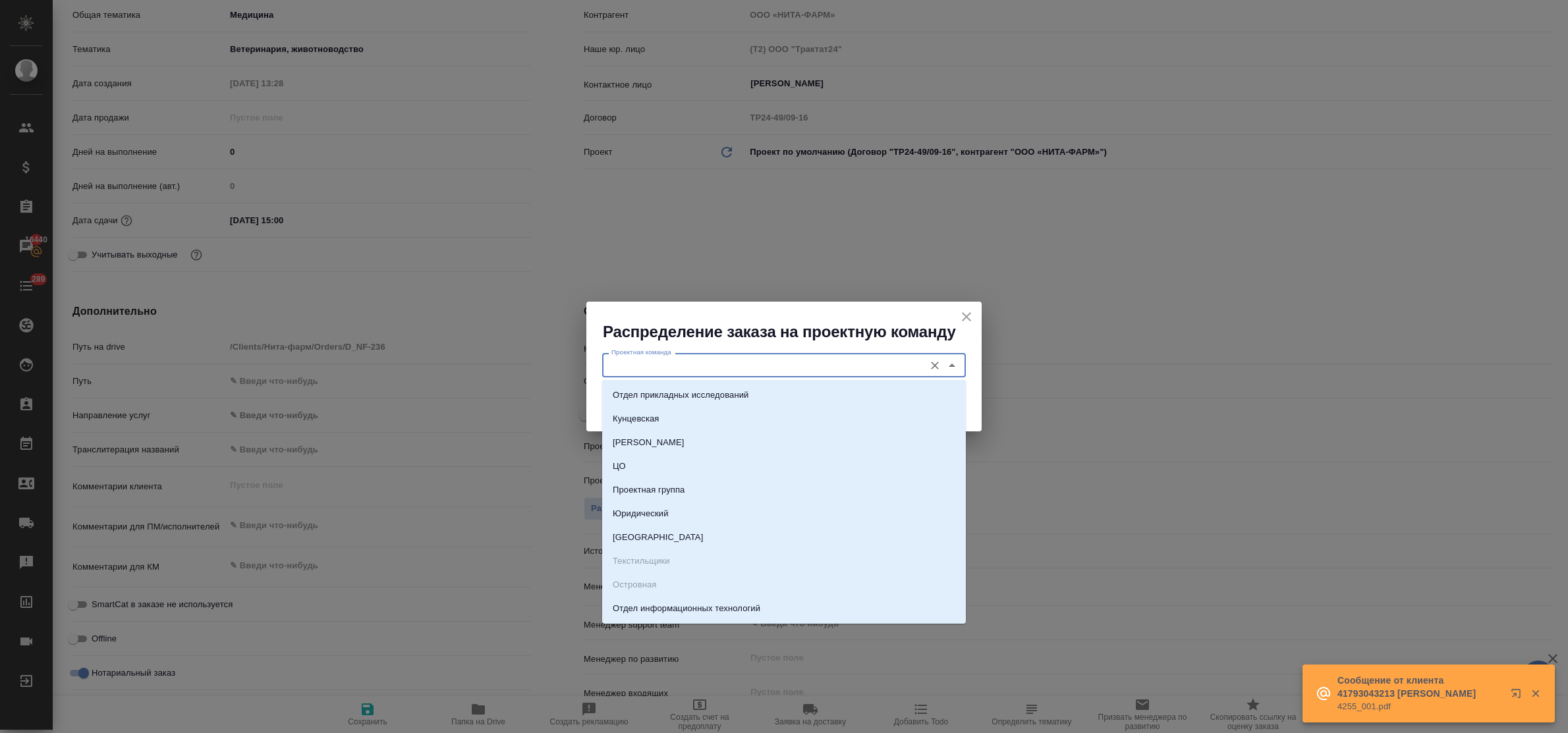
click at [638, 363] on input "Проектная команда" at bounding box center [762, 364] width 312 height 16
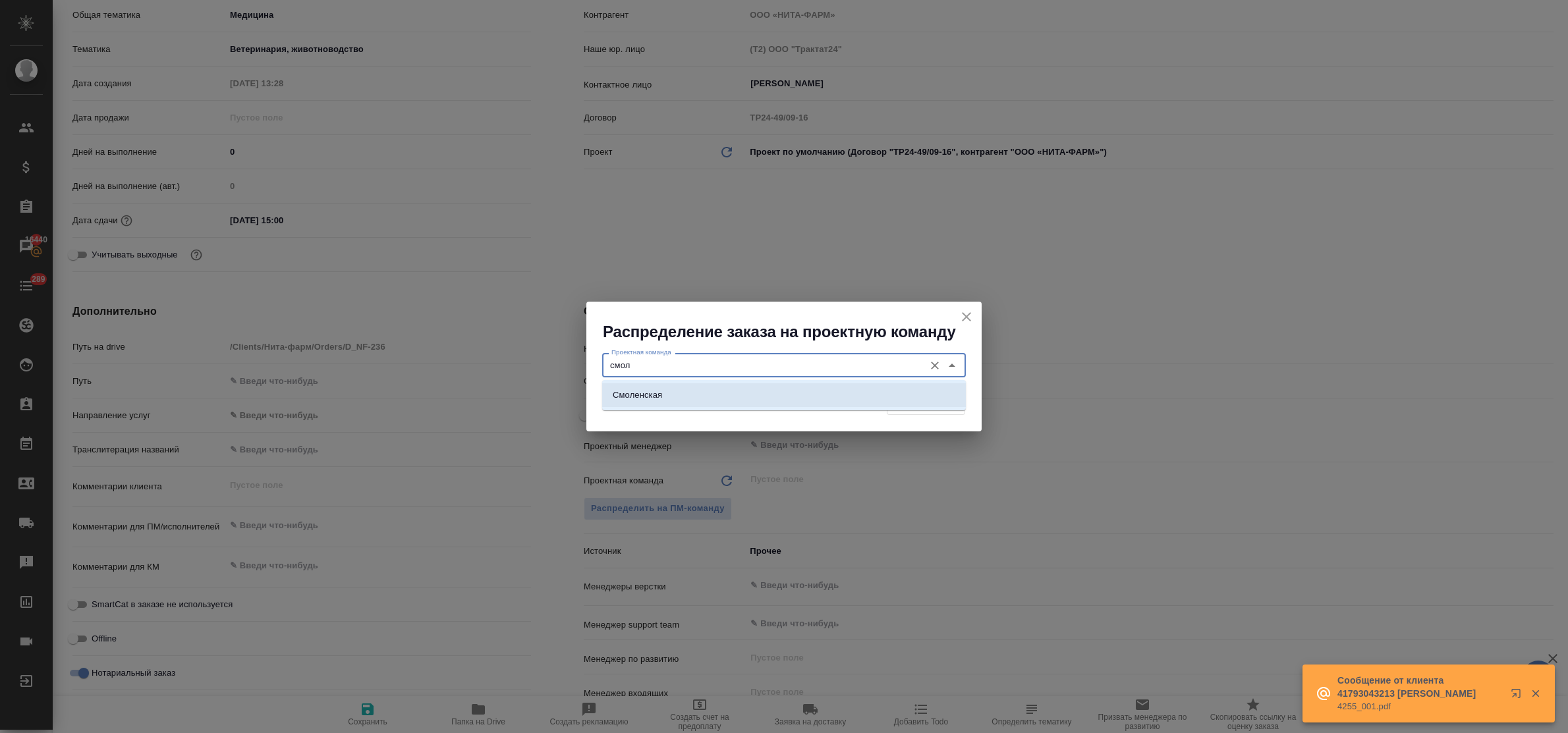
click at [653, 396] on p "Смоленская" at bounding box center [637, 395] width 49 height 13
type input "Смоленская"
click at [944, 402] on span "Распределить" at bounding box center [925, 403] width 64 height 15
type textarea "x"
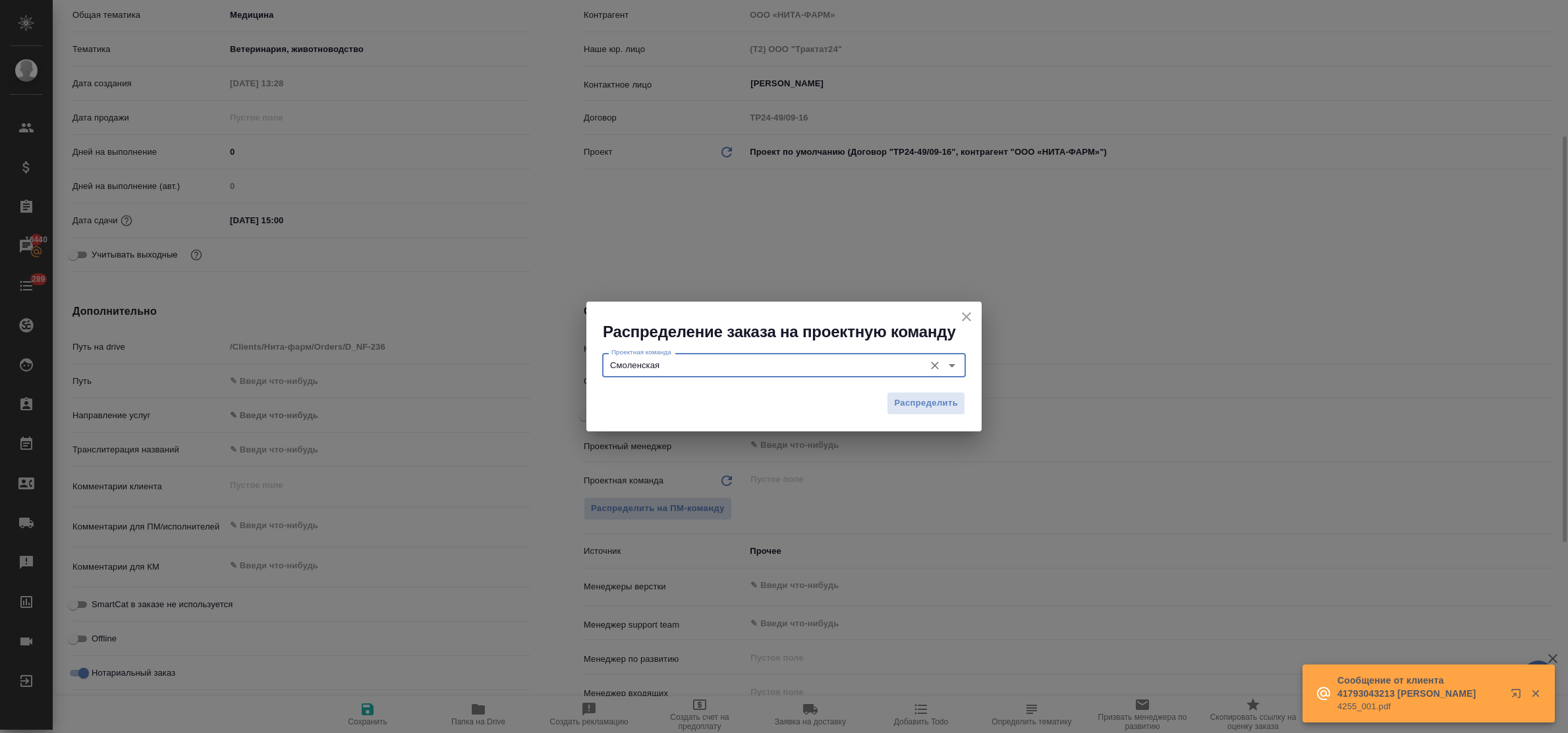
type textarea "x"
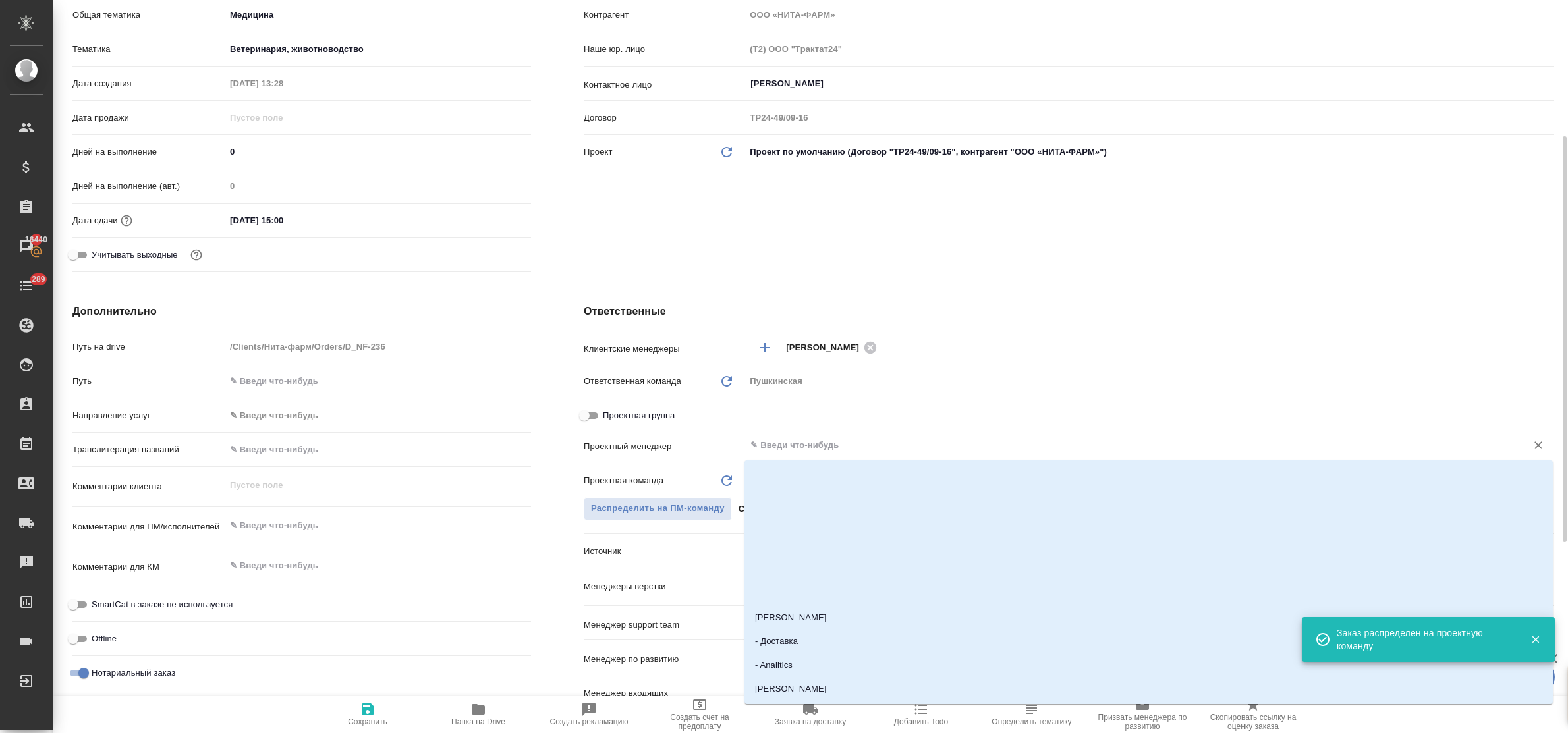
click at [772, 447] on input "text" at bounding box center [1128, 445] width 757 height 16
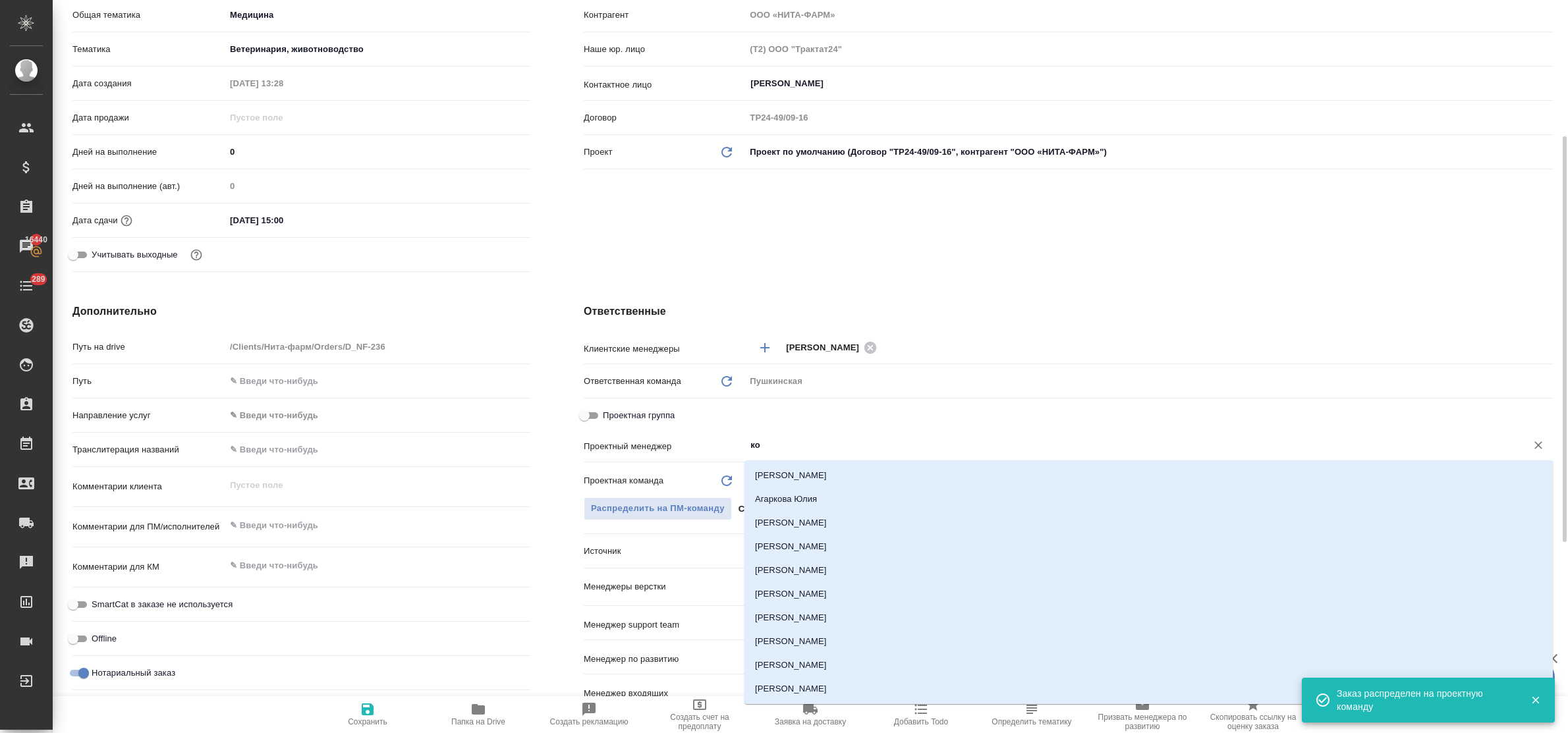
type input "коз"
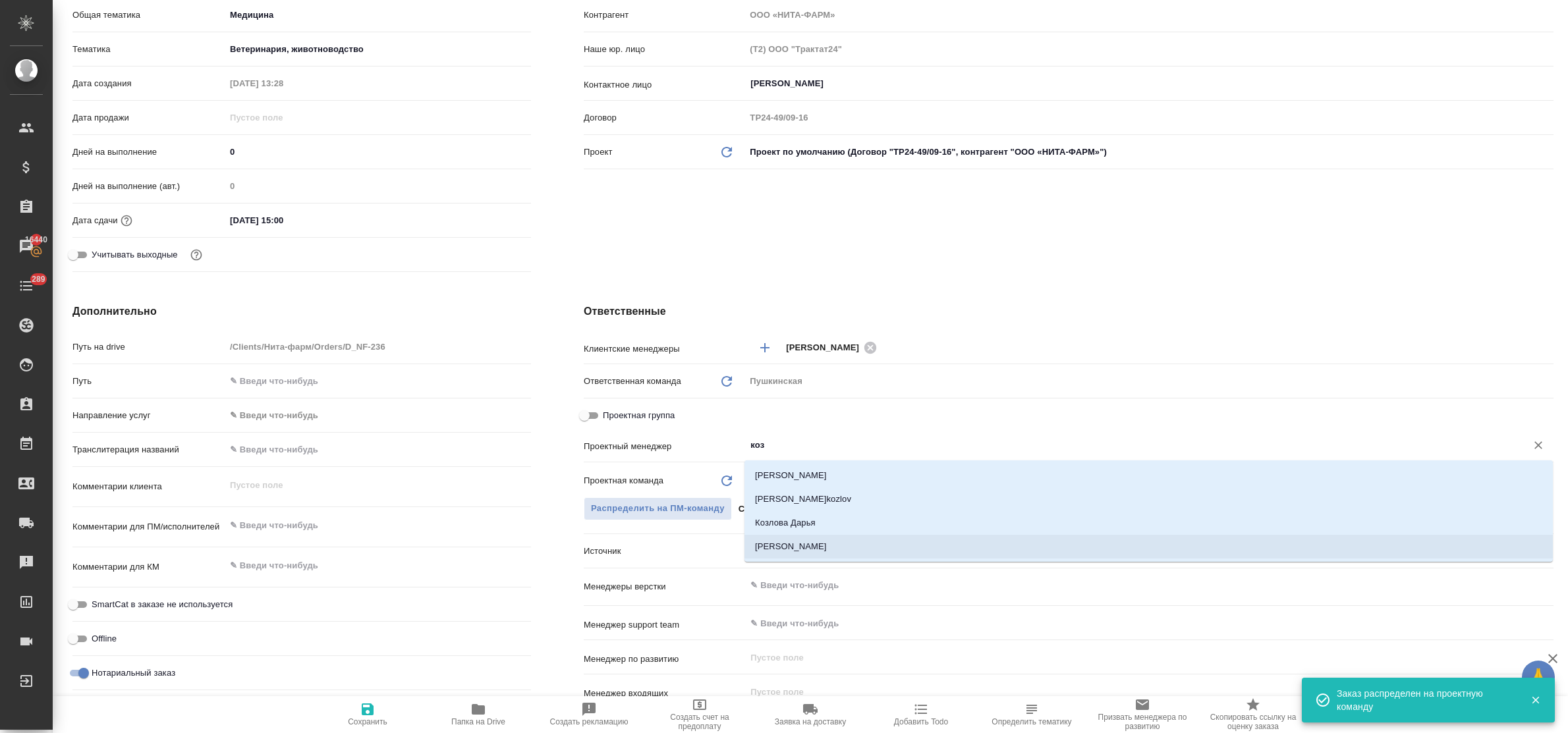
drag, startPoint x: 807, startPoint y: 545, endPoint x: 588, endPoint y: 566, distance: 220.0
click at [797, 545] on li "Козлова Мария" at bounding box center [1149, 547] width 809 height 24
type textarea "x"
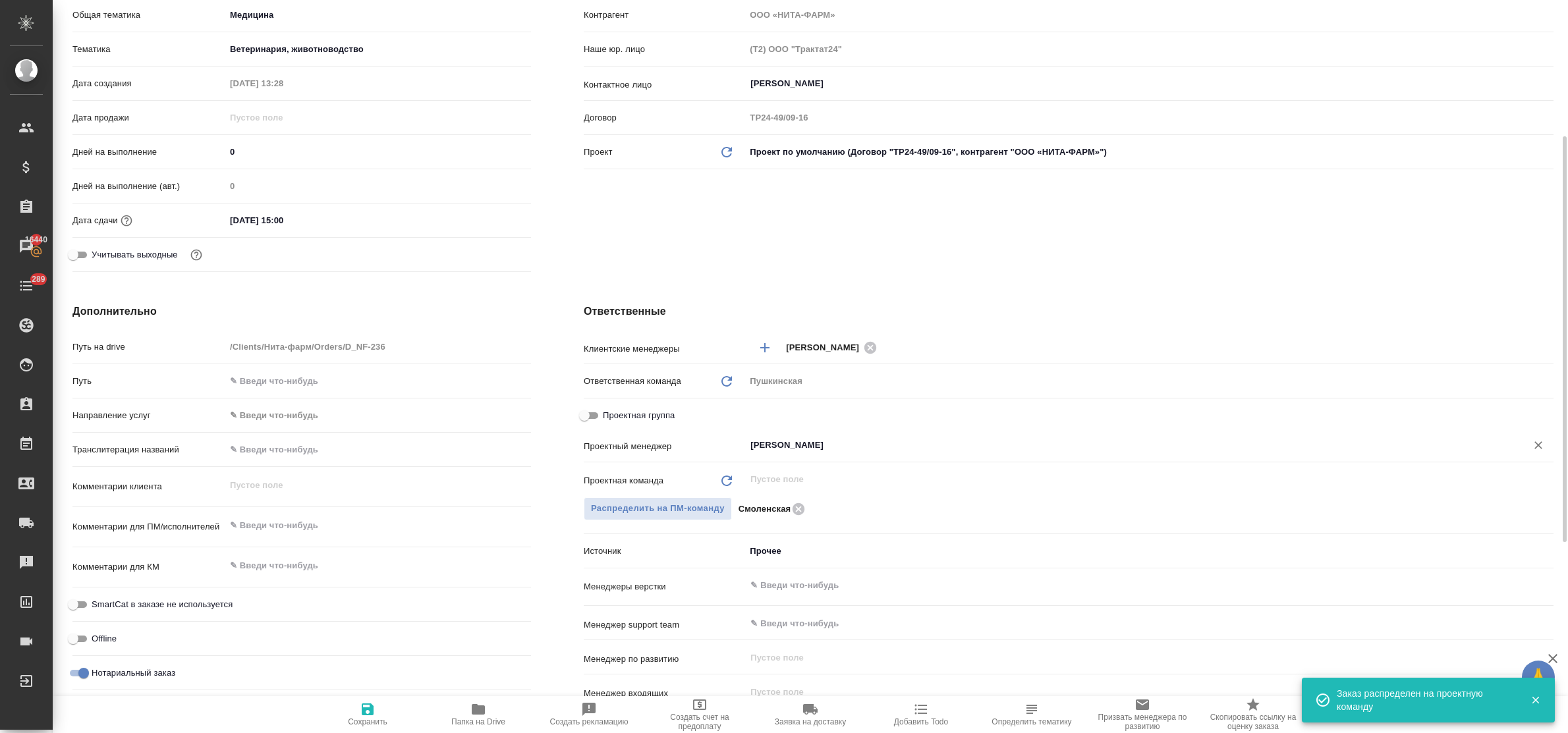
type input "Козлова Мария"
click at [370, 705] on icon "button" at bounding box center [367, 709] width 12 height 12
type textarea "x"
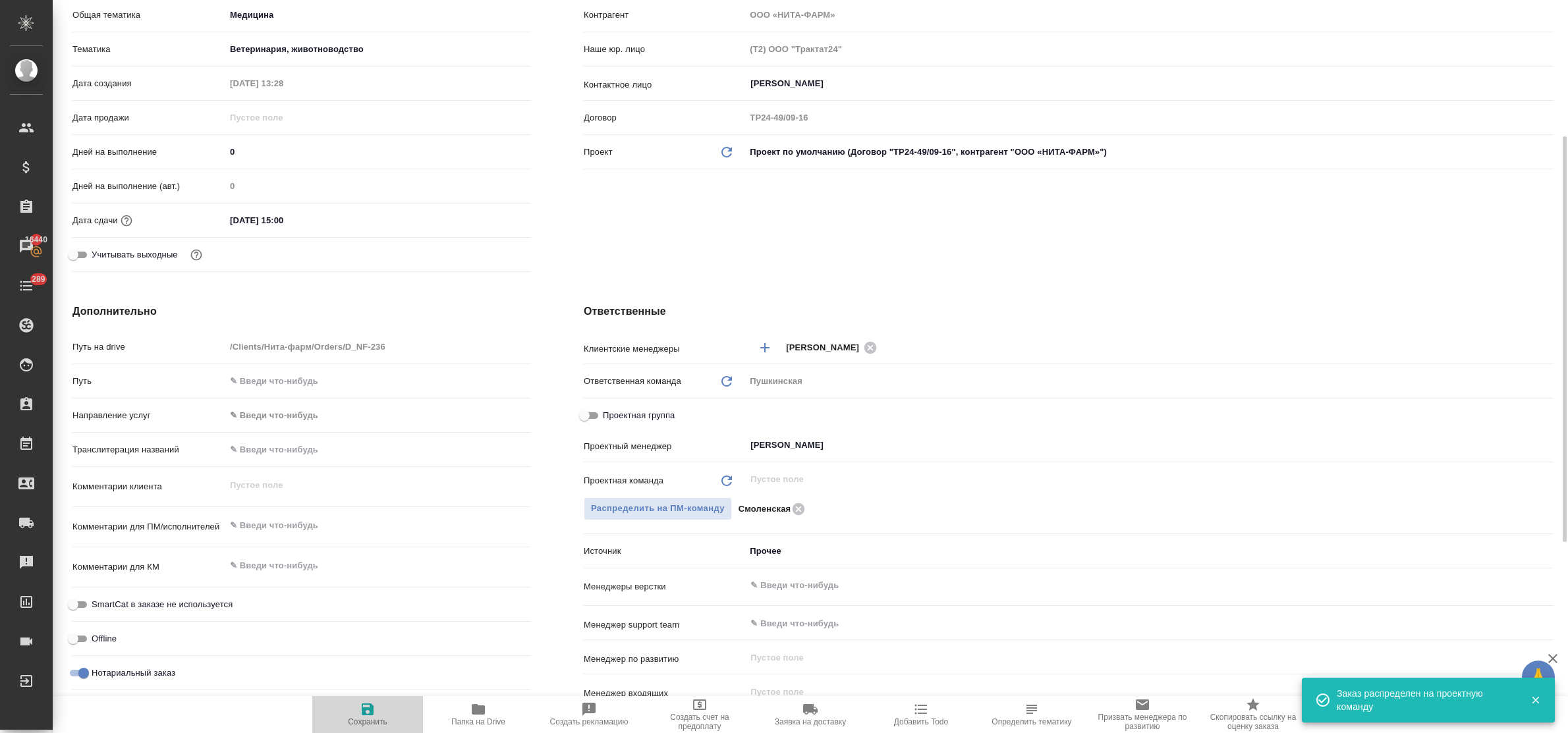
type textarea "x"
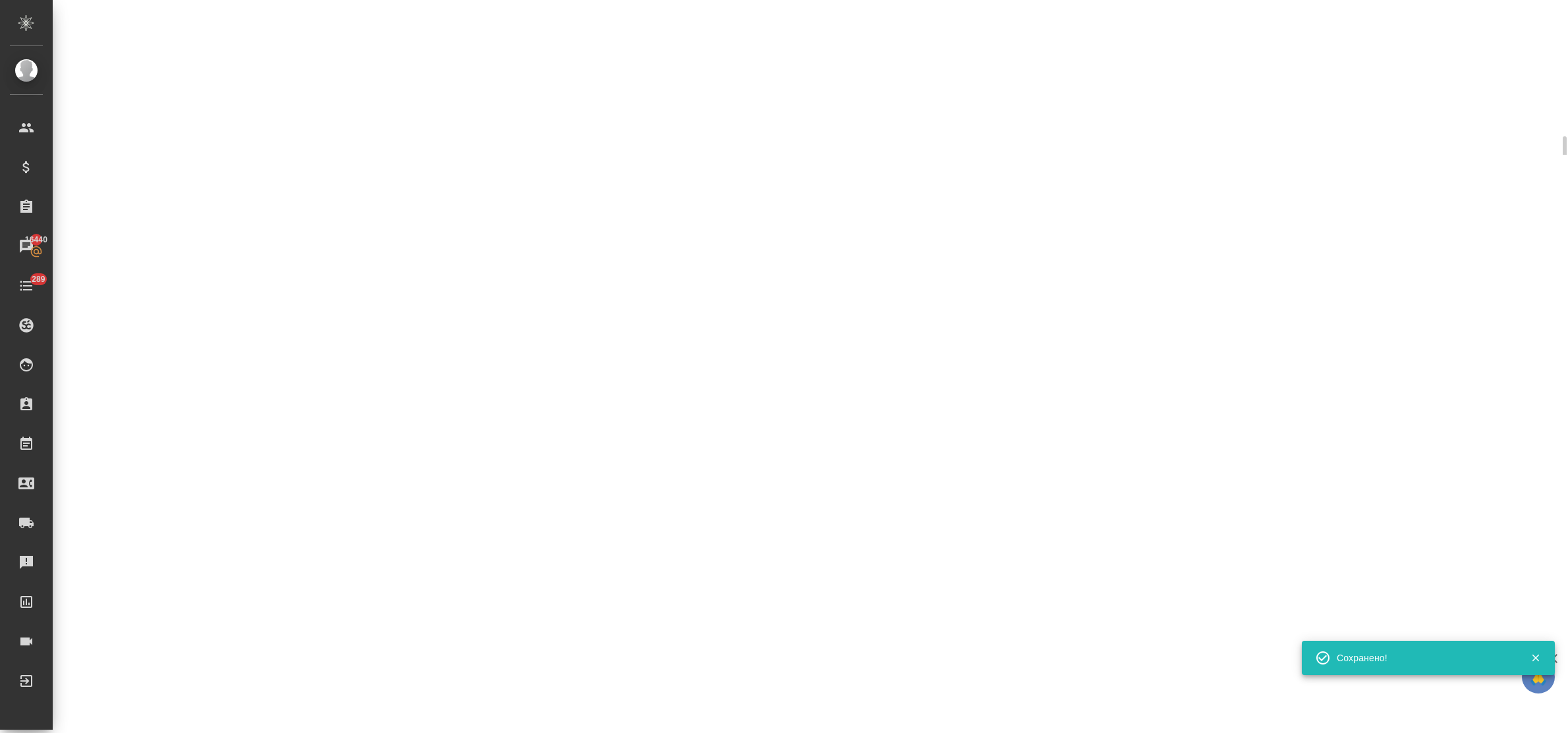
select select "RU"
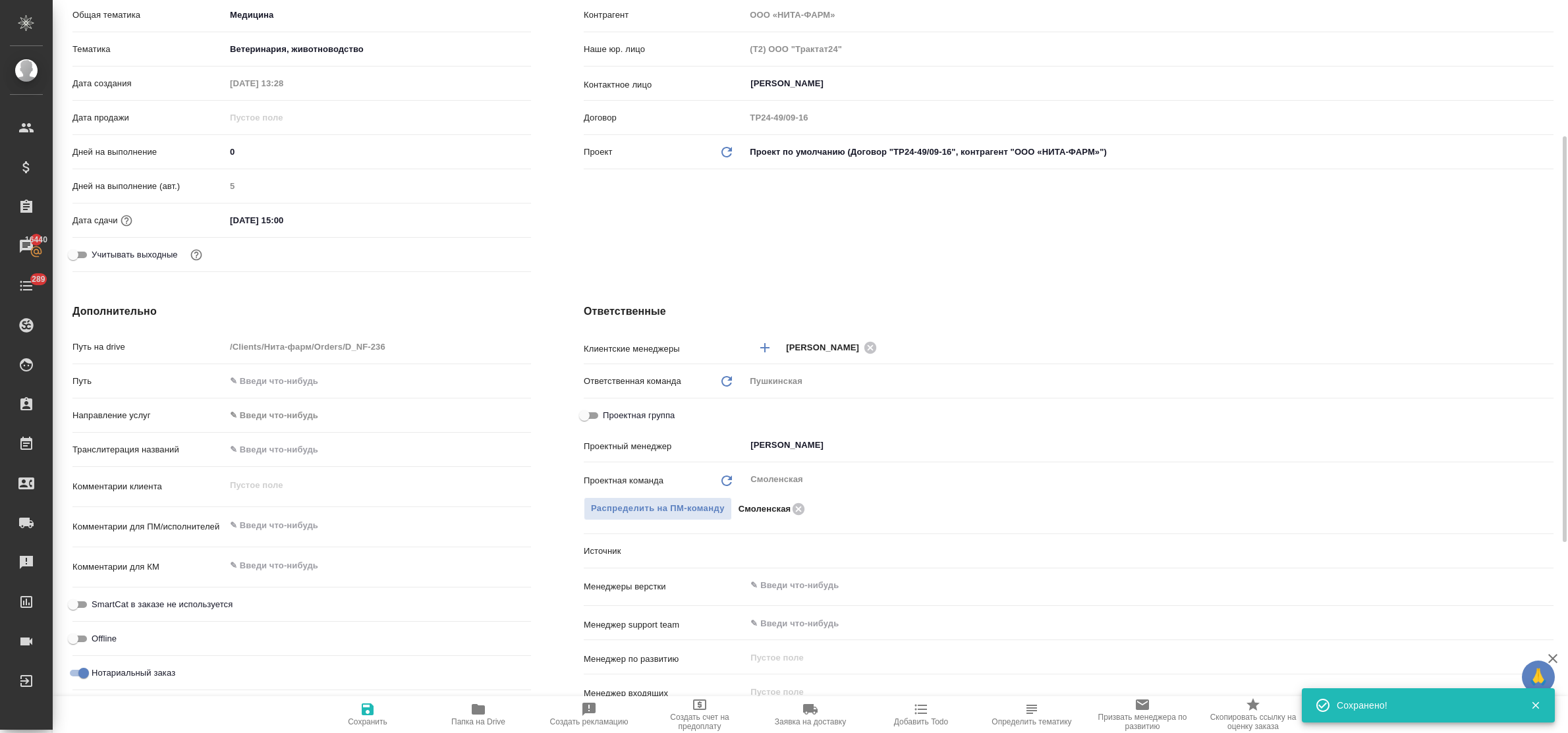
type textarea "x"
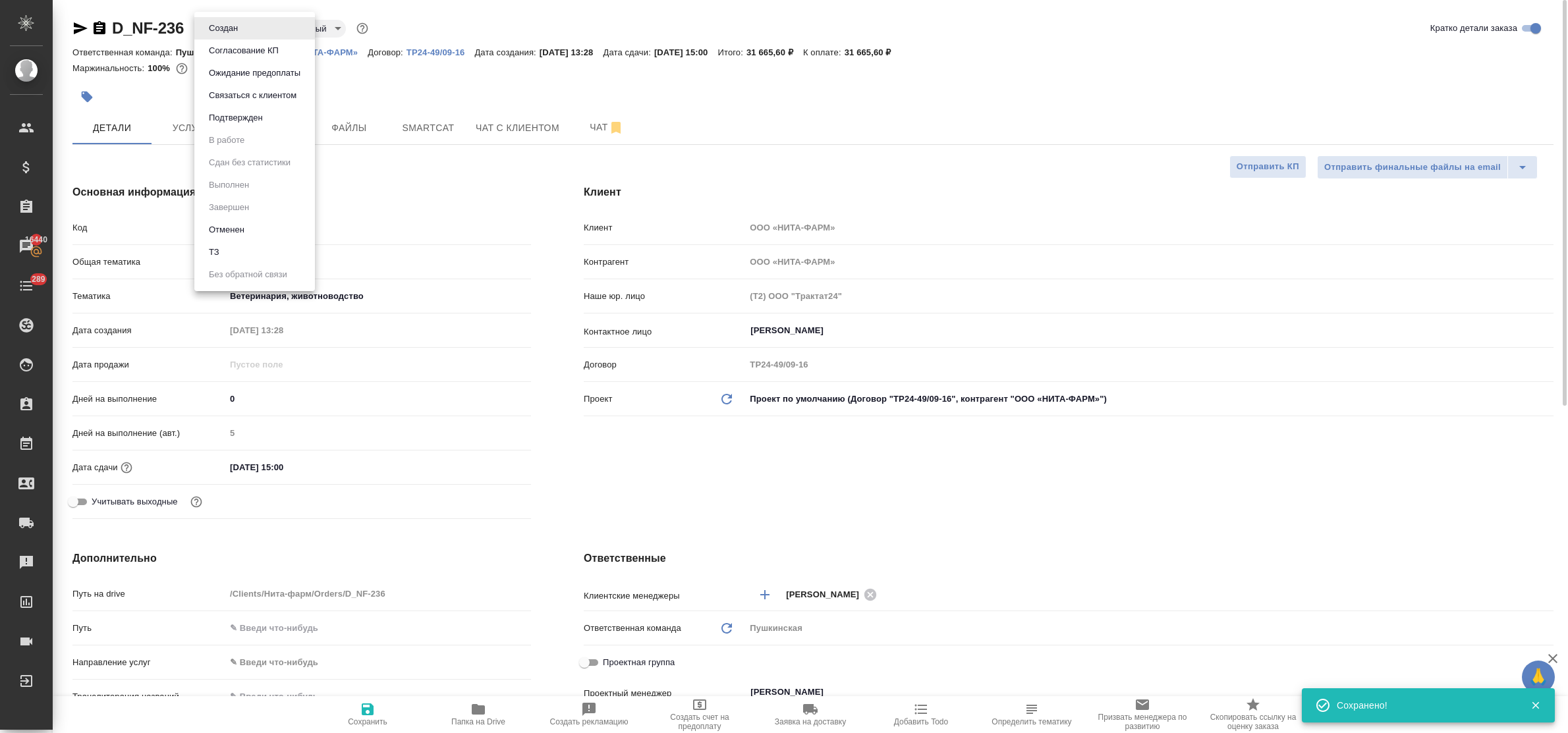
click at [214, 29] on body "🙏 .cls-1 fill:#fff; AWATERA Bulakhova Elena Клиенты Спецификации Заказы 16440 Ч…" at bounding box center [784, 366] width 1568 height 733
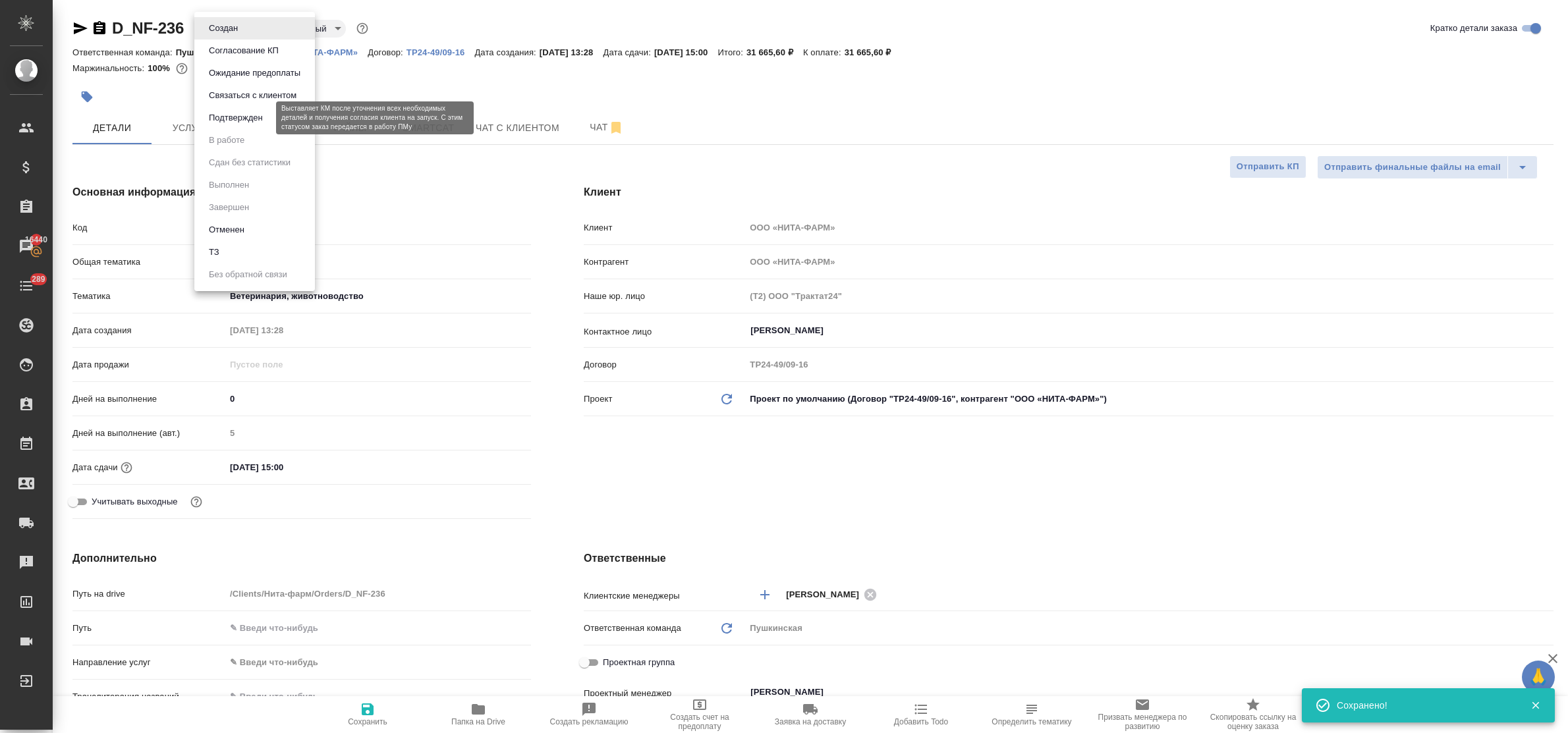
click at [215, 120] on button "Подтвержден" at bounding box center [236, 118] width 62 height 15
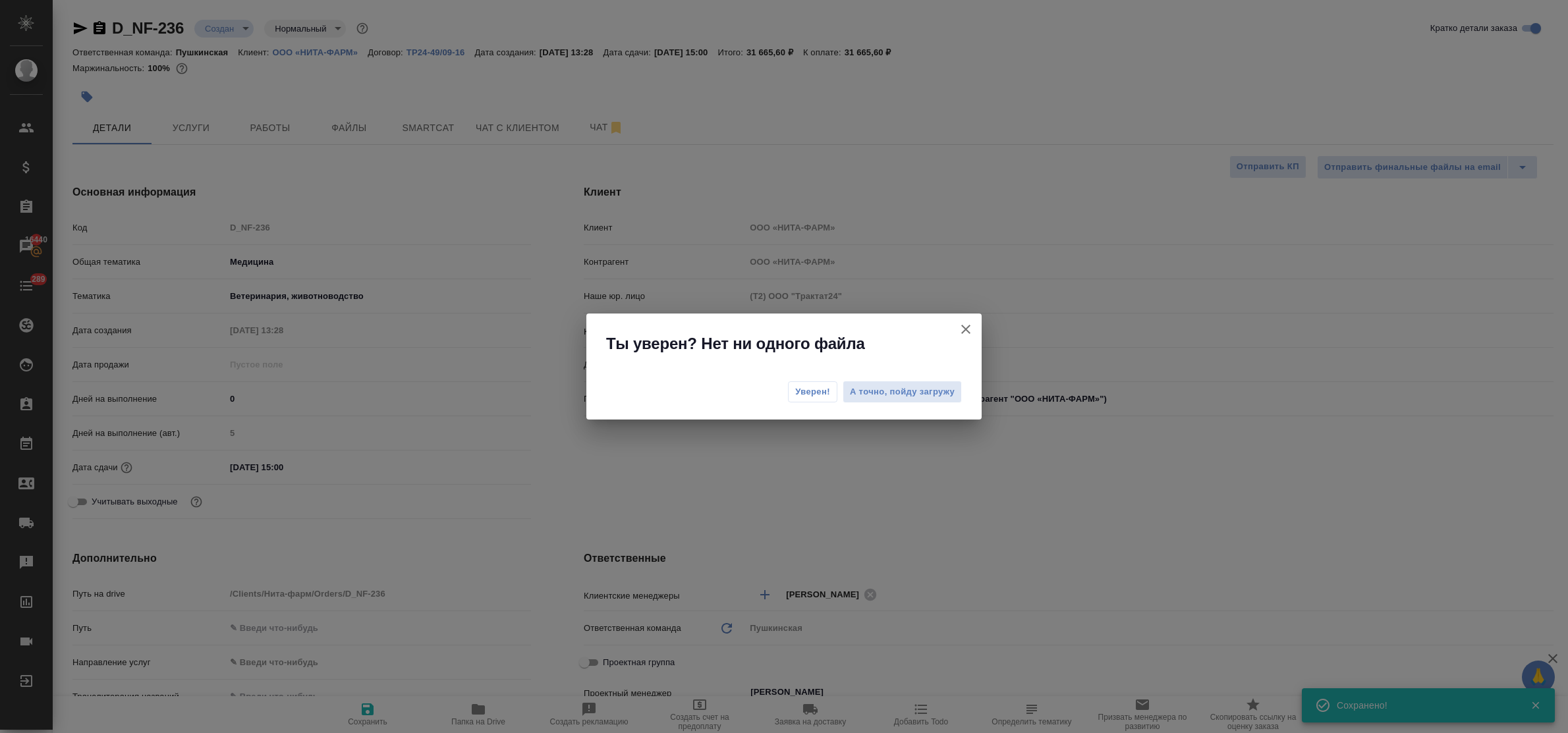
click at [810, 384] on button "Уверен!" at bounding box center [812, 391] width 49 height 21
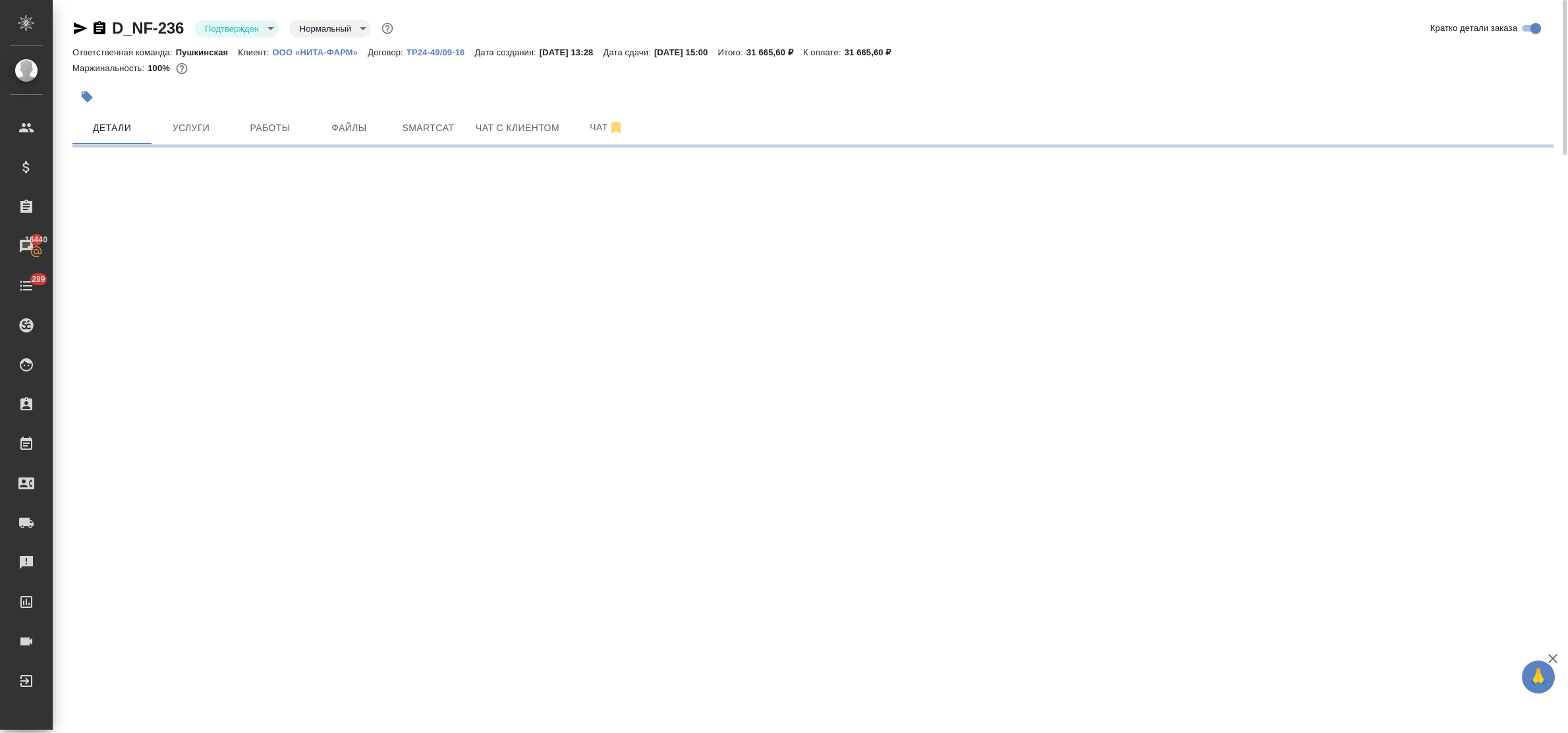
select select "RU"
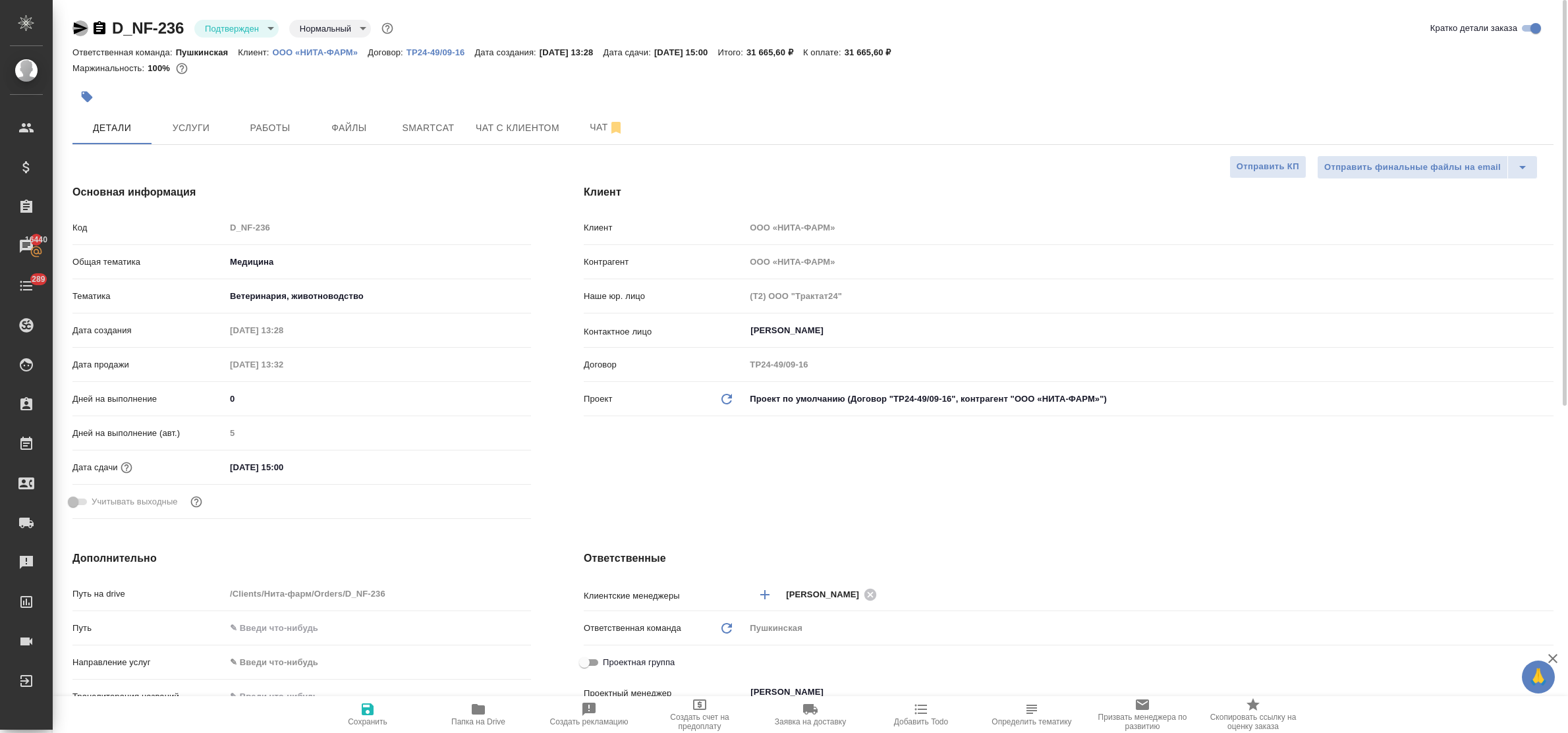
click at [78, 30] on icon "button" at bounding box center [81, 28] width 14 height 12
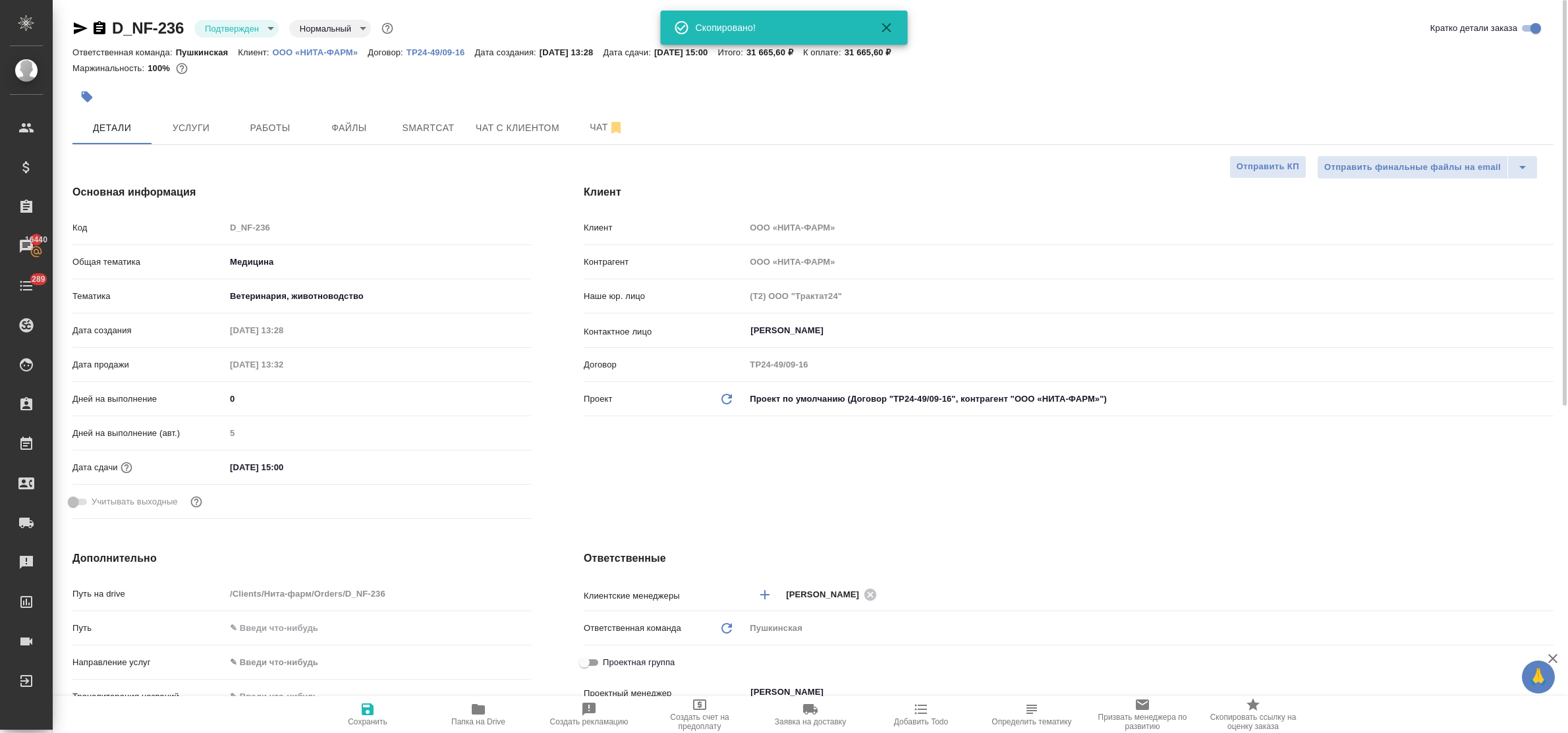
type textarea "x"
click at [185, 122] on span "Услуги" at bounding box center [191, 128] width 63 height 17
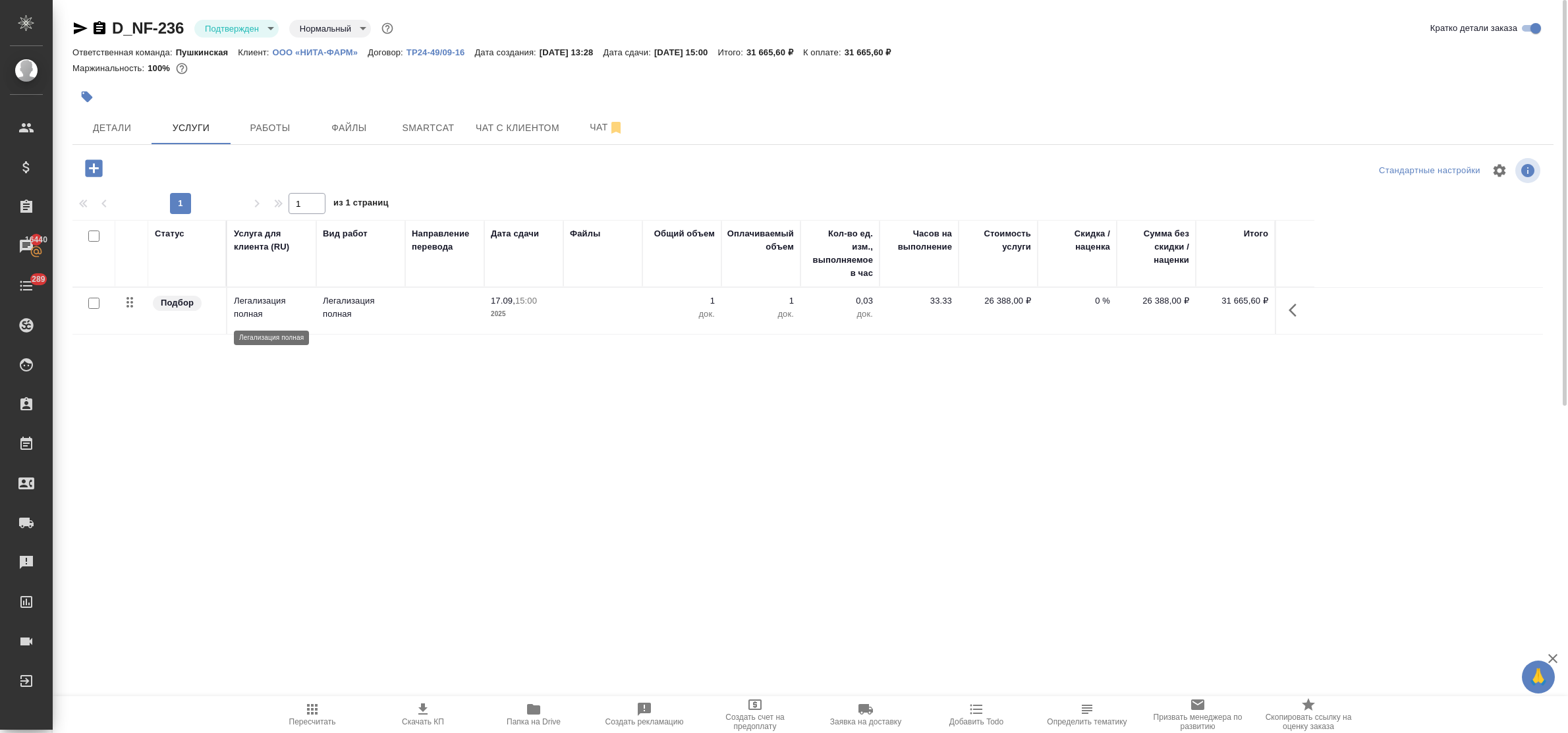
click at [250, 301] on p "Легализация полная" at bounding box center [272, 308] width 76 height 26
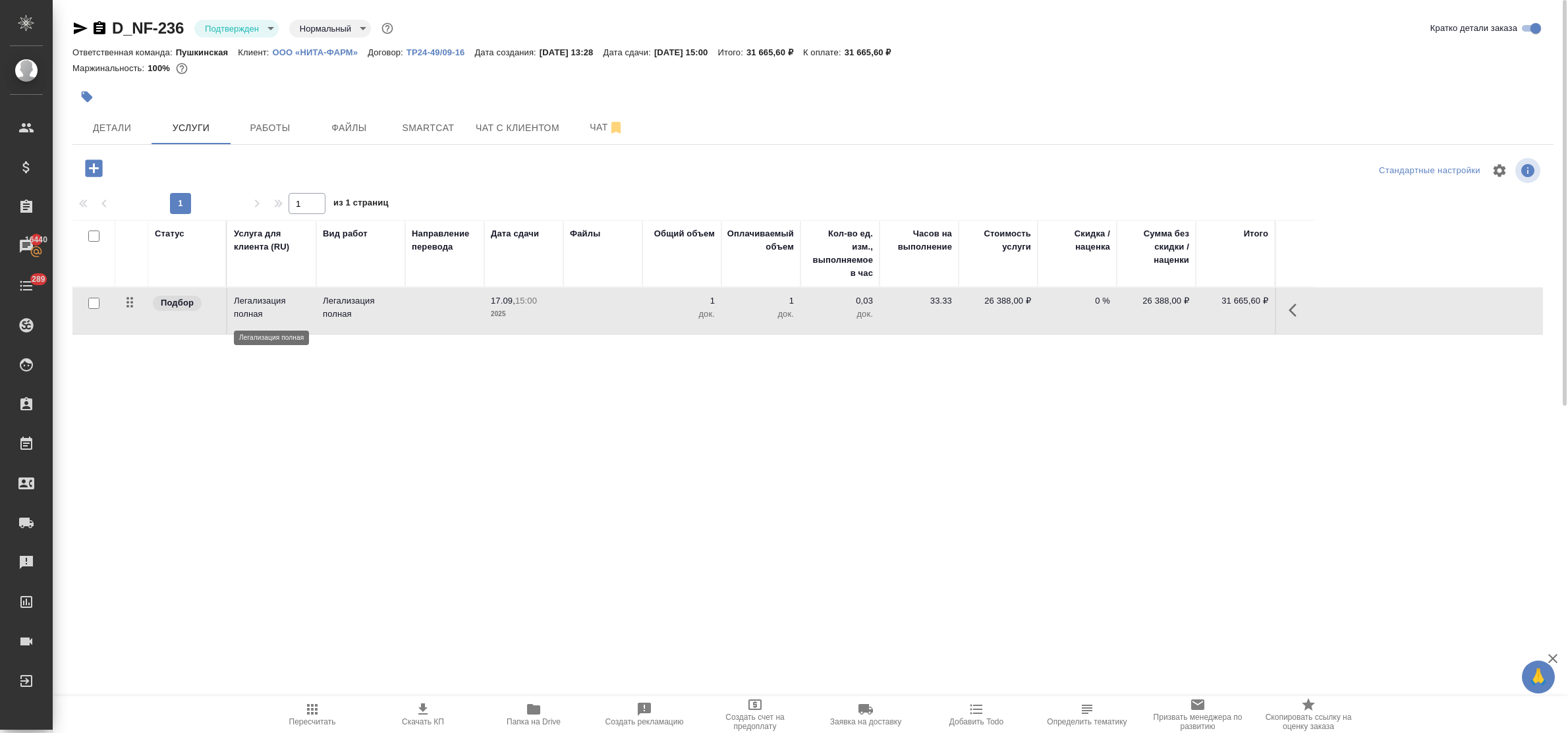
click at [250, 301] on p "Легализация полная" at bounding box center [272, 308] width 76 height 26
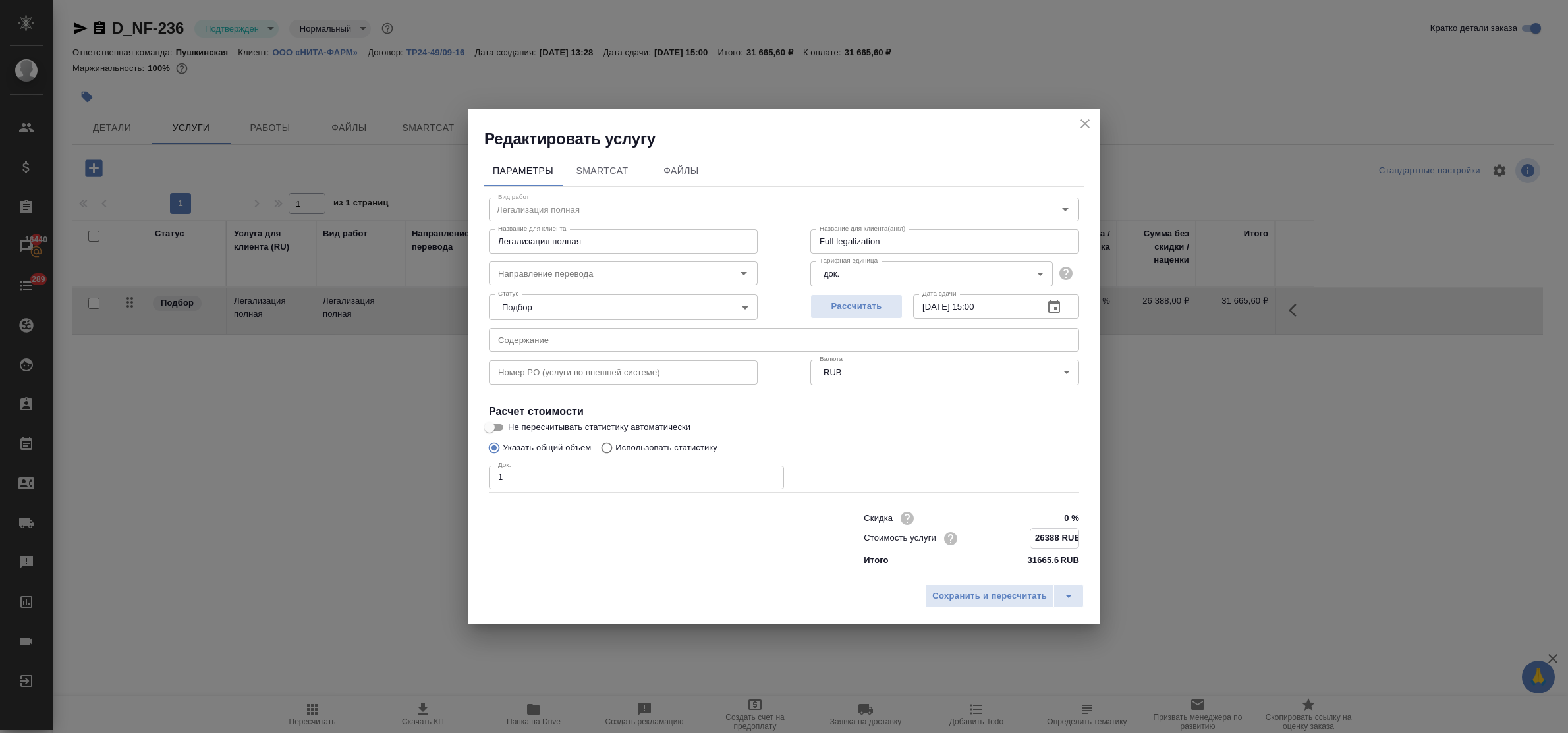
click at [1043, 532] on input "26388 RUB" at bounding box center [1054, 537] width 48 height 19
type input "31388 RUB"
click at [1016, 590] on span "Сохранить и пересчитать" at bounding box center [989, 596] width 115 height 15
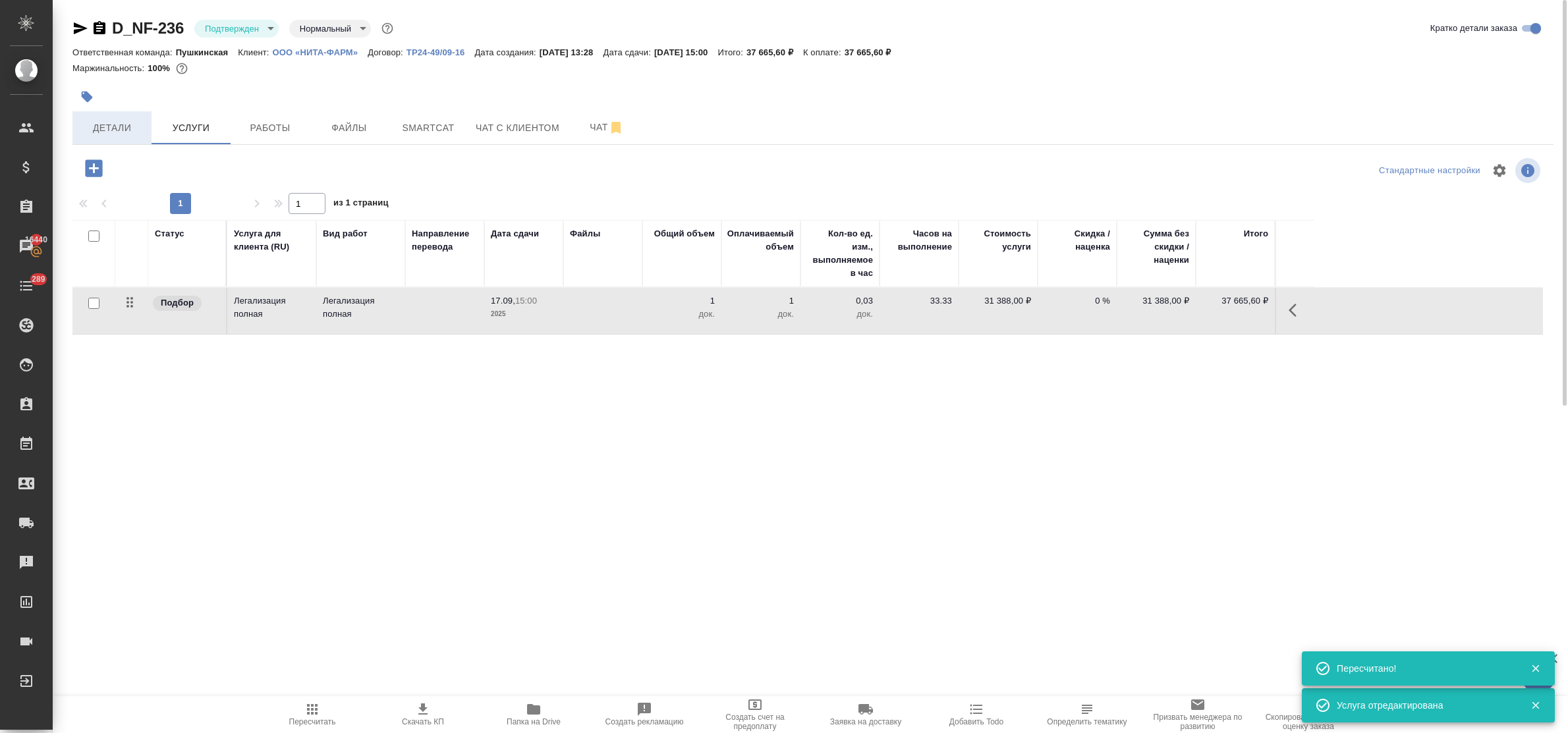
click at [120, 131] on span "Детали" at bounding box center [112, 128] width 63 height 17
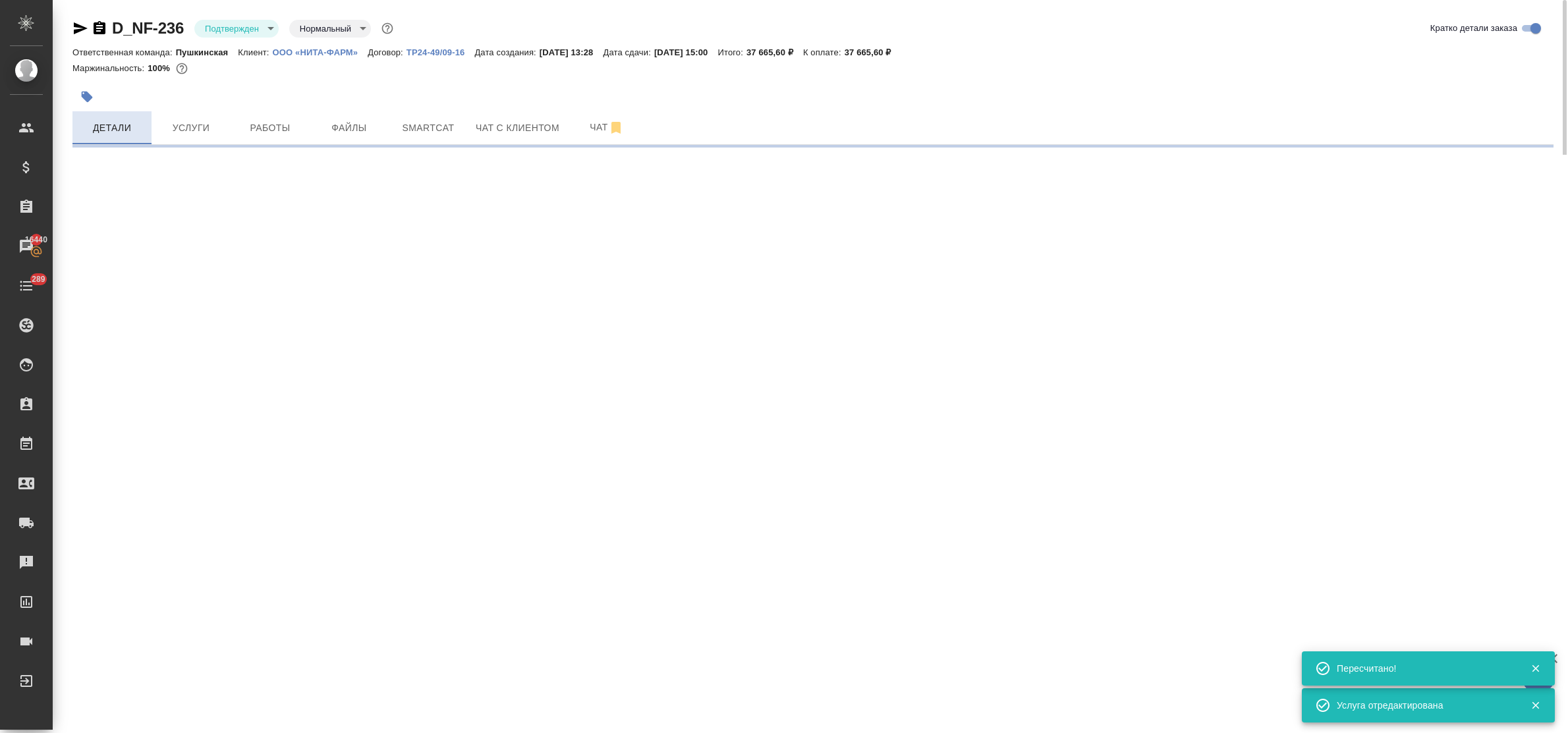
select select "RU"
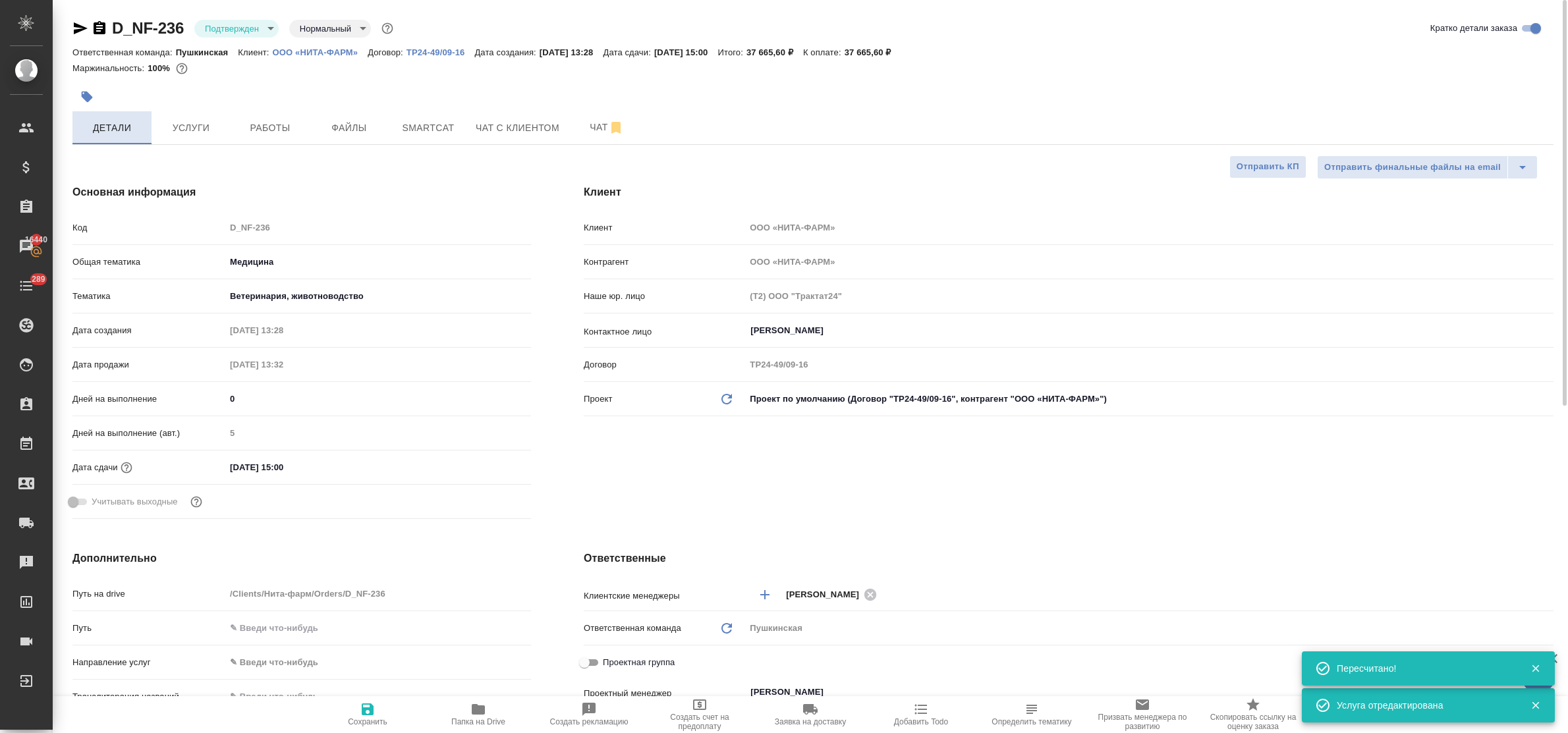
type textarea "x"
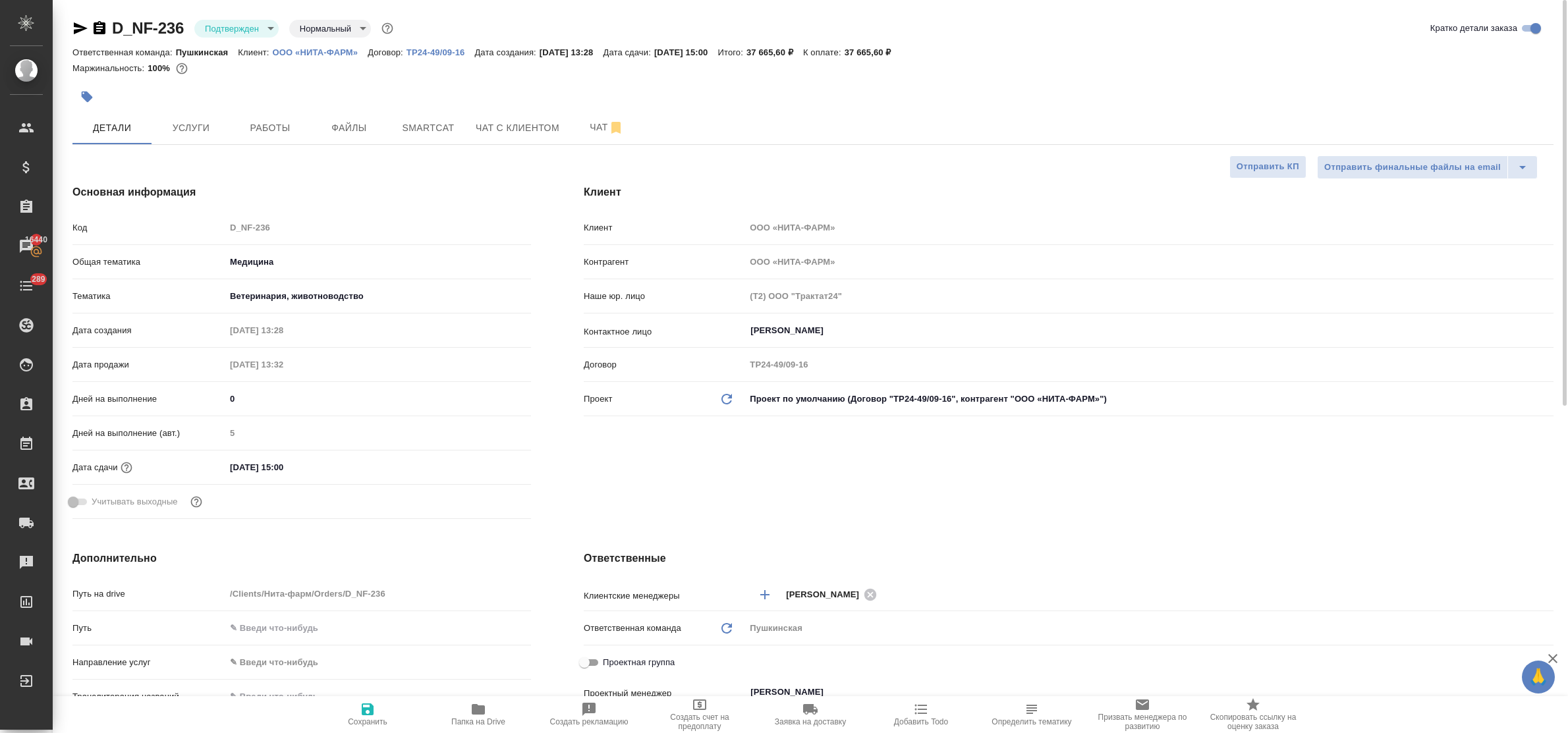
type textarea "x"
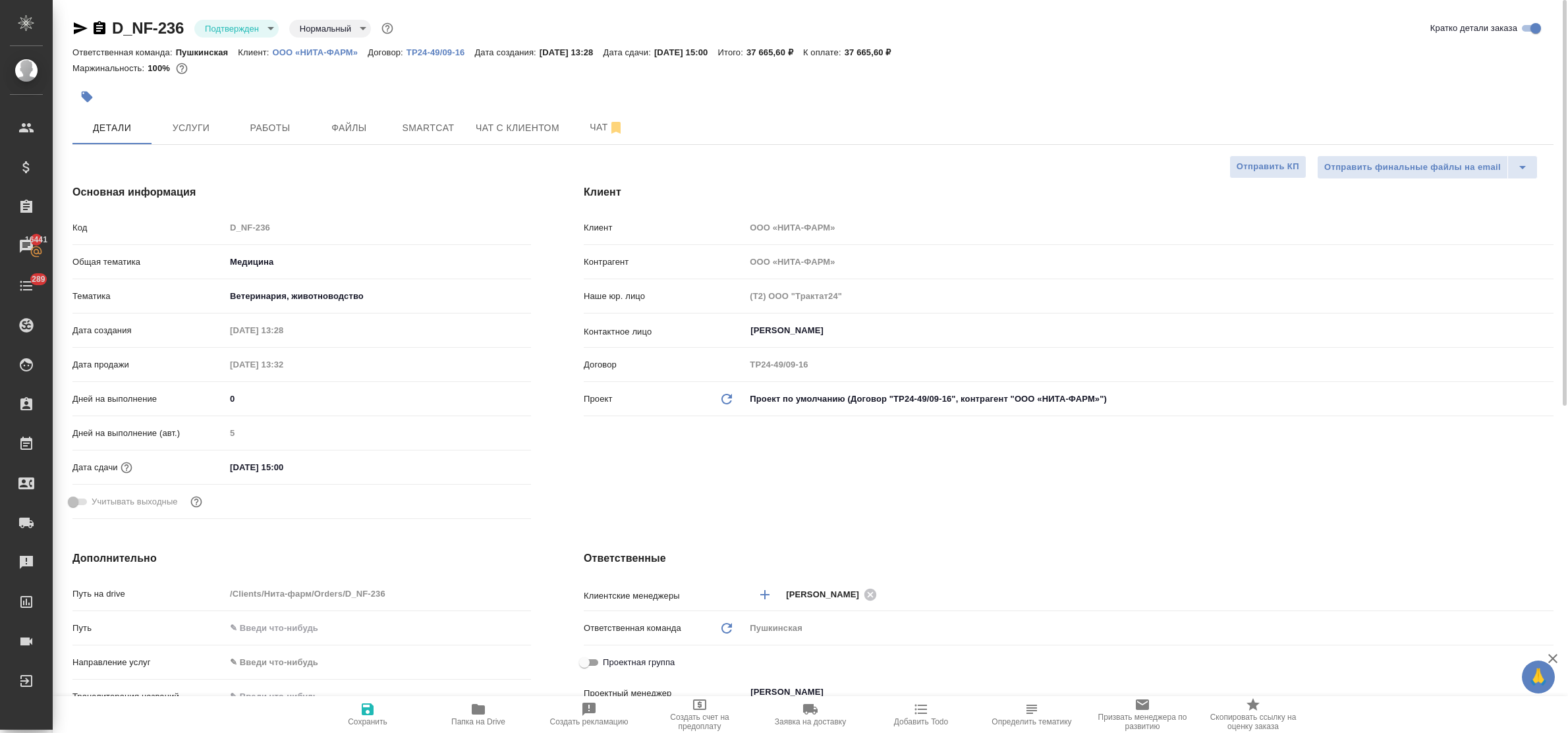
type textarea "x"
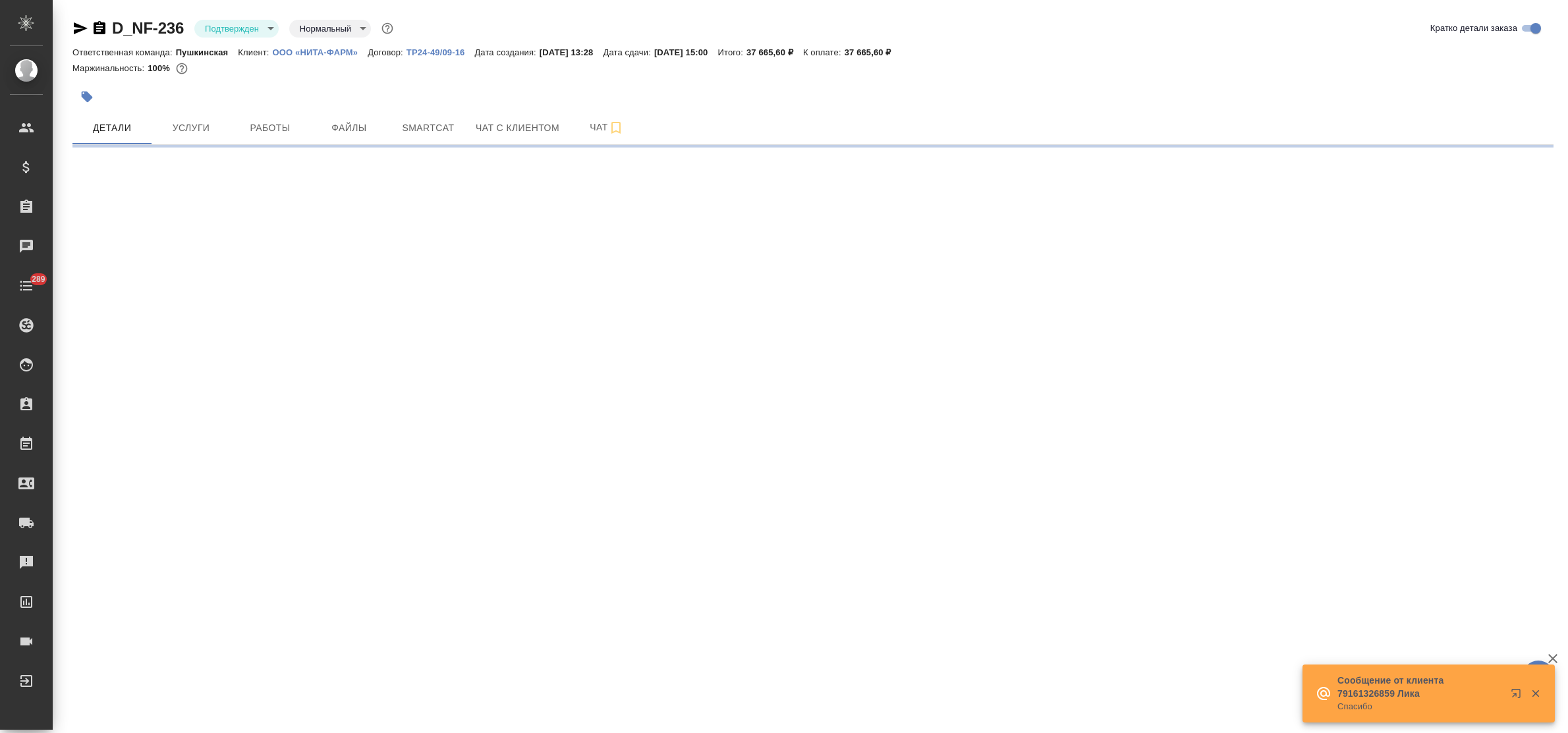
select select "RU"
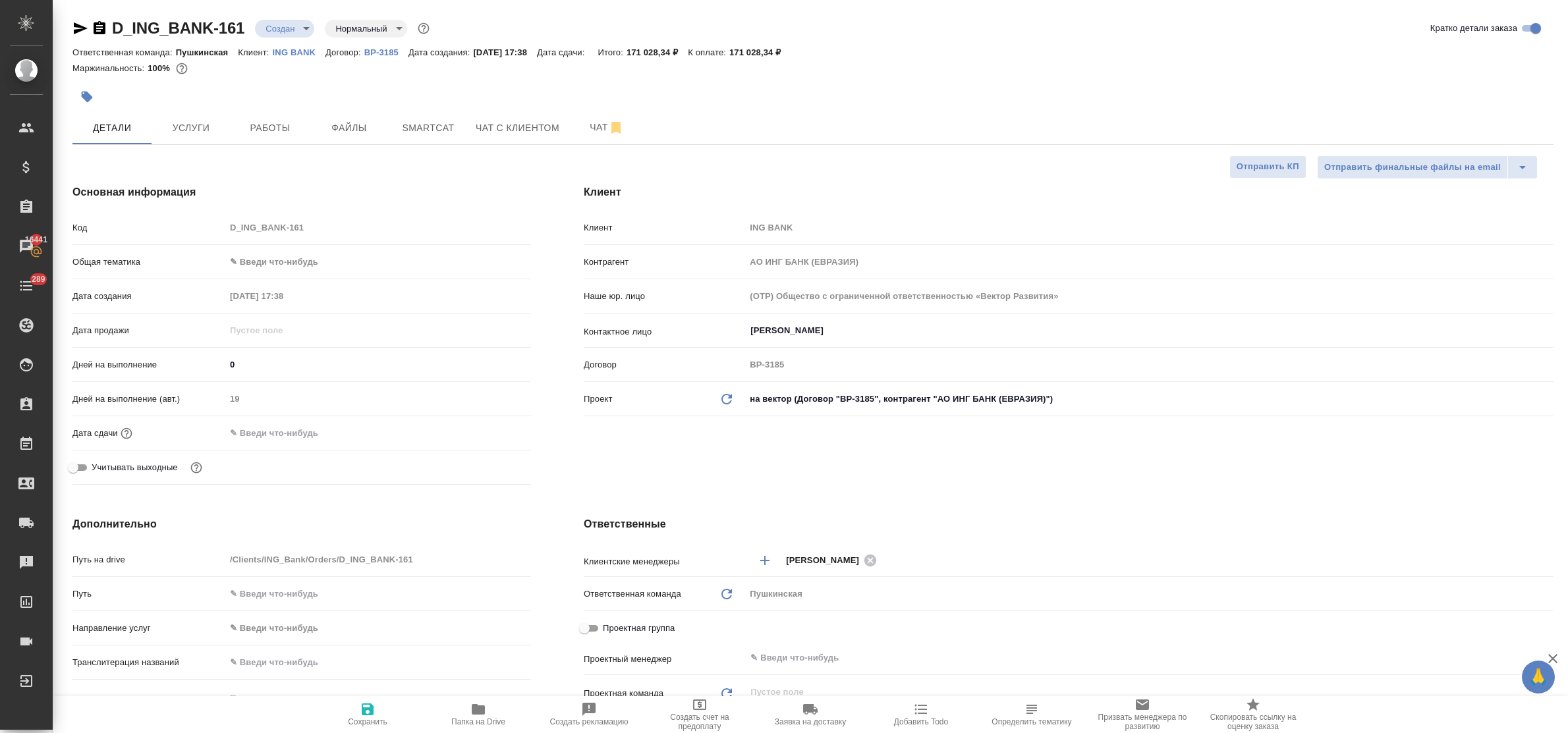
select select "RU"
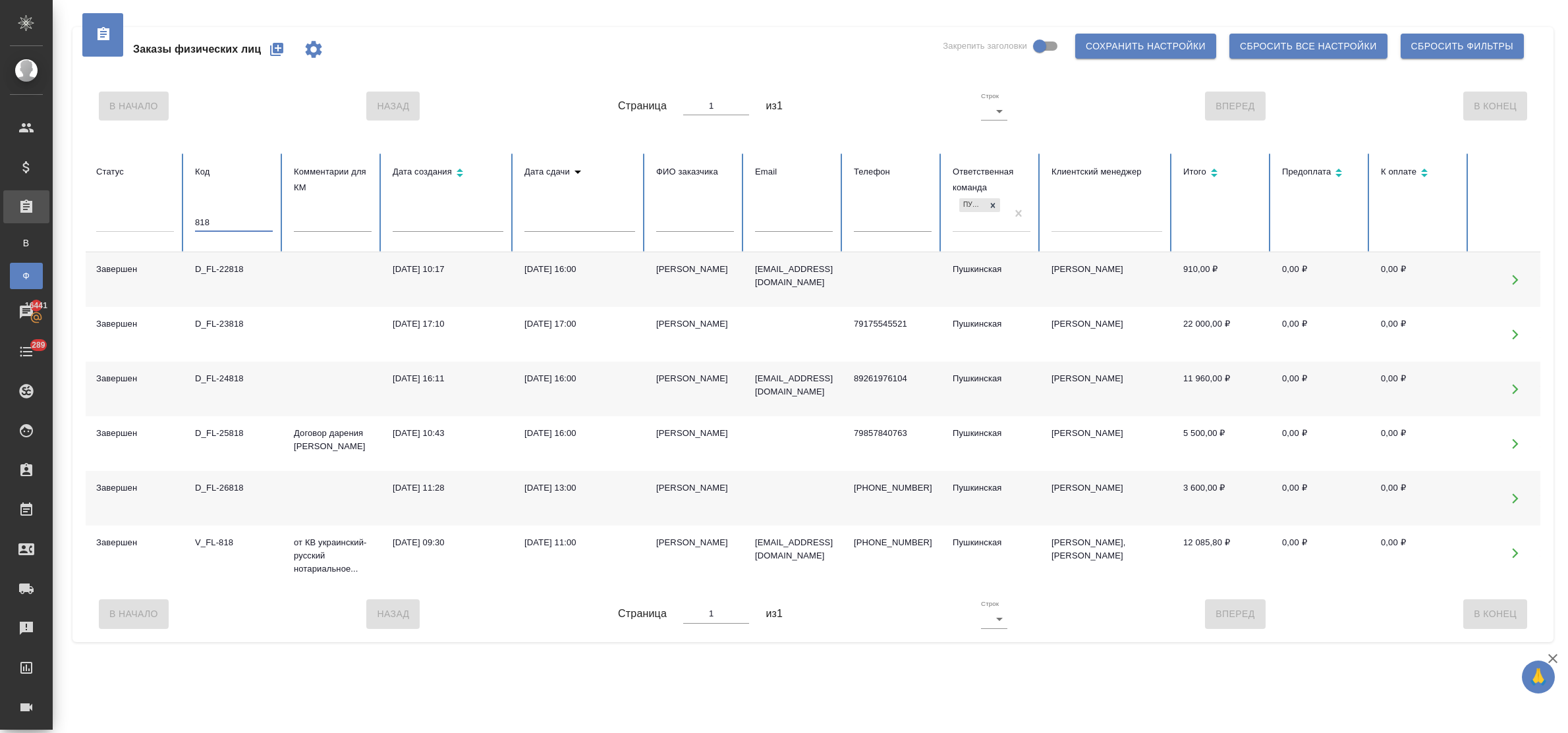
drag, startPoint x: 199, startPoint y: 221, endPoint x: 178, endPoint y: 217, distance: 21.4
click at [178, 217] on tr "Статус Код 818 Комментарии для КМ Дата создания Дата сдачи ФИО заказчика Email …" at bounding box center [826, 203] width 1482 height 99
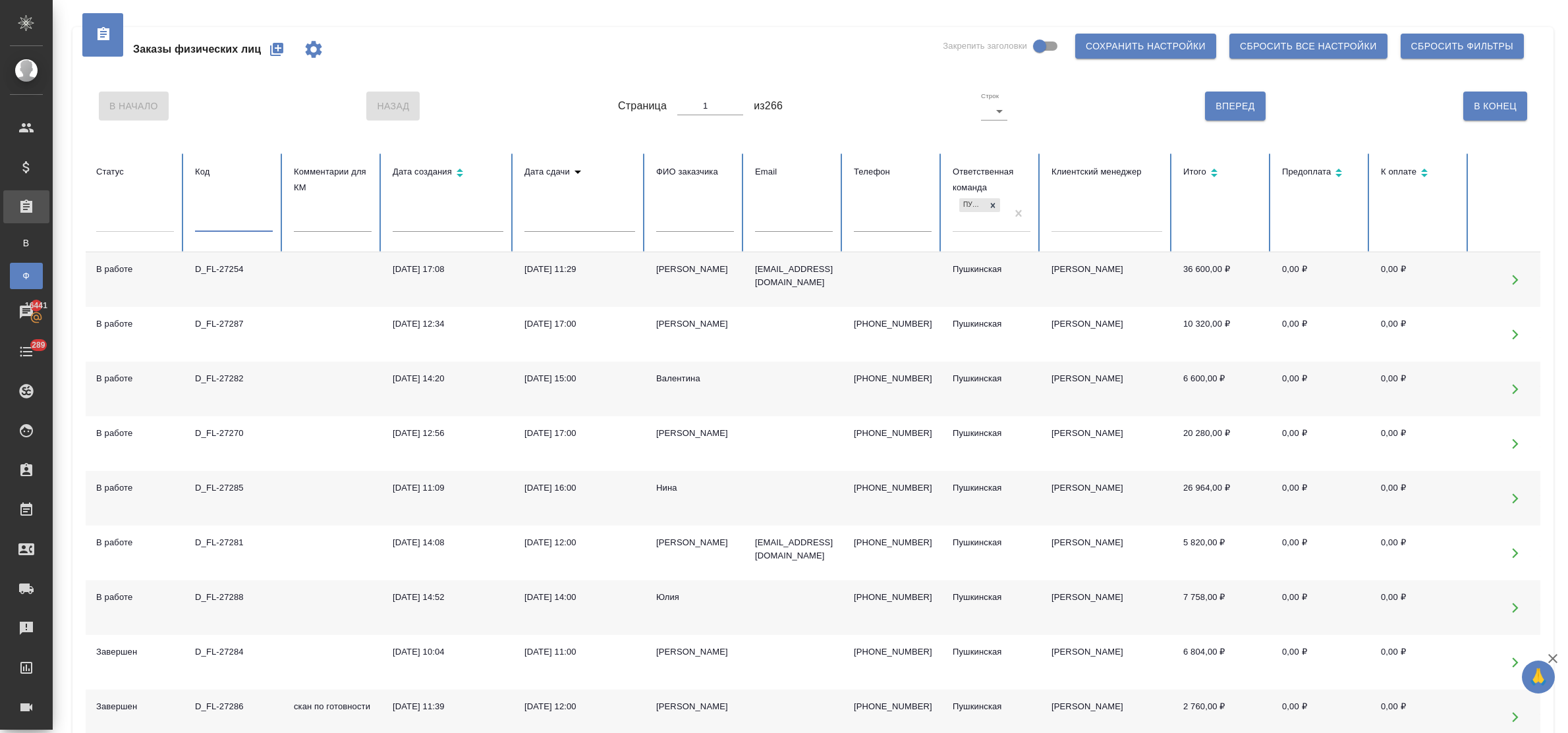
click at [672, 227] on input "text" at bounding box center [695, 222] width 78 height 19
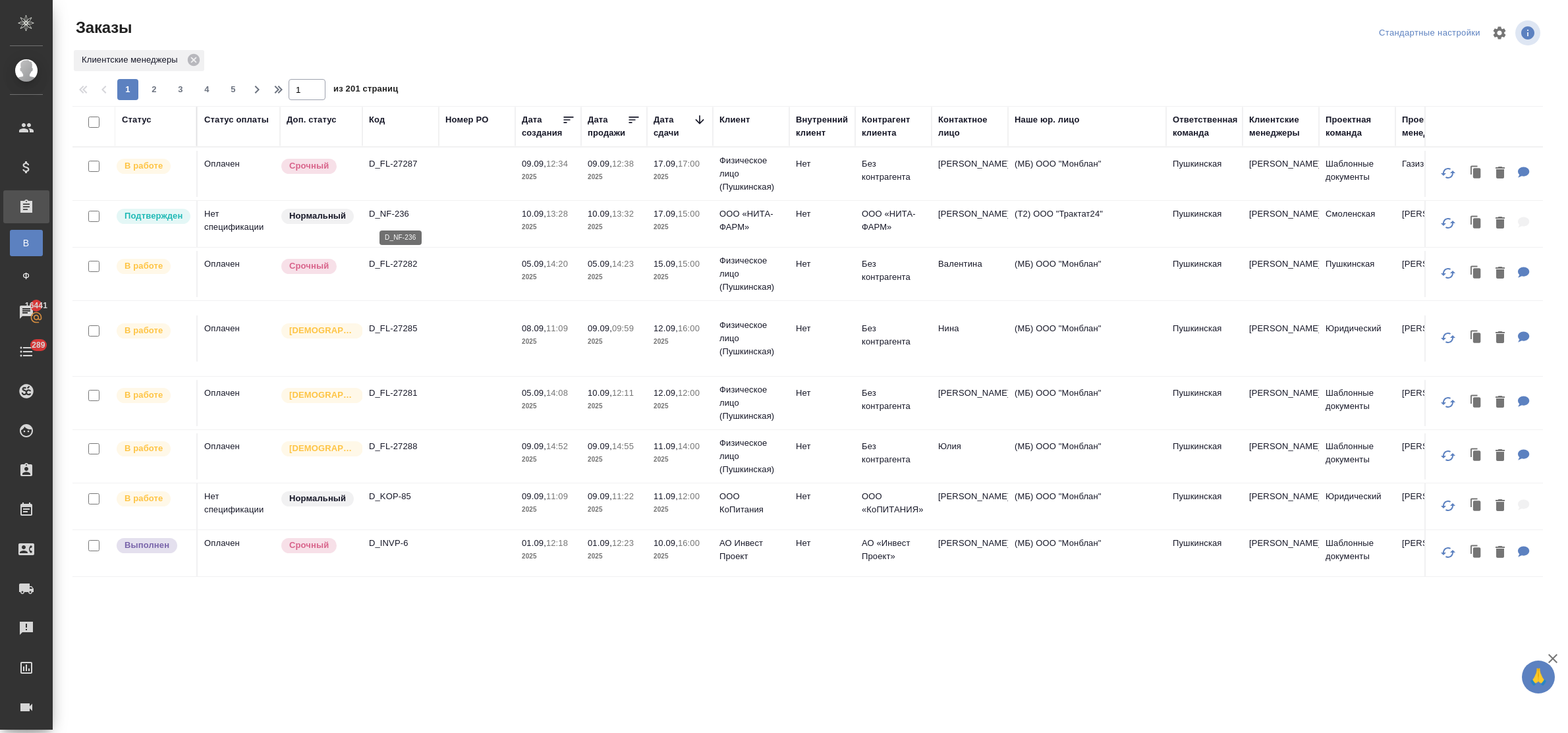
click at [392, 214] on p "D_NF-236" at bounding box center [401, 214] width 63 height 13
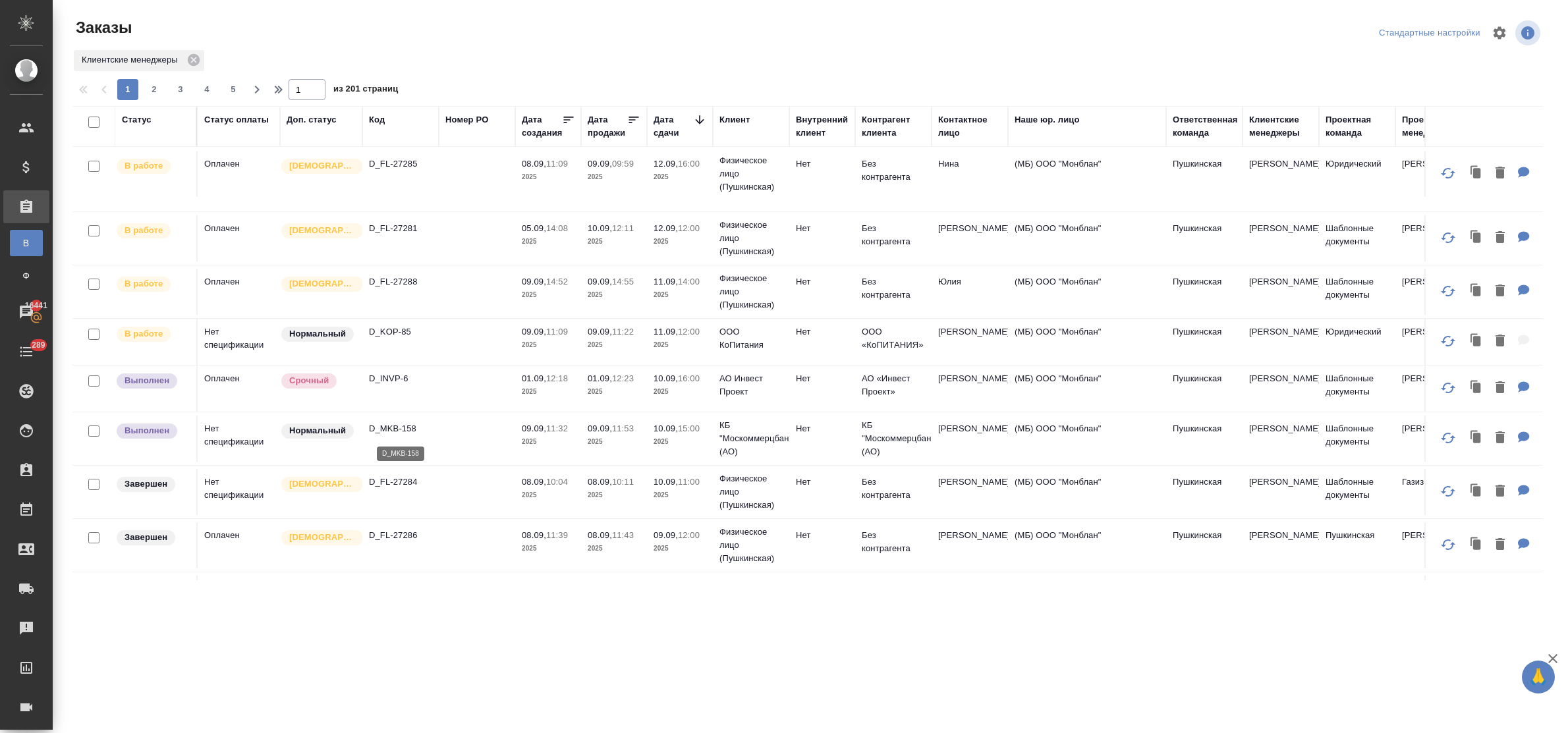
click at [402, 428] on p "D_MKB-158" at bounding box center [401, 428] width 63 height 13
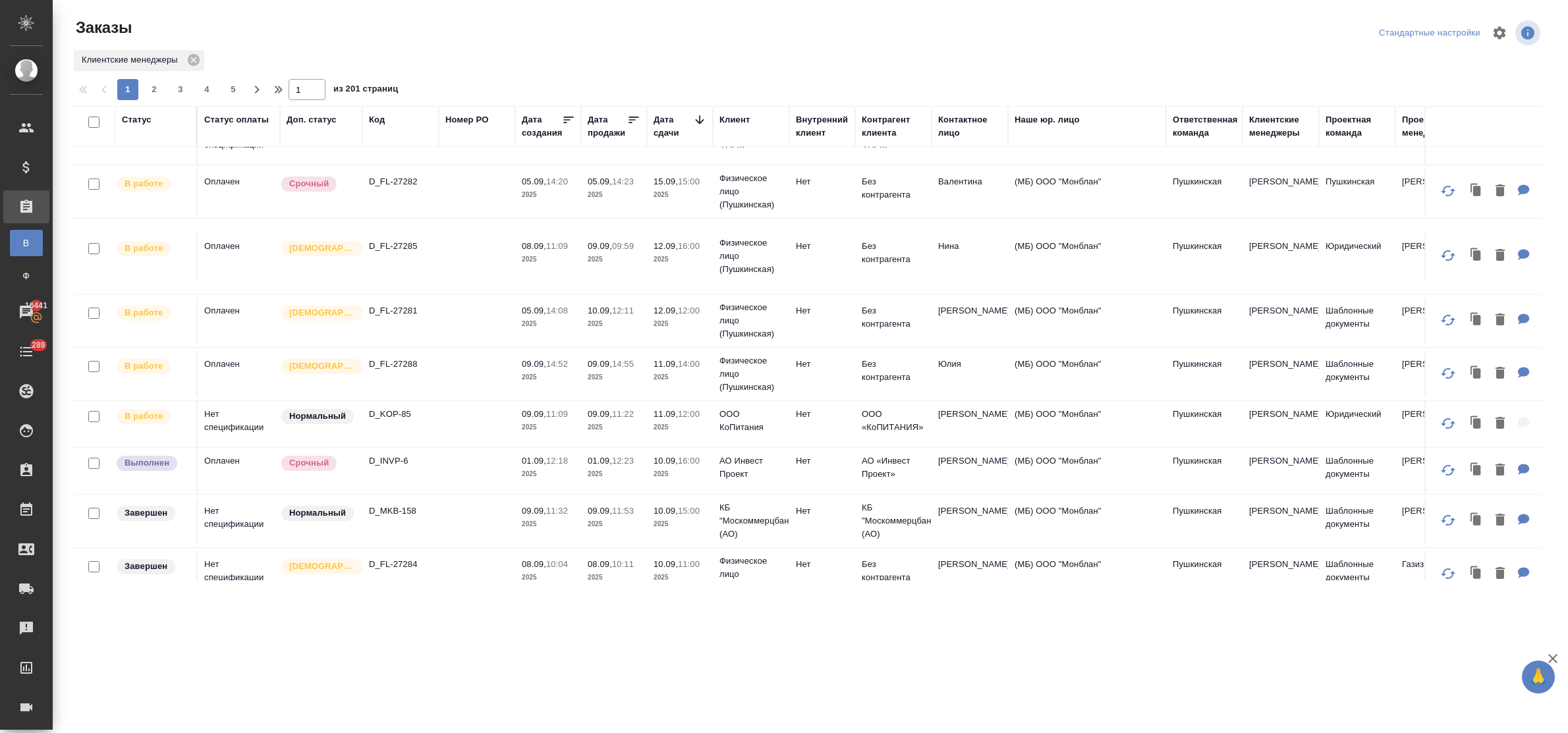
scroll to position [0, 0]
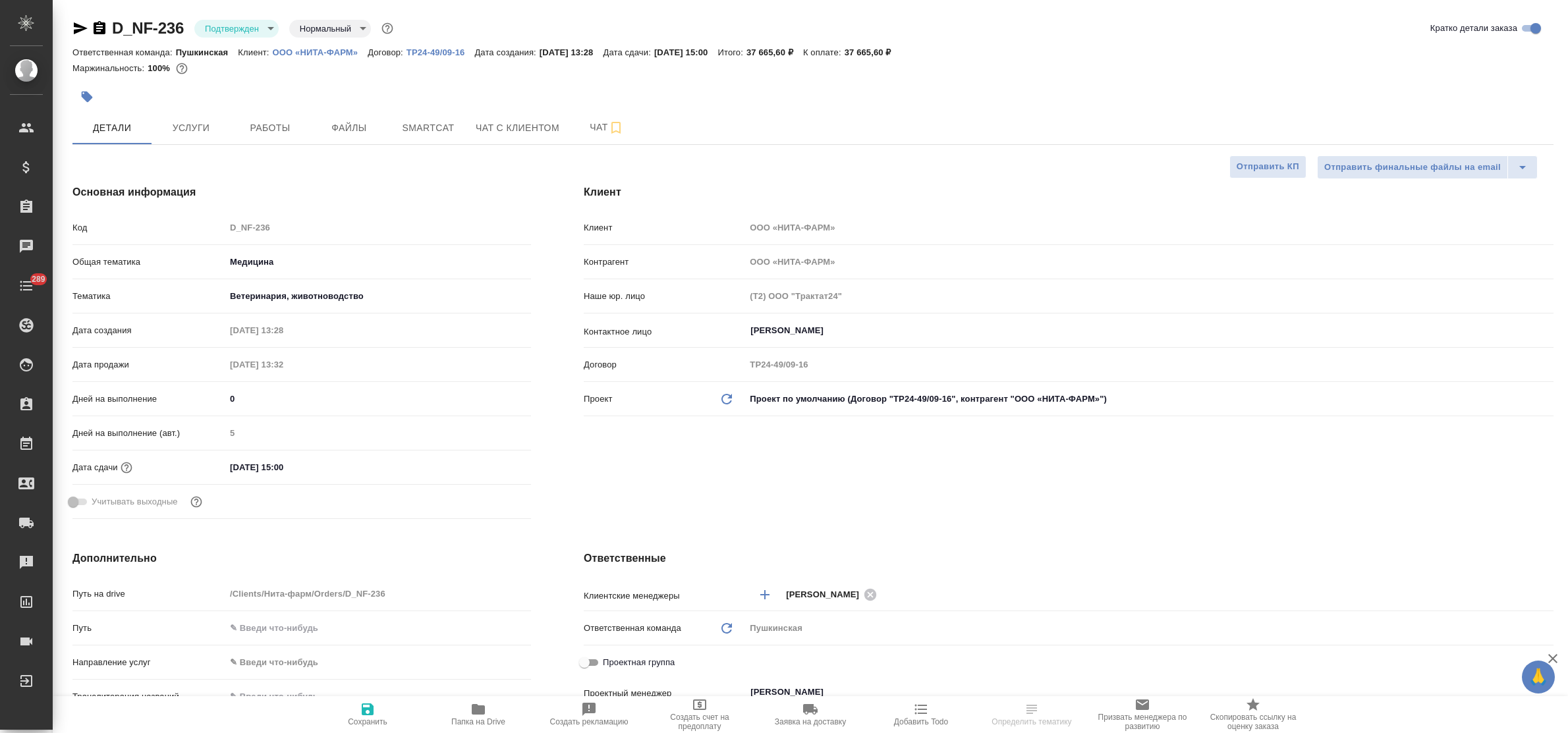
select select "RU"
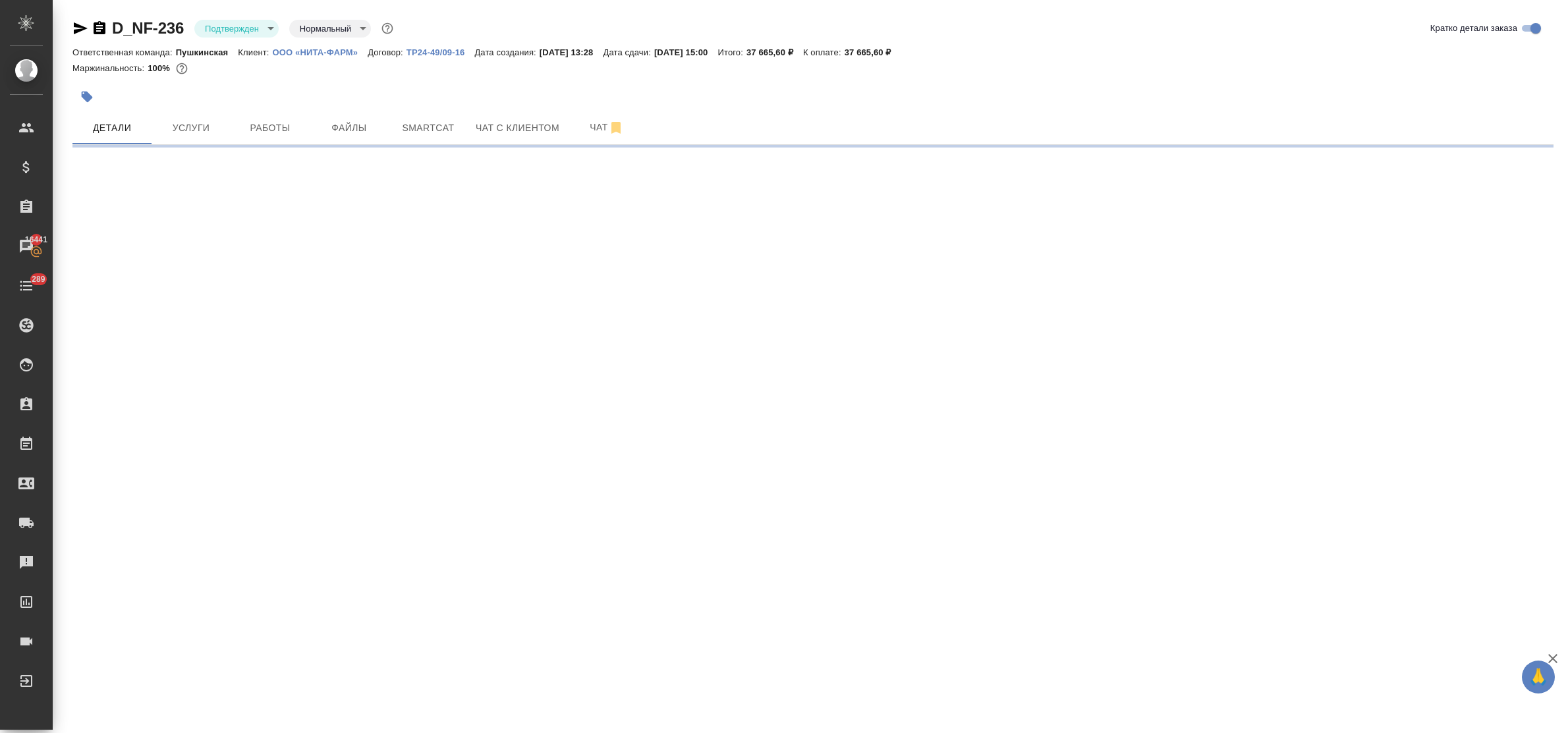
select select "RU"
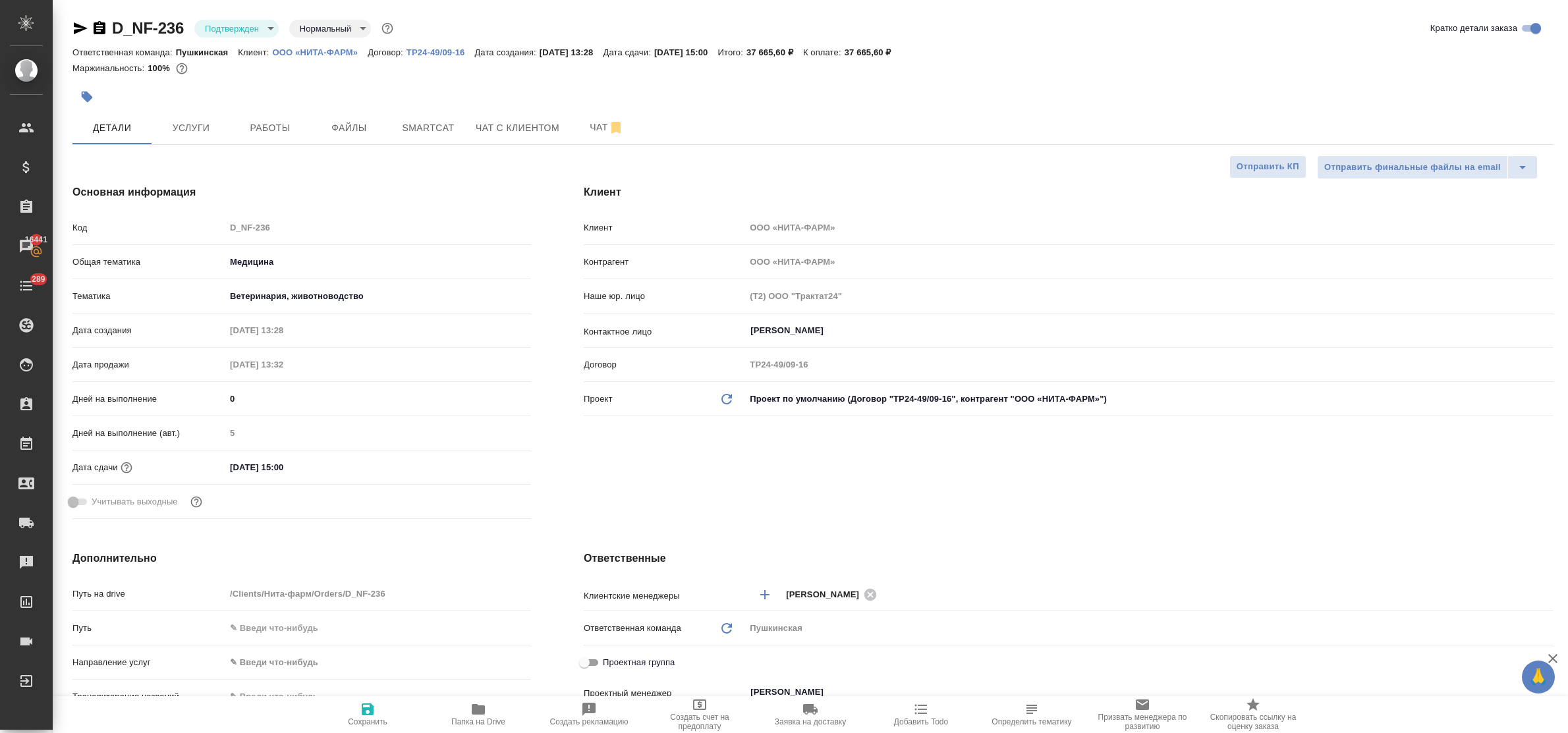
type textarea "x"
select select "RU"
click at [232, 25] on body "🙏 .cls-1 fill:#fff; AWATERA Bulakhova [PERSON_NAME] Спецификации Заказы Чаты 28…" at bounding box center [784, 366] width 1568 height 733
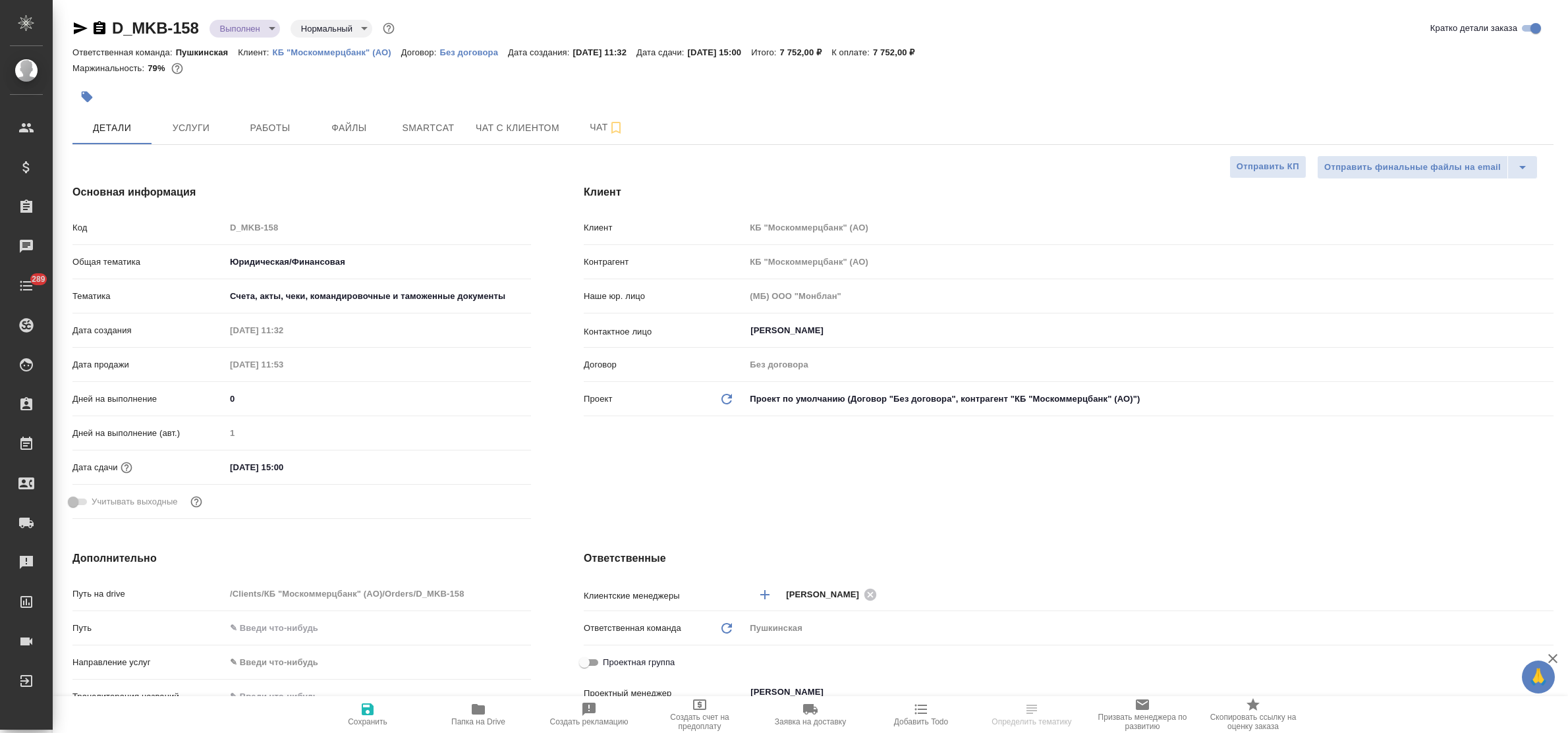
type textarea "x"
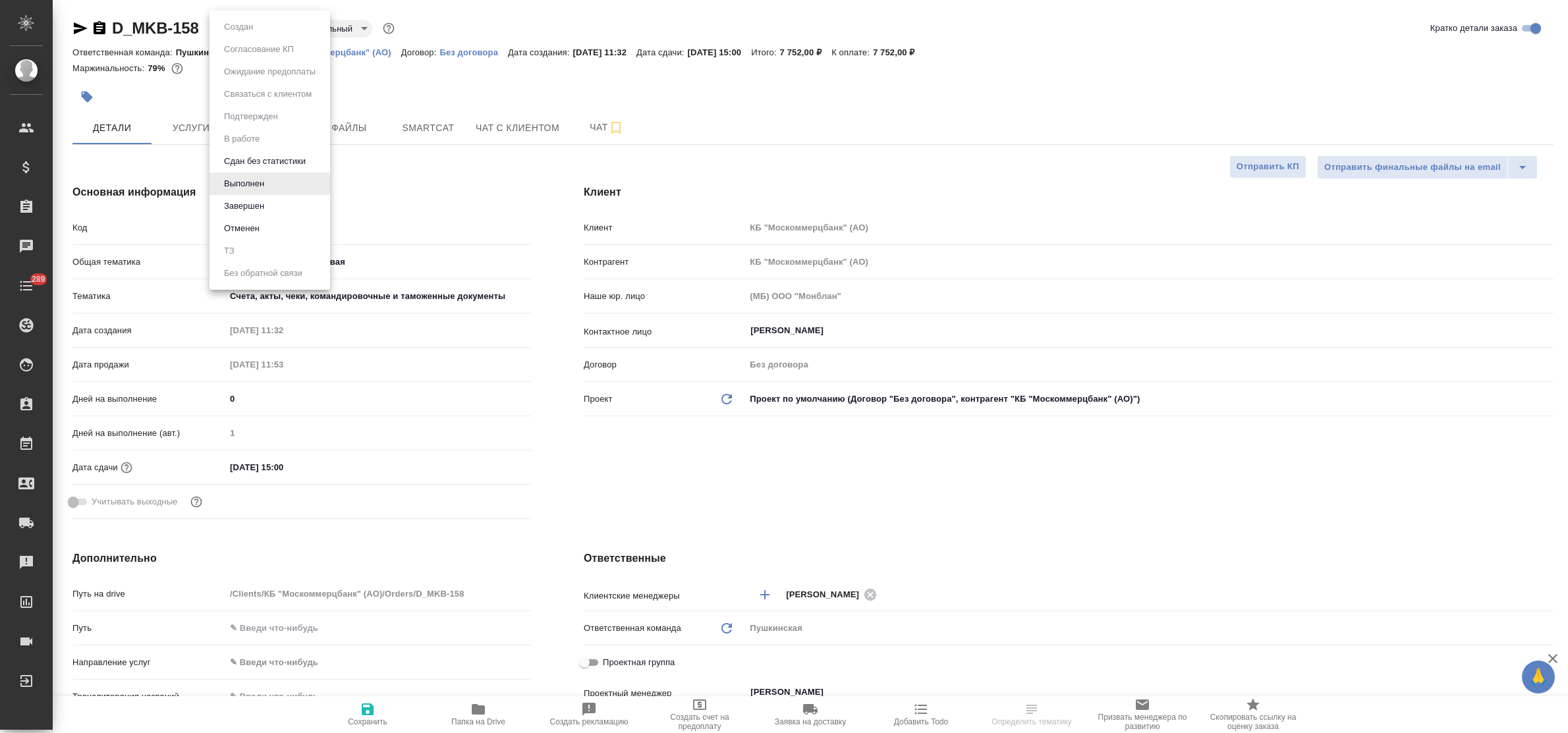
type textarea "x"
click at [234, 208] on button "Завершен" at bounding box center [244, 207] width 48 height 15
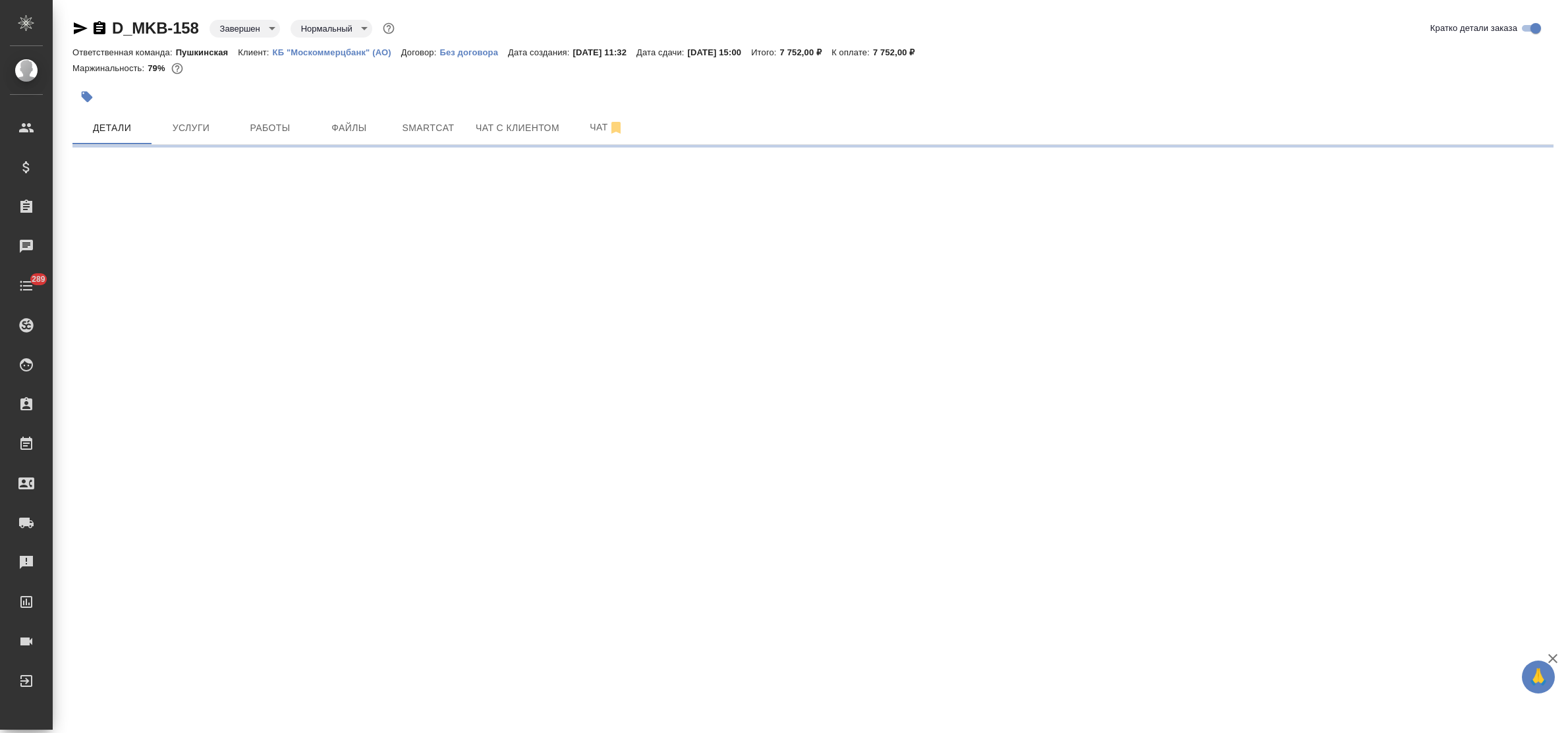
select select "RU"
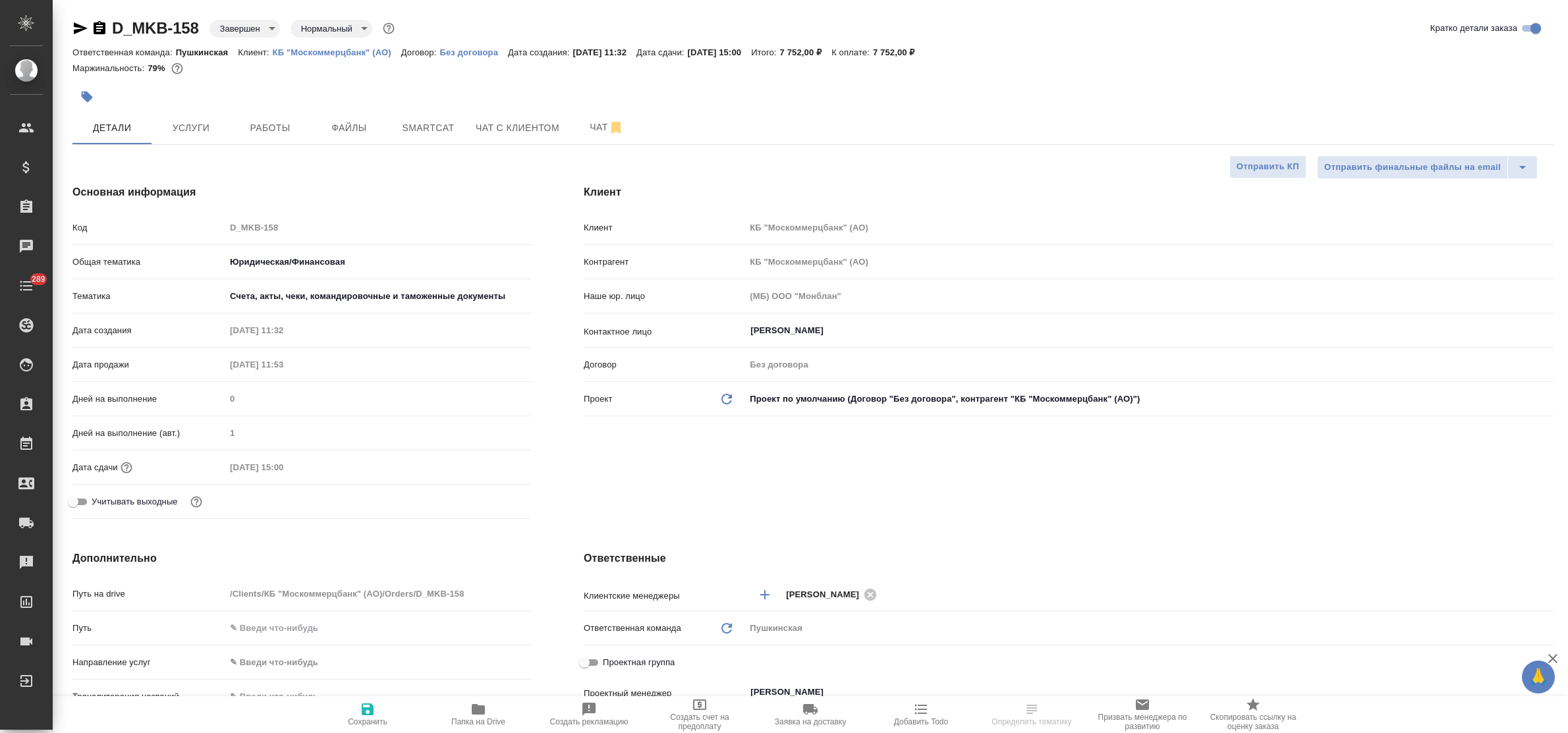
type textarea "x"
